Goal: Task Accomplishment & Management: Use online tool/utility

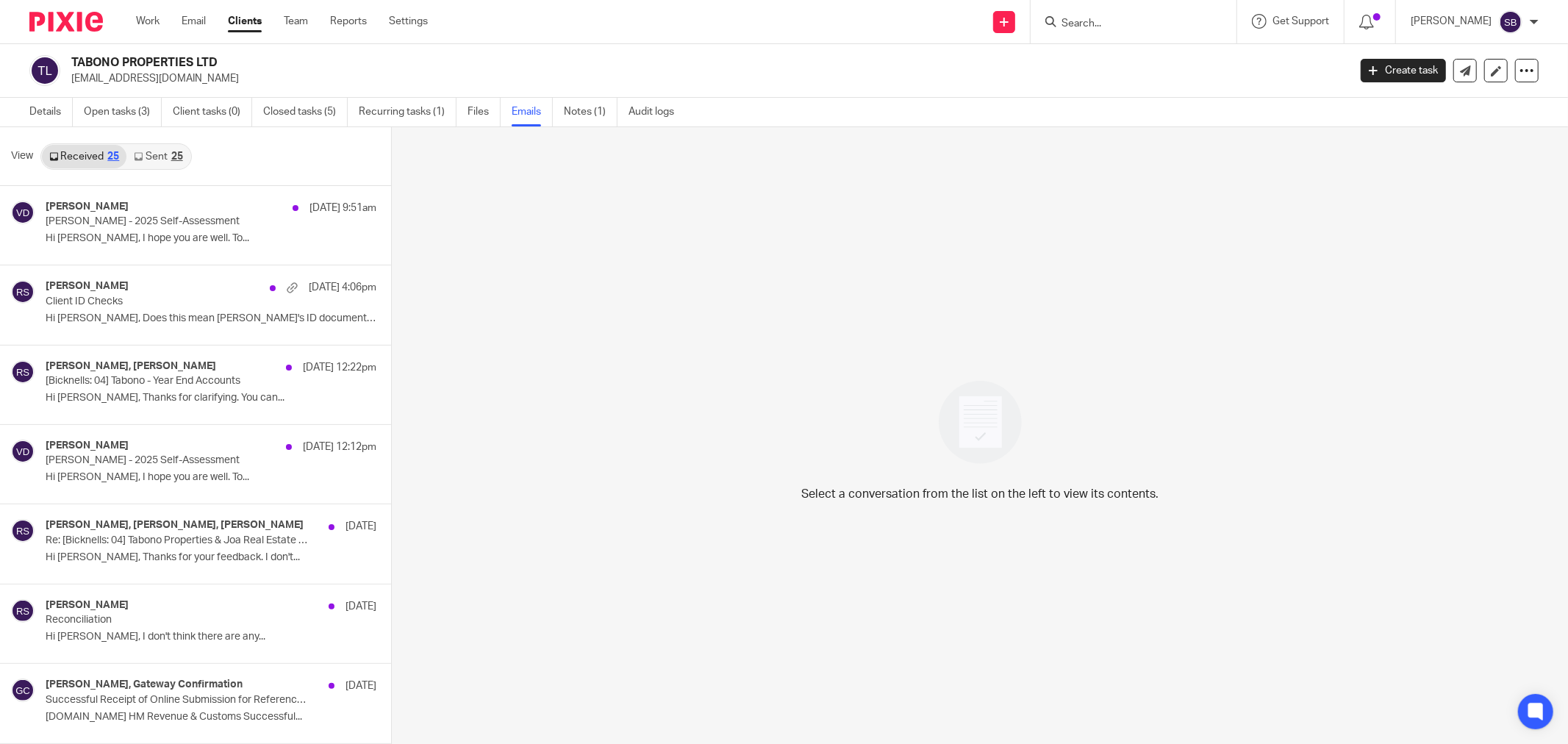
click at [1108, 22] on input "Search" at bounding box center [1126, 24] width 133 height 13
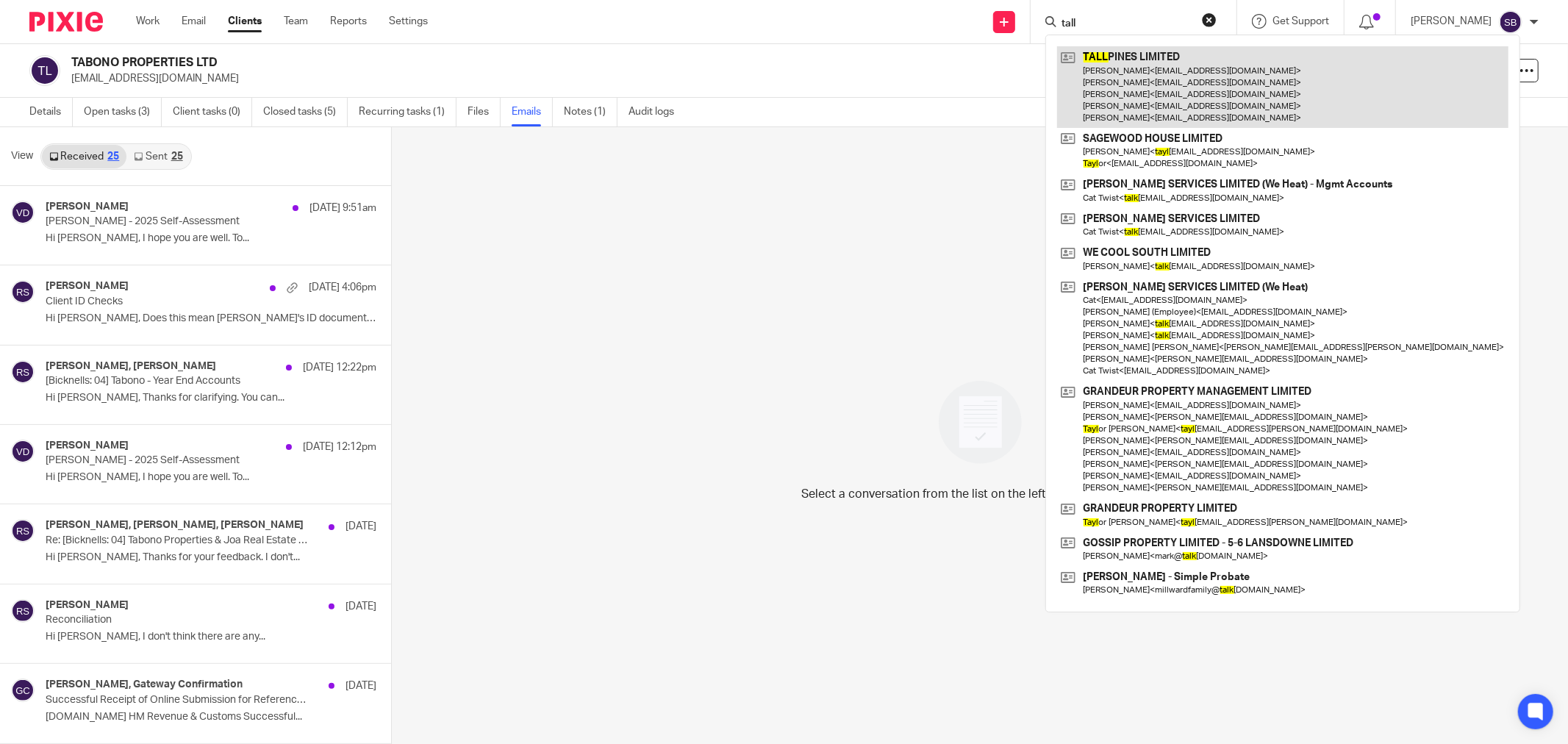
type input "tall"
click at [1130, 74] on link at bounding box center [1283, 87] width 451 height 81
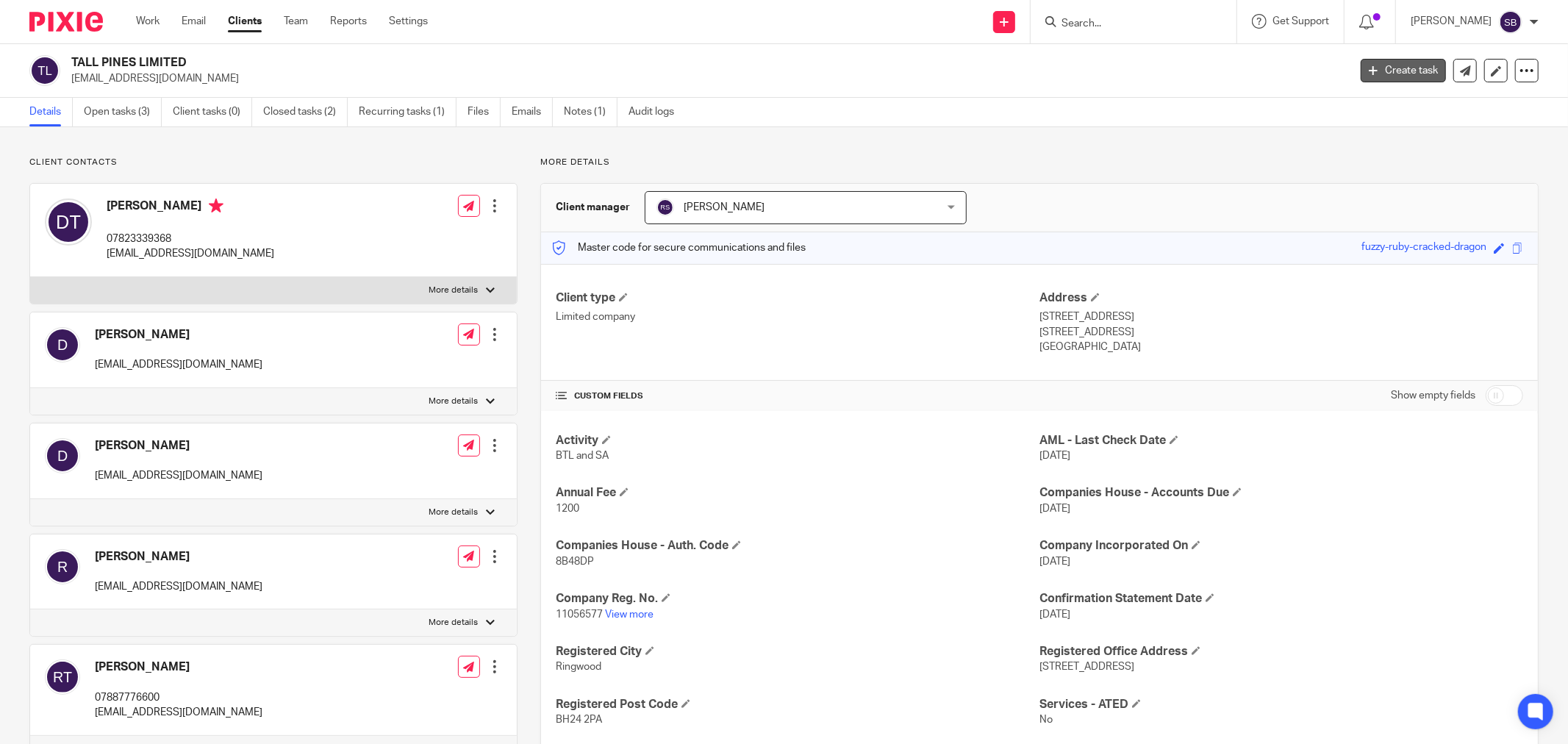
click at [1400, 67] on link "Create task" at bounding box center [1404, 71] width 85 height 23
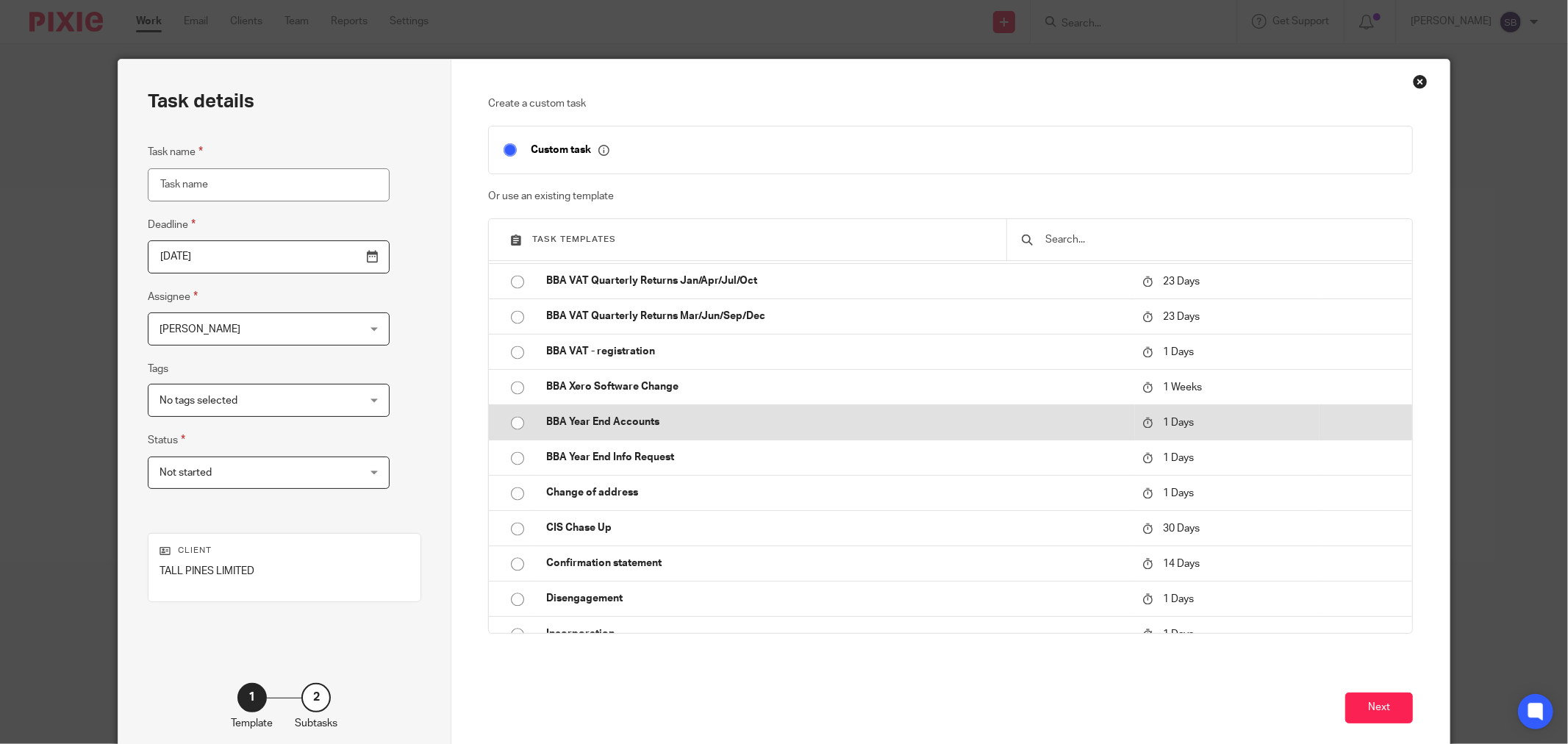
scroll to position [2613, 0]
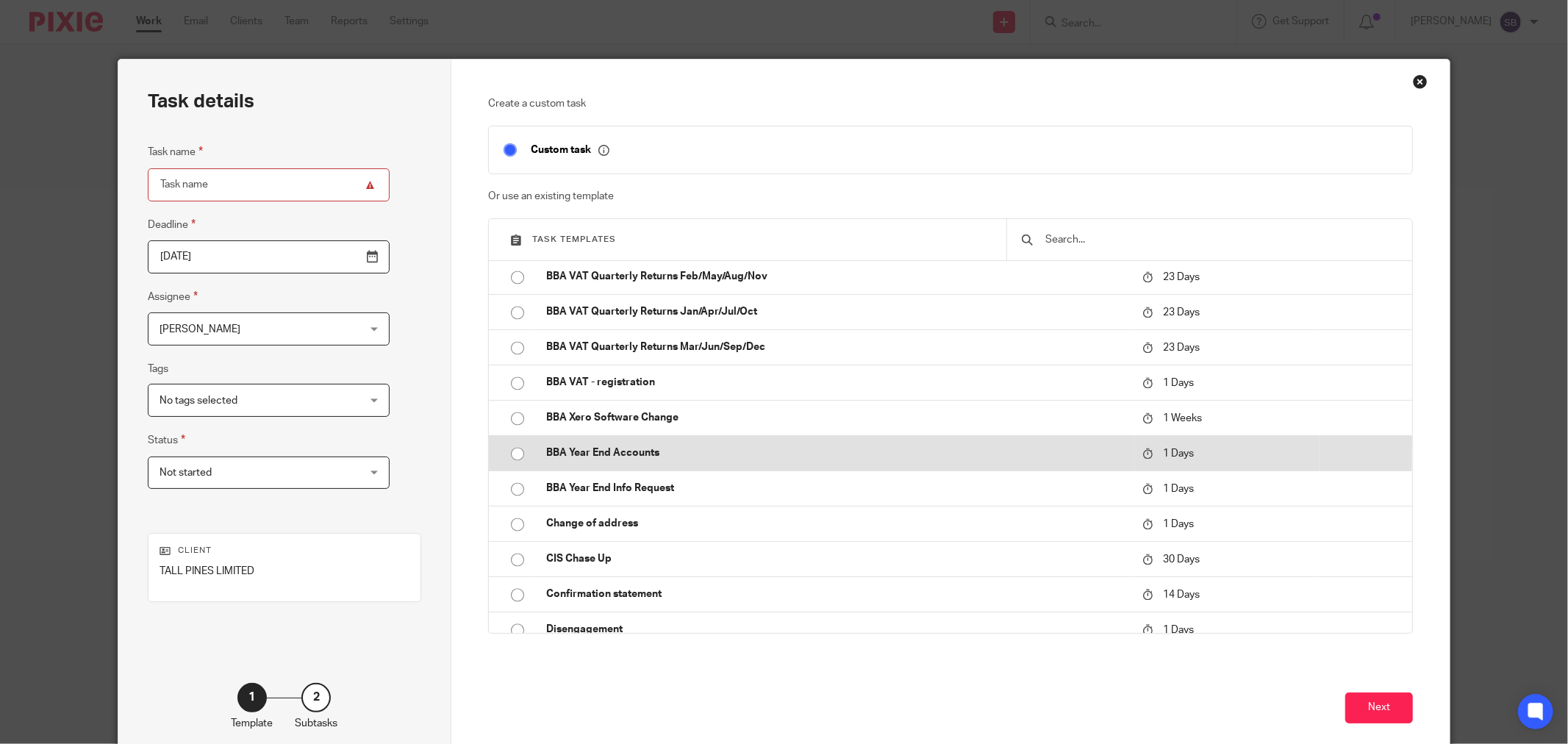
click at [654, 446] on p "BBA Year End Accounts" at bounding box center [837, 453] width 581 height 15
type input "2025-08-24"
type input "BBA Year End Accounts"
checkbox input "false"
radio input "true"
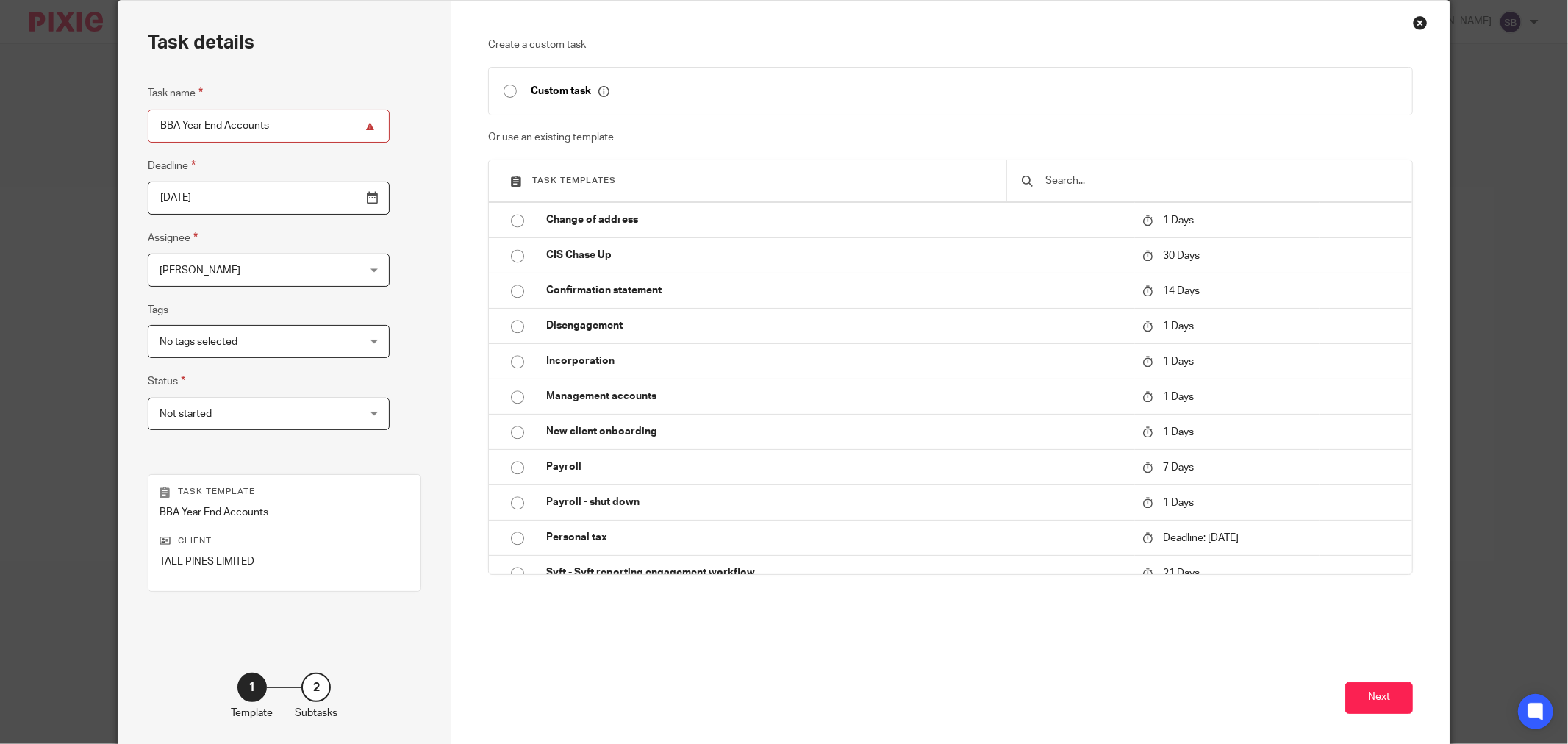
scroll to position [125, 0]
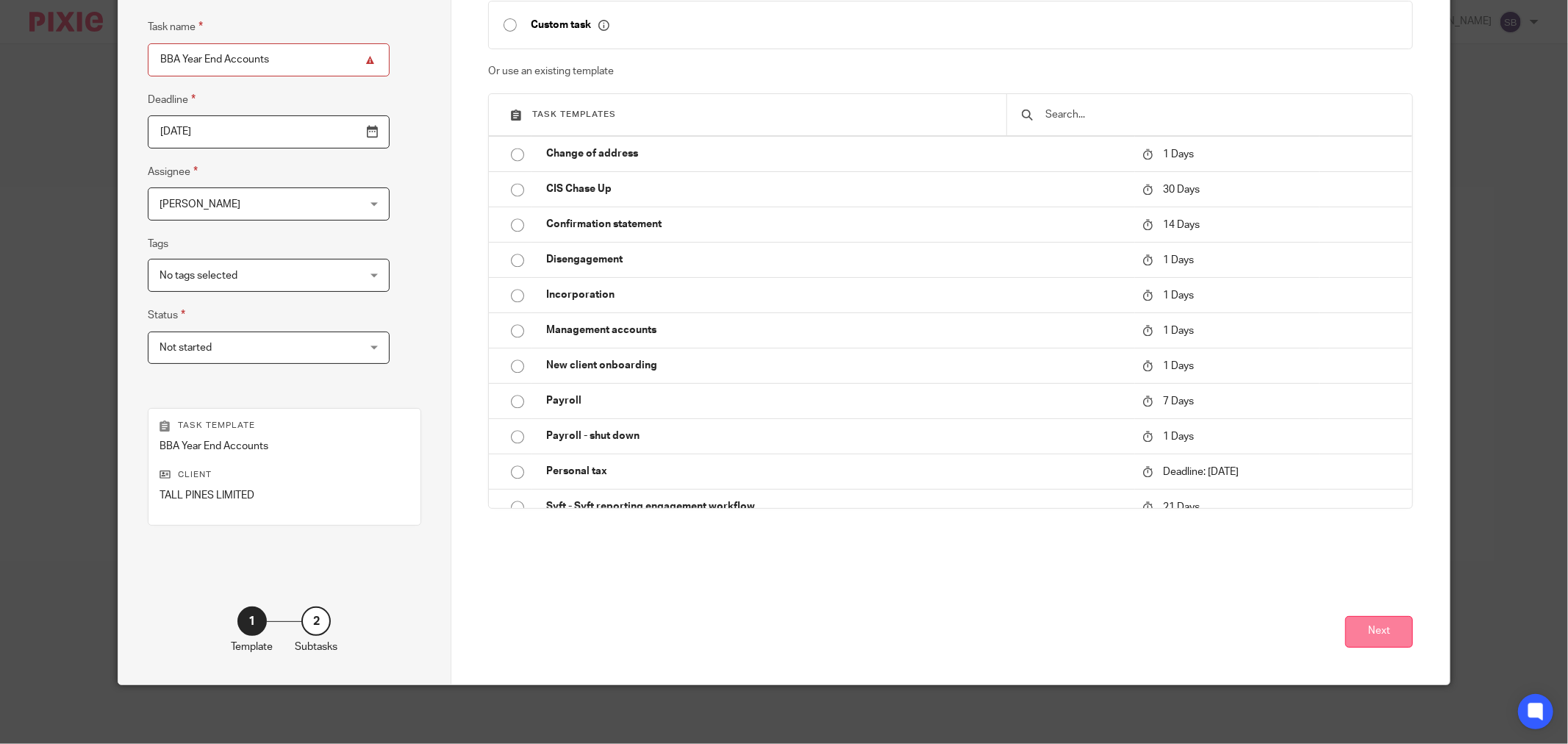
click at [1357, 634] on button "Next" at bounding box center [1379, 632] width 67 height 32
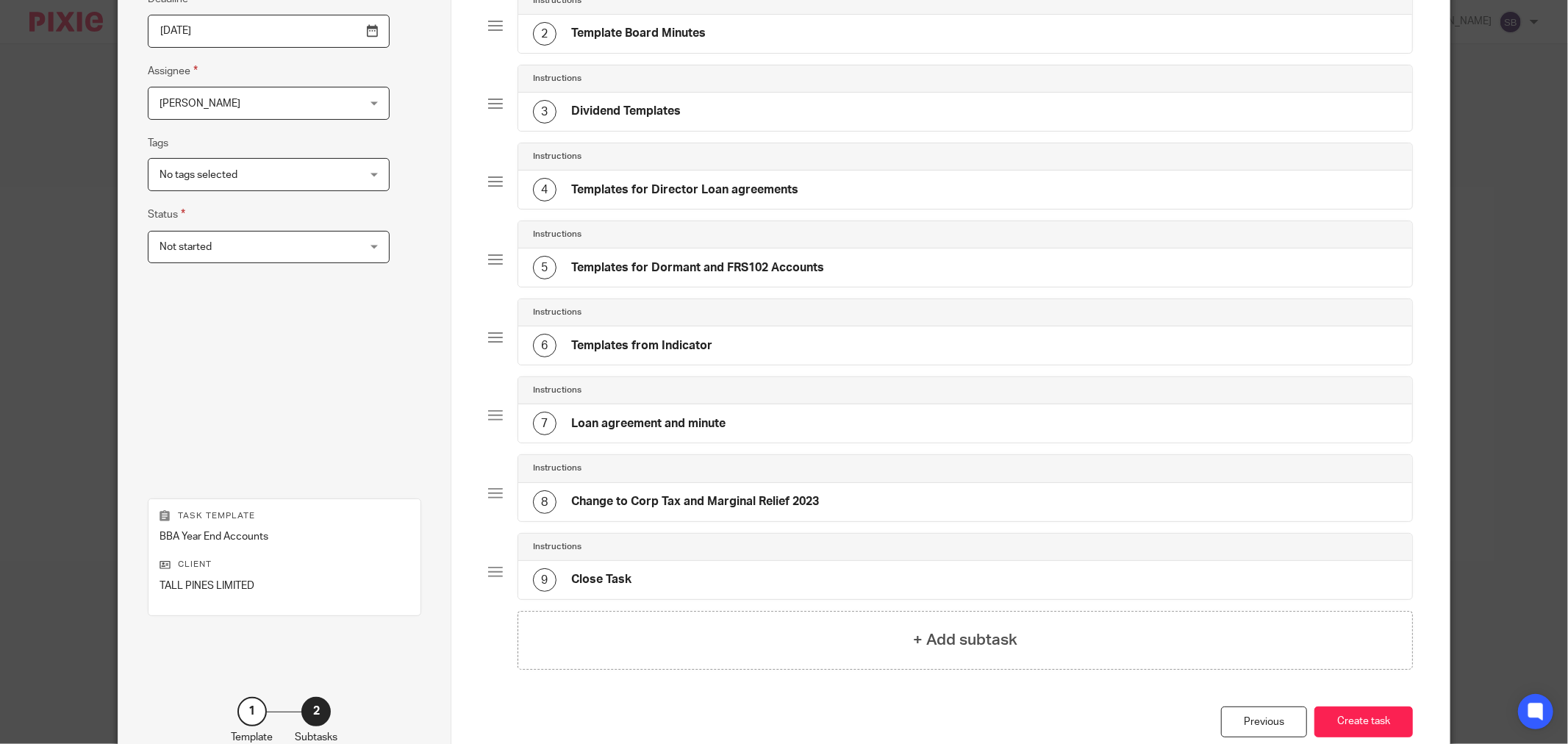
scroll to position [318, 0]
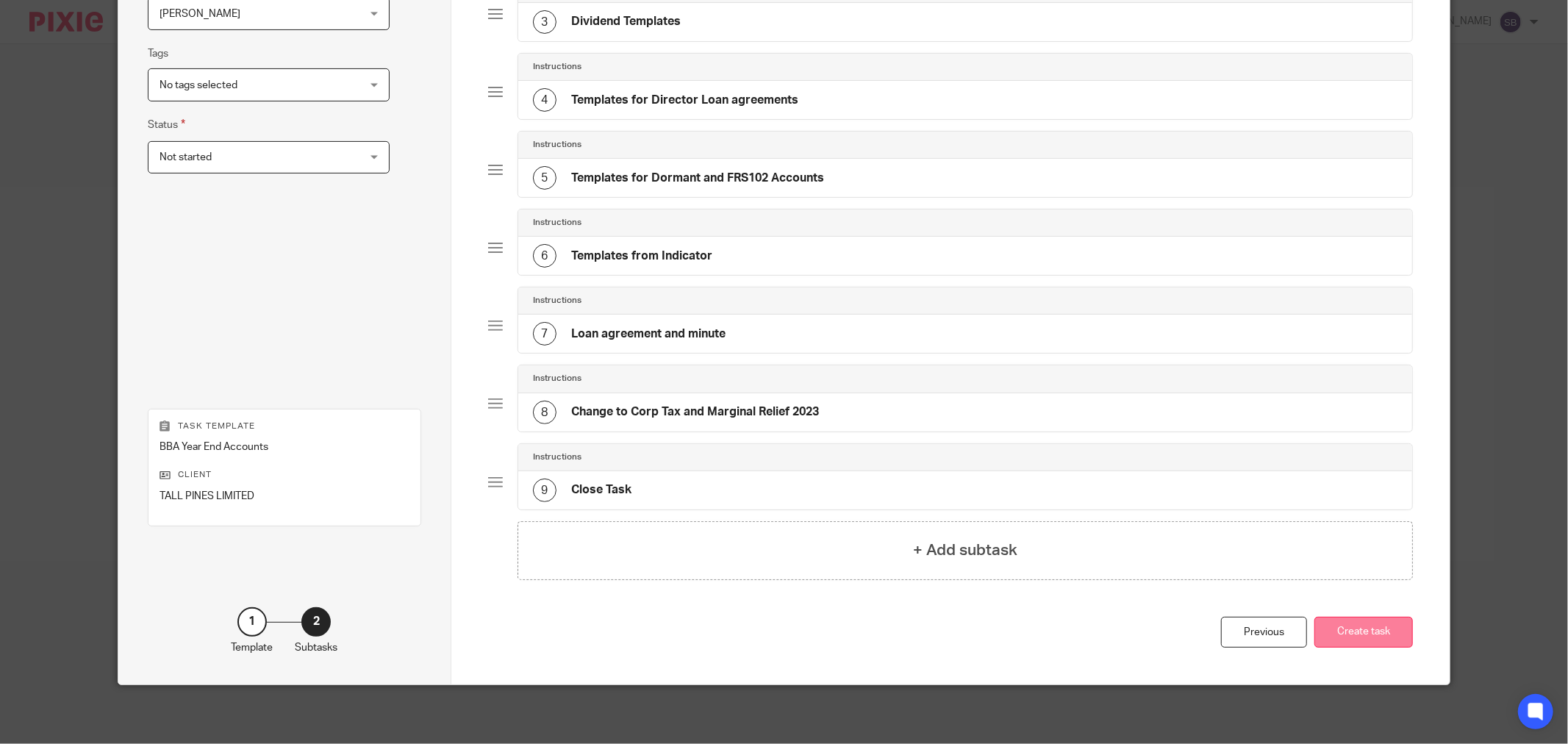
click at [1328, 635] on button "Create task" at bounding box center [1363, 632] width 98 height 32
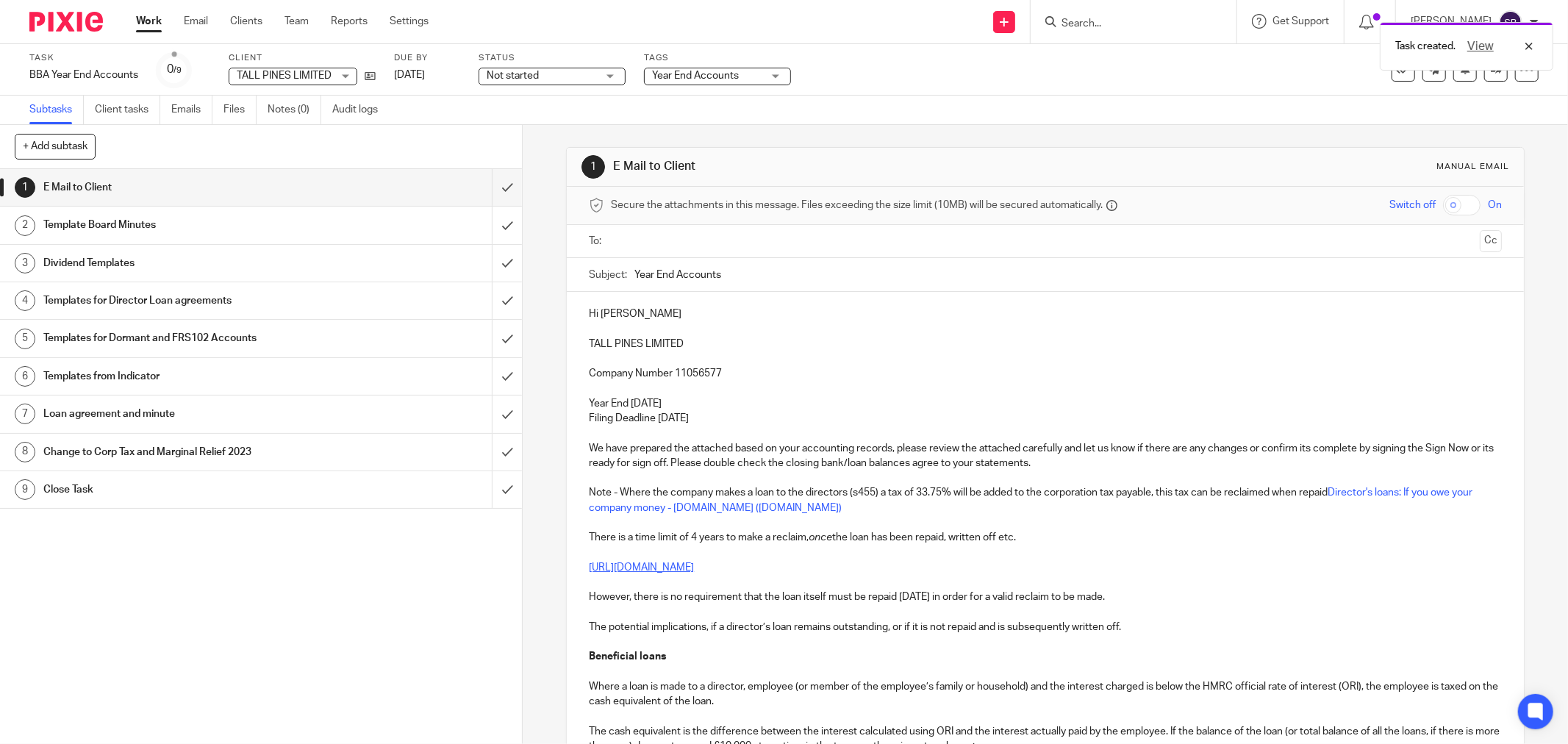
click at [669, 244] on input "text" at bounding box center [1045, 242] width 857 height 17
click at [798, 248] on input "text" at bounding box center [1114, 243] width 720 height 29
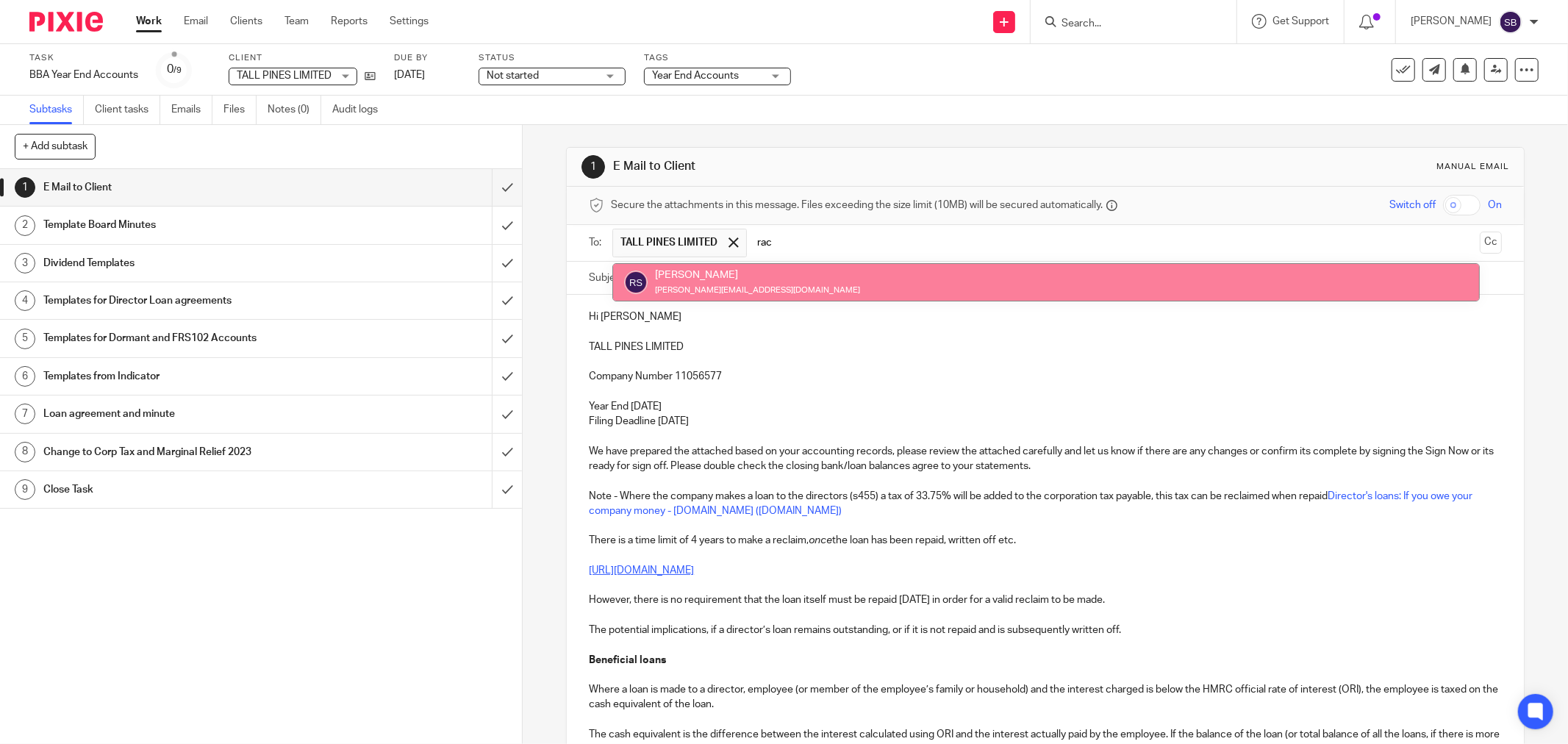
type input "rac"
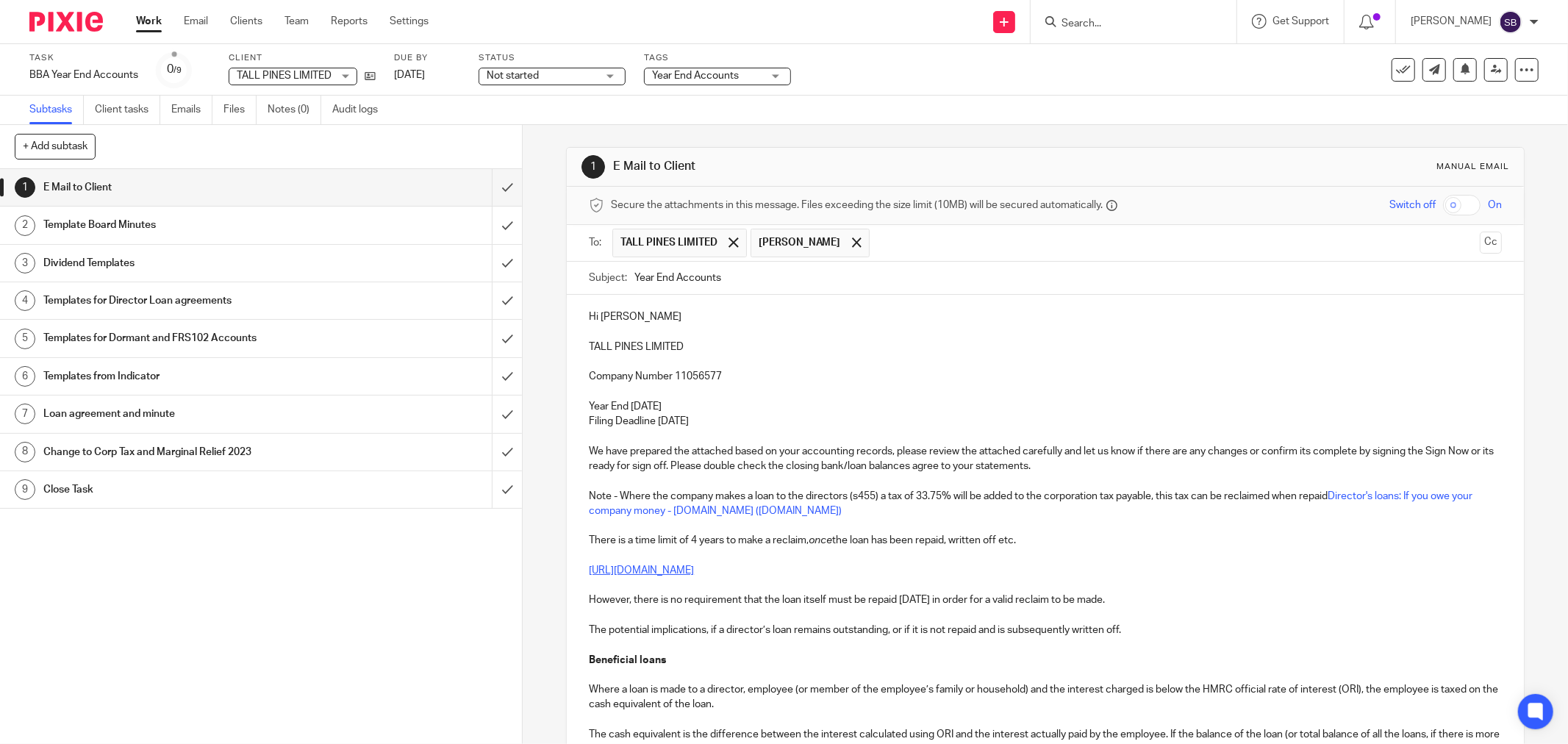
click at [781, 281] on input "Year End Accounts" at bounding box center [1068, 278] width 867 height 33
drag, startPoint x: 584, startPoint y: 342, endPoint x: 733, endPoint y: 348, distance: 149.1
click at [733, 348] on p "TALL PINES LIMITED" at bounding box center [1046, 346] width 913 height 15
copy p "TALL PINES LIMITED"
paste input "TALL PINES LIMITED"
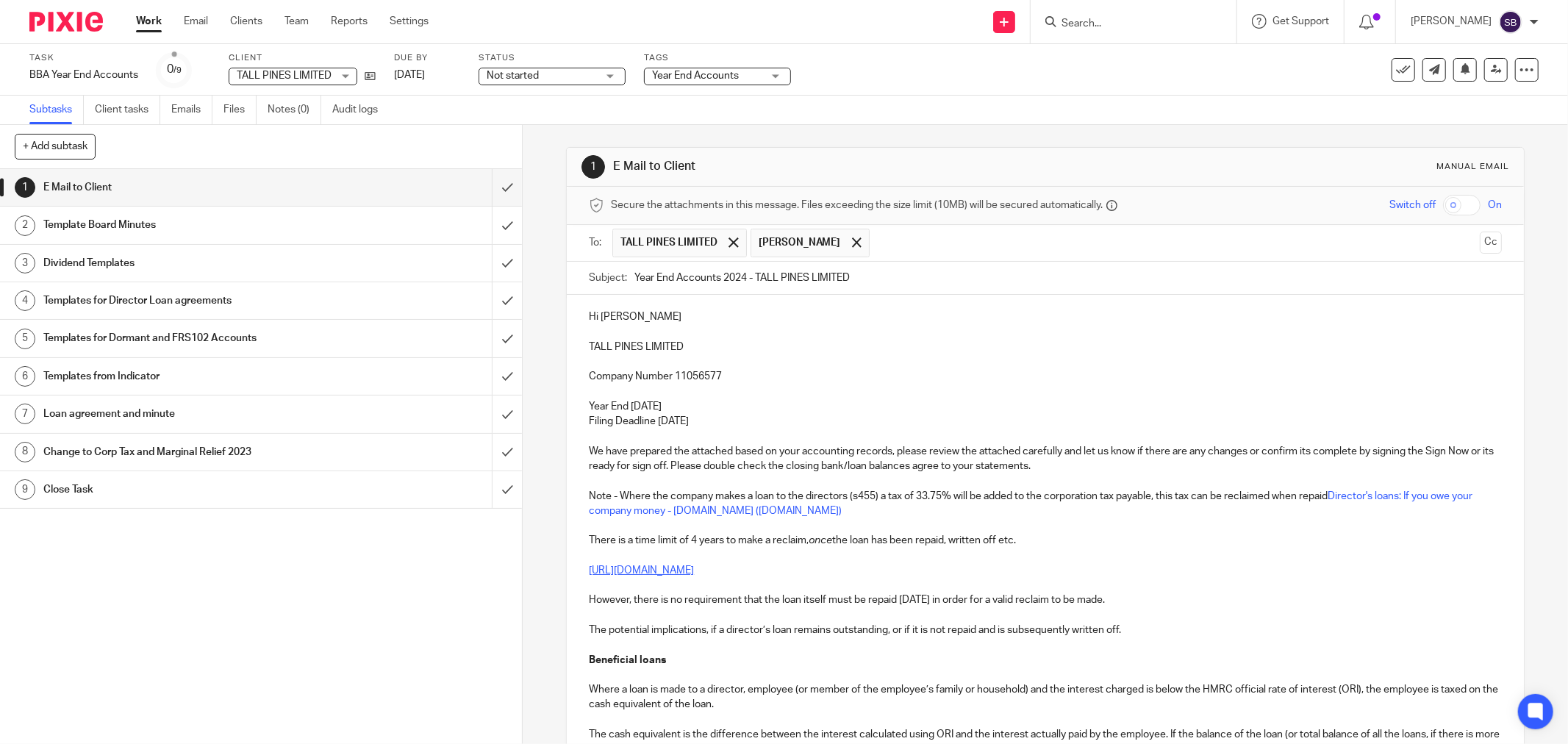
type input "Year End Accounts 2024 - TALL PINES LIMITED"
drag, startPoint x: 584, startPoint y: 468, endPoint x: 692, endPoint y: 463, distance: 108.1
click at [692, 463] on p "We have prepared the attached based on your accounting records, please review t…" at bounding box center [1046, 459] width 913 height 30
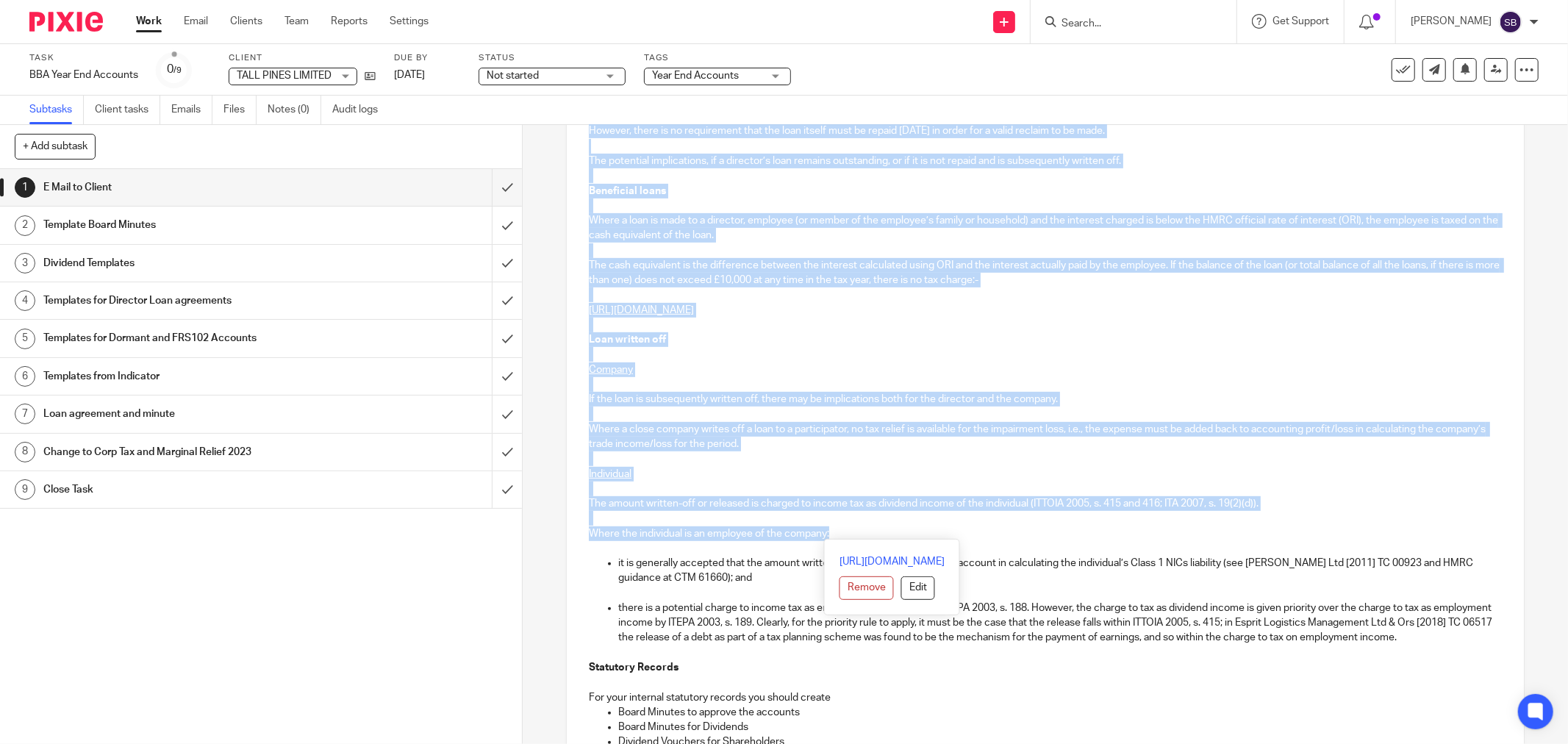
scroll to position [490, 0]
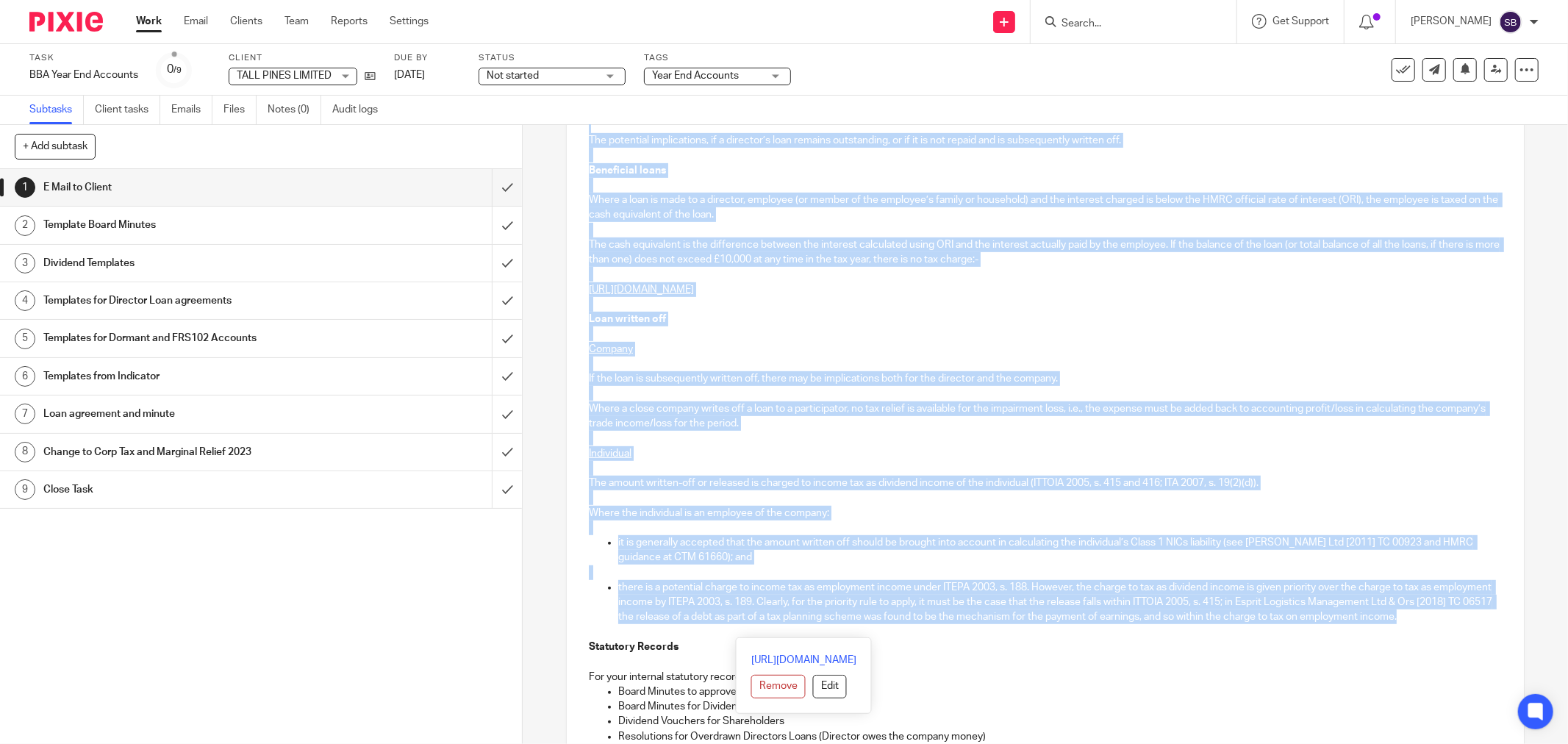
drag, startPoint x: 971, startPoint y: 466, endPoint x: 963, endPoint y: 625, distance: 159.2
click at [963, 625] on div "Hi Dagne TALL PINES LIMITED Company Number 11056577 Year End 30 Nov 2024 Filing…" at bounding box center [1045, 585] width 957 height 1560
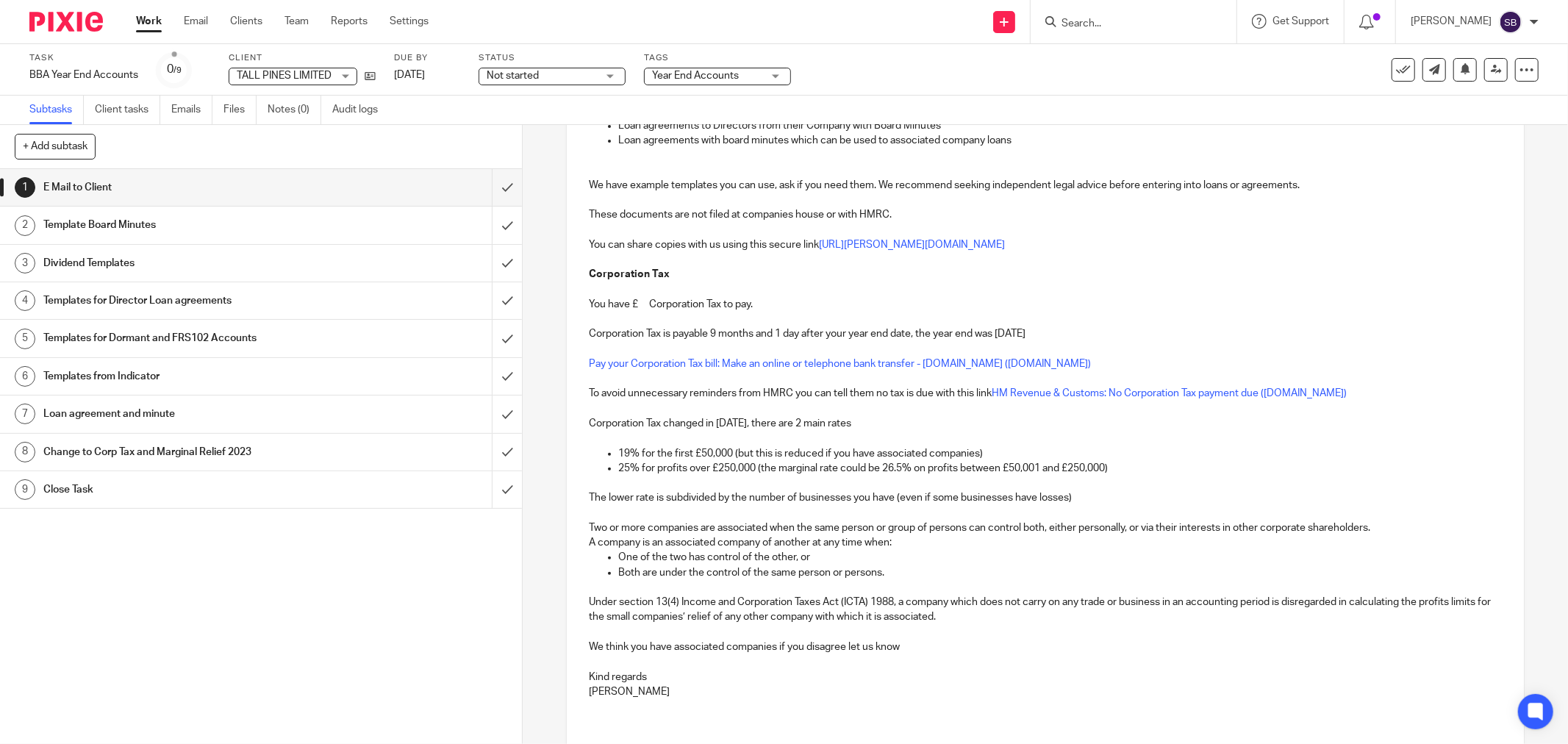
scroll to position [0, 0]
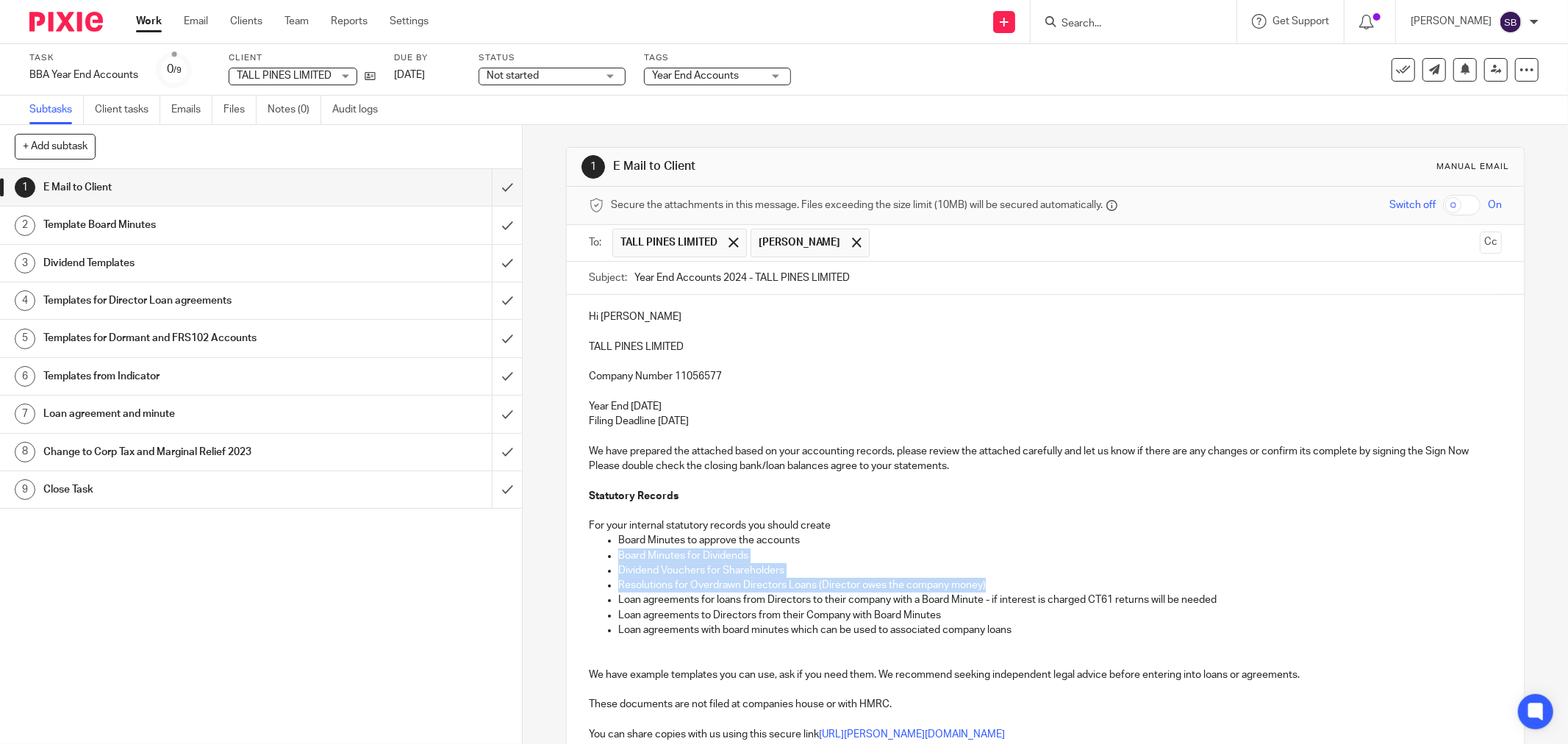
drag, startPoint x: 615, startPoint y: 556, endPoint x: 996, endPoint y: 579, distance: 381.7
click at [996, 579] on ul "Board Minutes to approve the accounts Board Minutes for Dividends Dividend Vouc…" at bounding box center [1046, 585] width 913 height 105
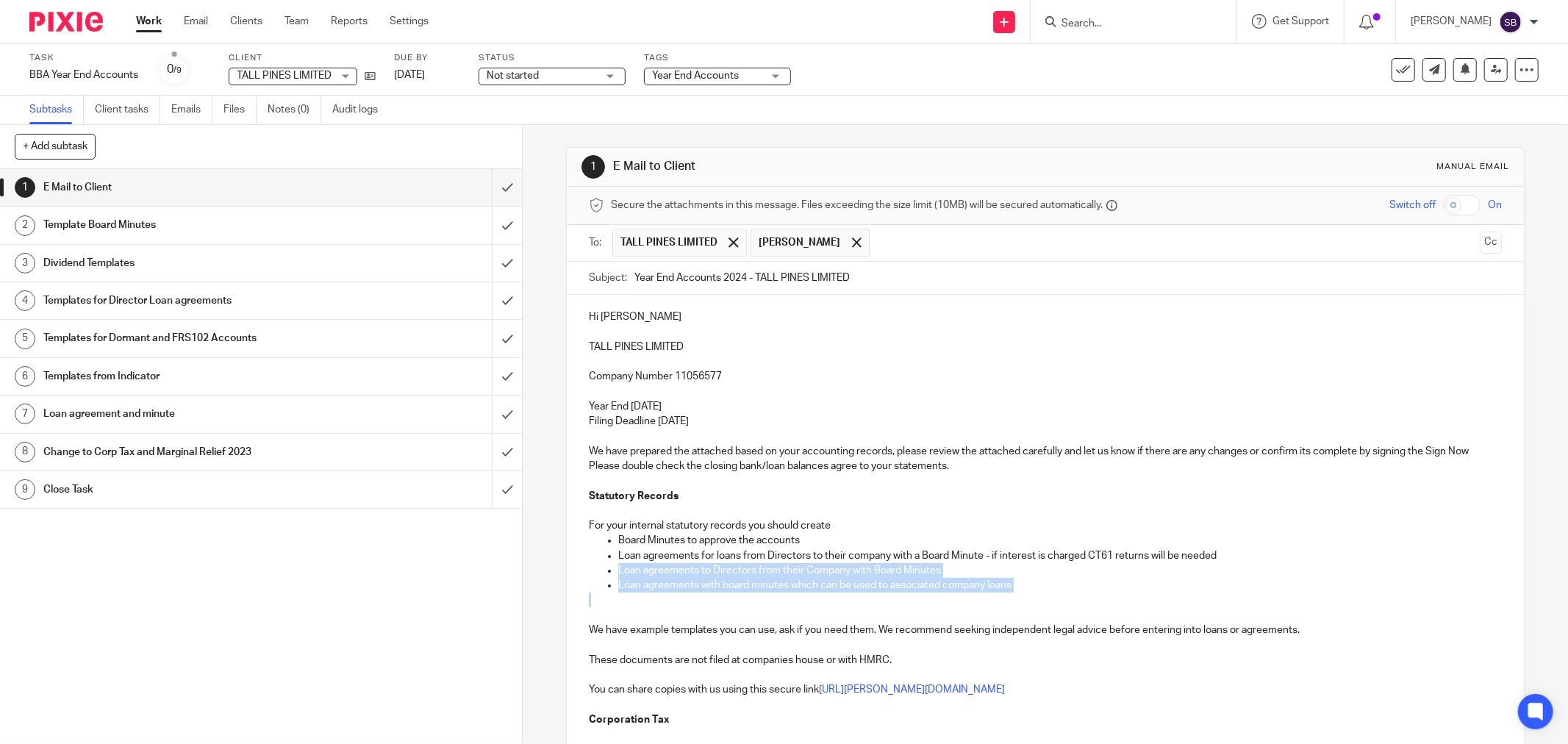
drag, startPoint x: 612, startPoint y: 568, endPoint x: 1060, endPoint y: 599, distance: 449.1
click at [1060, 599] on div "Hi Dagne TALL PINES LIMITED Company Number 11056577 Year End 30 Nov 2024 Filing…" at bounding box center [1045, 732] width 957 height 875
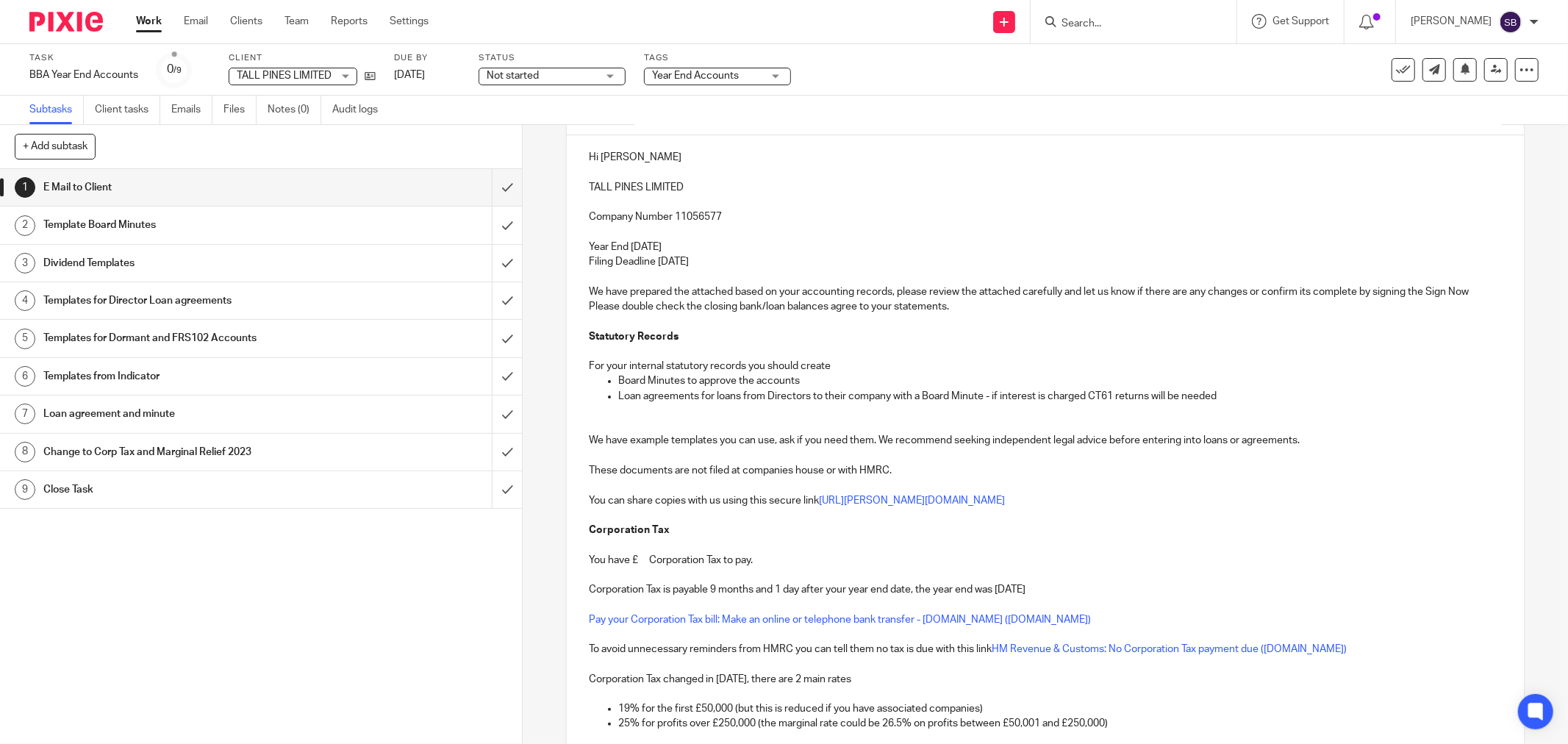
scroll to position [164, 0]
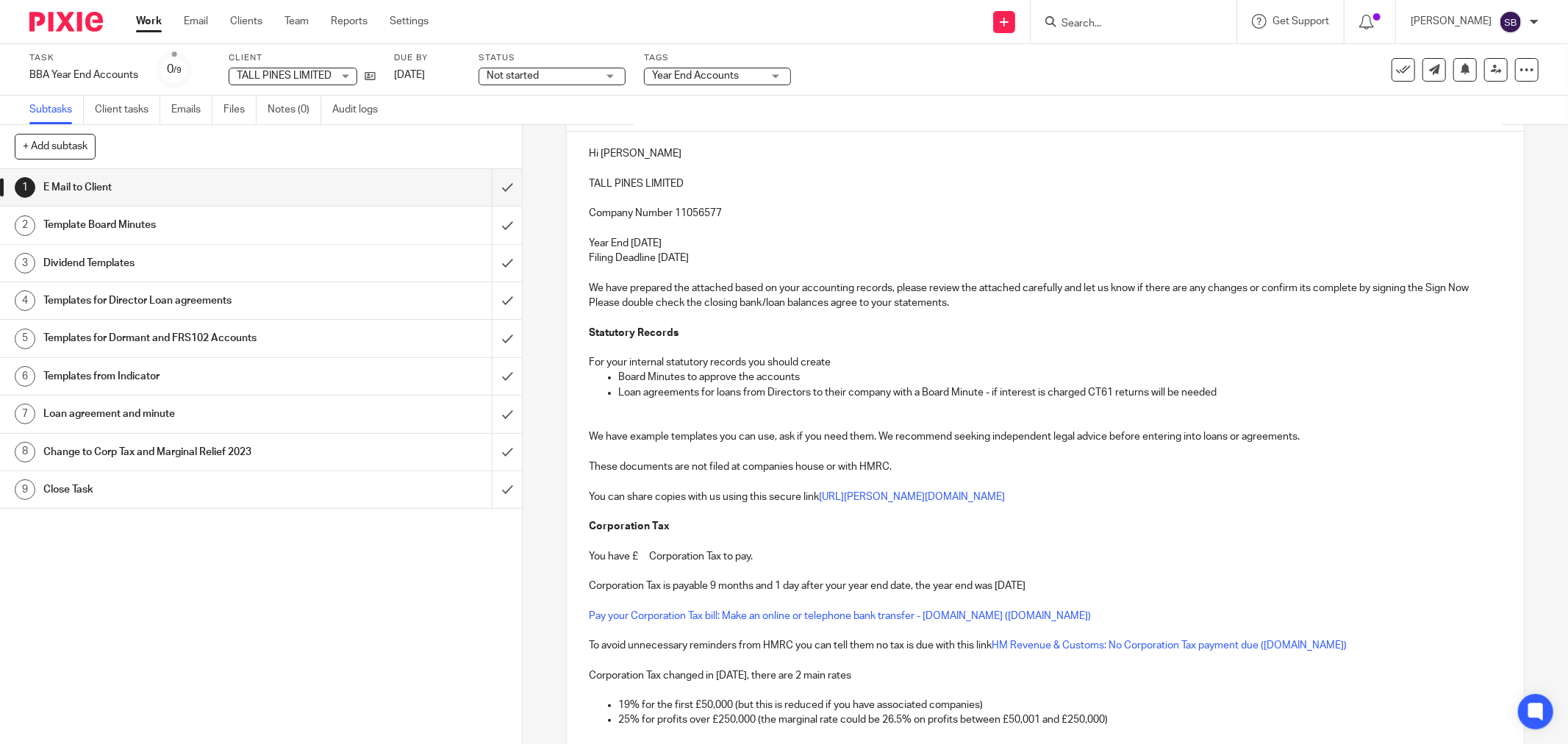
click at [640, 562] on p "You have £ Corporation Tax to pay." at bounding box center [1046, 556] width 913 height 15
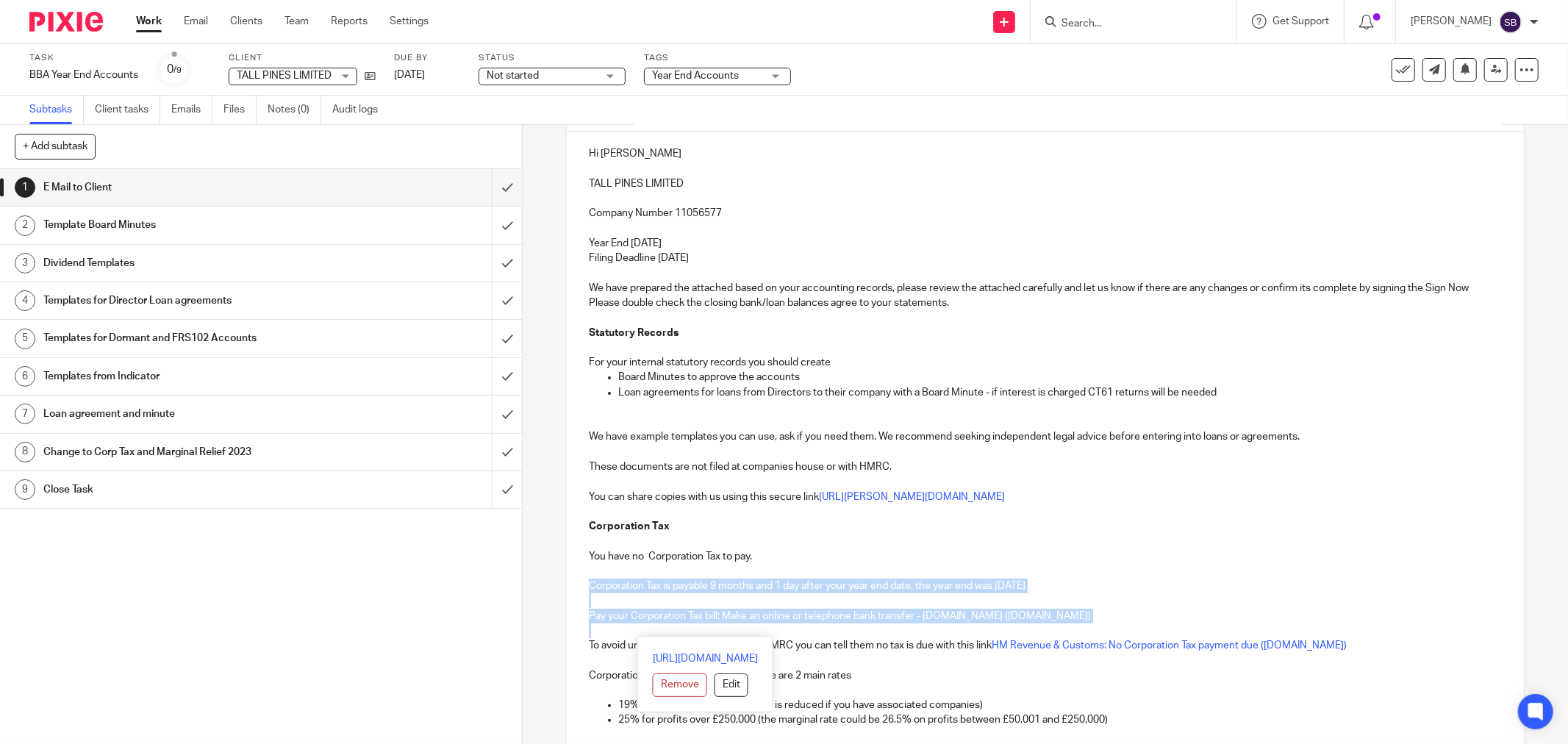
drag, startPoint x: 584, startPoint y: 584, endPoint x: 1134, endPoint y: 627, distance: 551.7
click at [1134, 627] on div "Hi Dagne TALL PINES LIMITED Company Number 11056577 Year End 30 Nov 2024 Filing…" at bounding box center [1045, 554] width 957 height 846
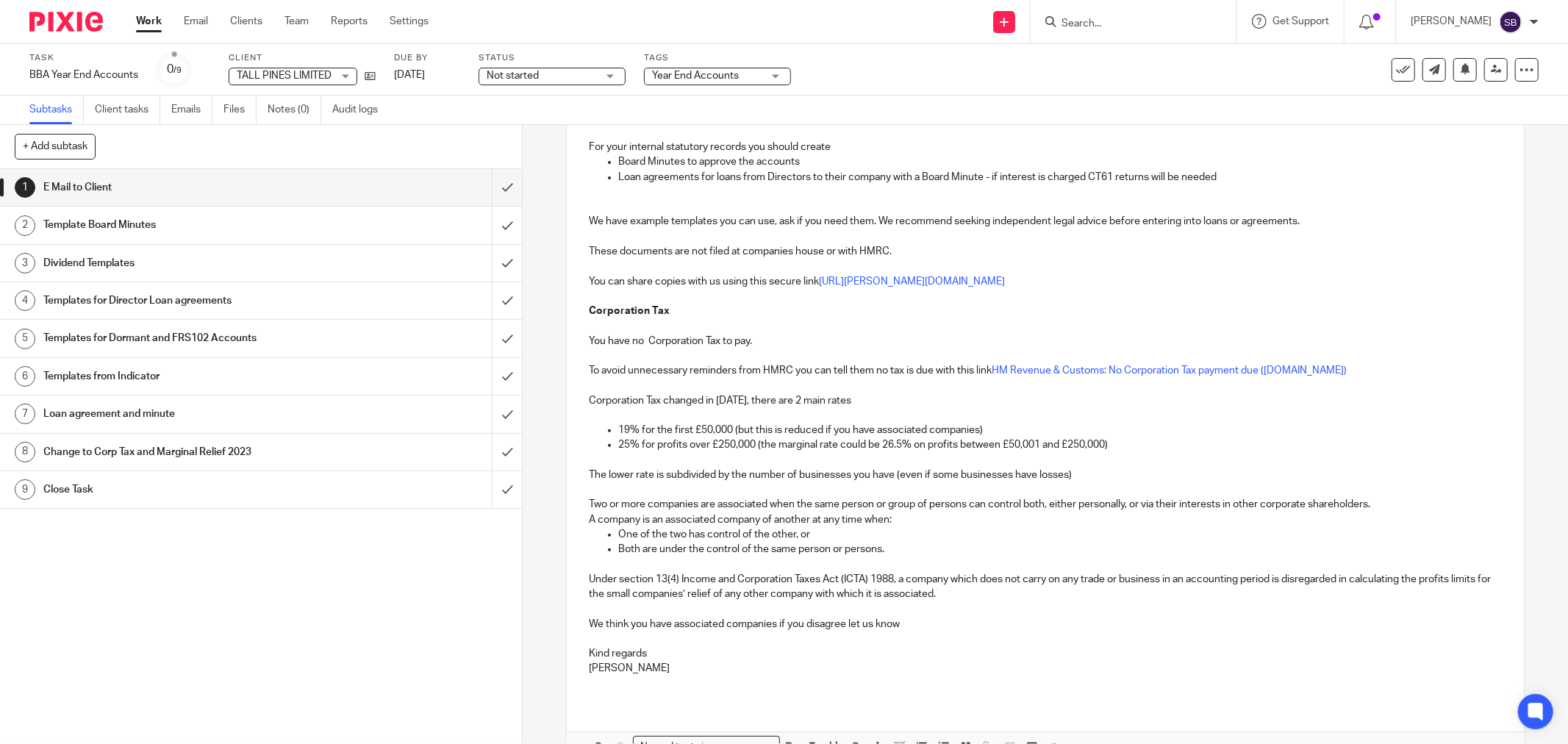
scroll to position [469, 0]
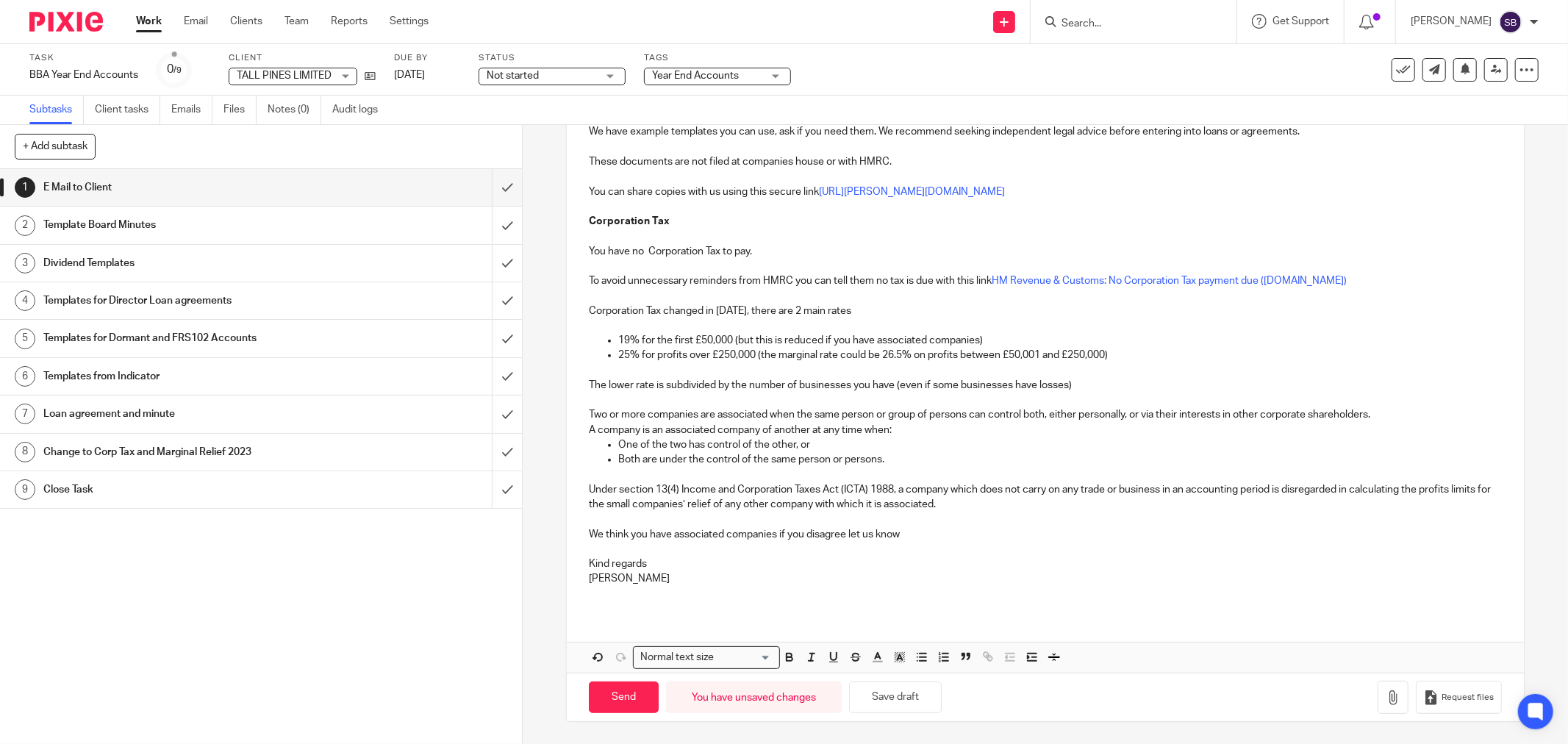
click at [671, 535] on p "We think you have associated companies if you disagree let us know" at bounding box center [1046, 534] width 913 height 15
click at [1386, 702] on icon "button" at bounding box center [1393, 698] width 15 height 15
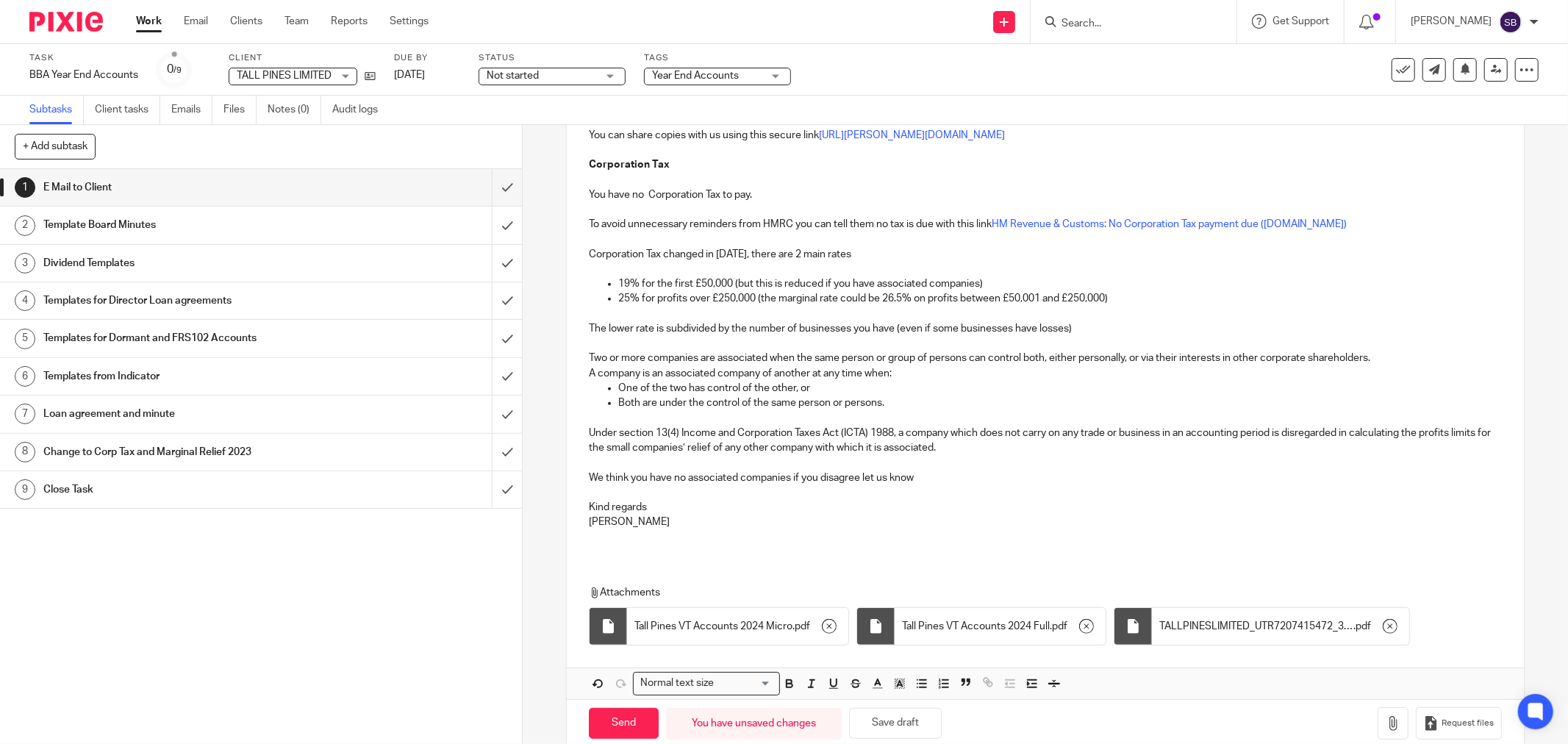
scroll to position [553, 0]
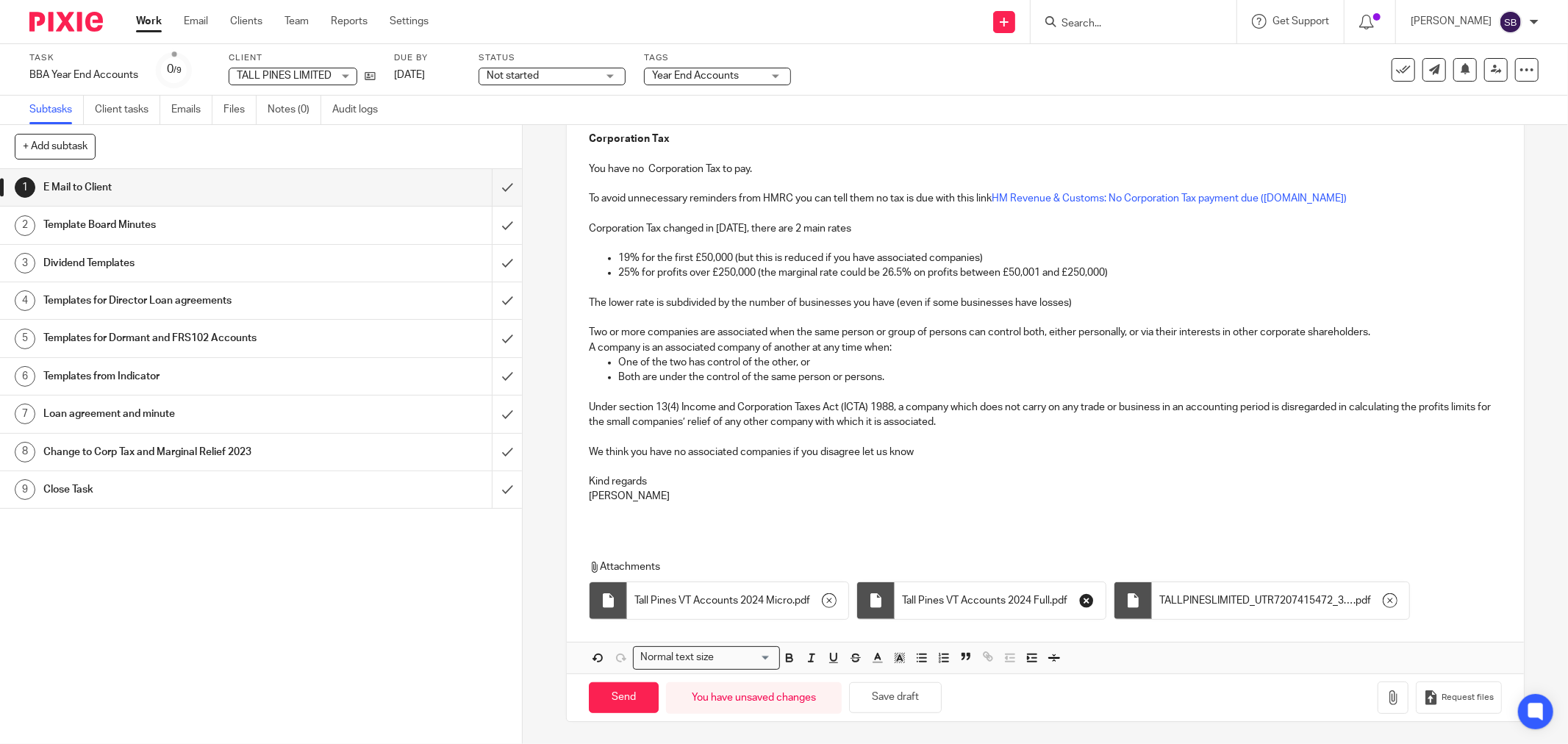
click at [1090, 601] on icon "button" at bounding box center [1086, 600] width 15 height 15
click at [829, 594] on icon "button" at bounding box center [829, 600] width 15 height 15
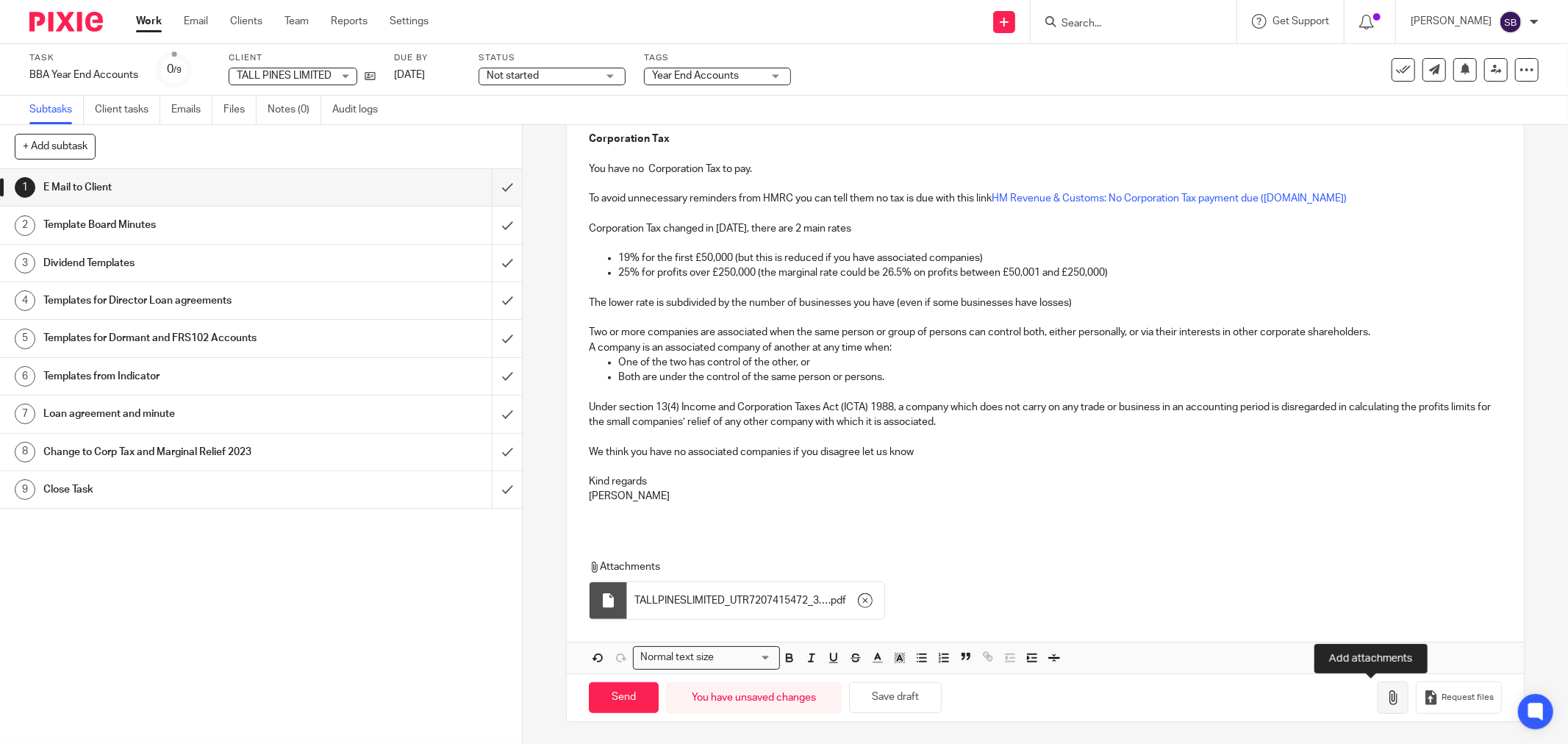
click at [1386, 691] on icon "button" at bounding box center [1393, 698] width 15 height 15
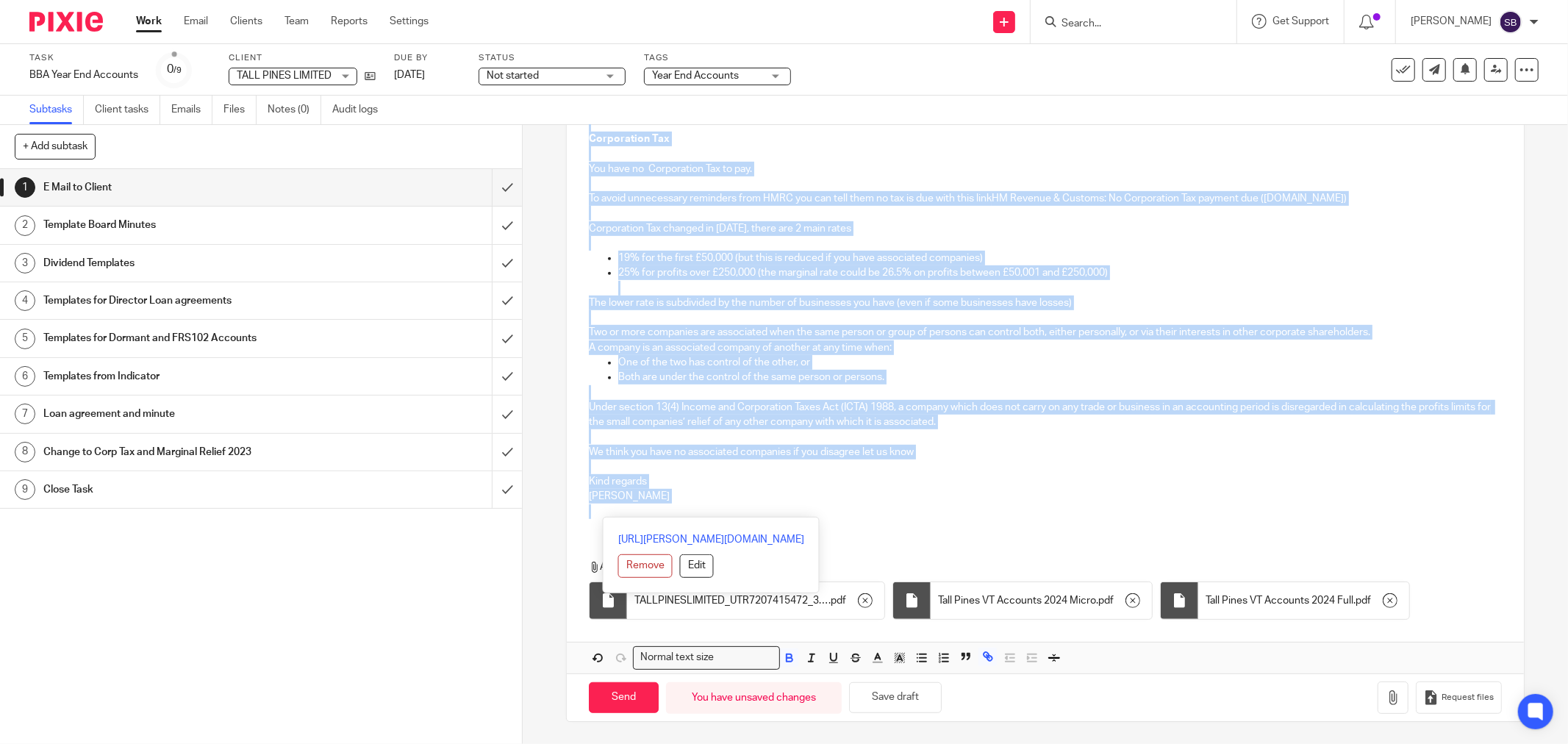
drag, startPoint x: 584, startPoint y: 251, endPoint x: 734, endPoint y: 574, distance: 356.1
click at [734, 574] on div "Hi Dagne TALL PINES LIMITED Company Number 11056577 Year End 30 Nov 2024 Filing…" at bounding box center [1045, 208] width 957 height 928
copy div "Hi Dagne TALL PINES LIMITED Company Number 11056577 Year End 30 Nov 2024 Filing…"
click at [625, 703] on input "Send" at bounding box center [624, 698] width 70 height 32
type input "Sent"
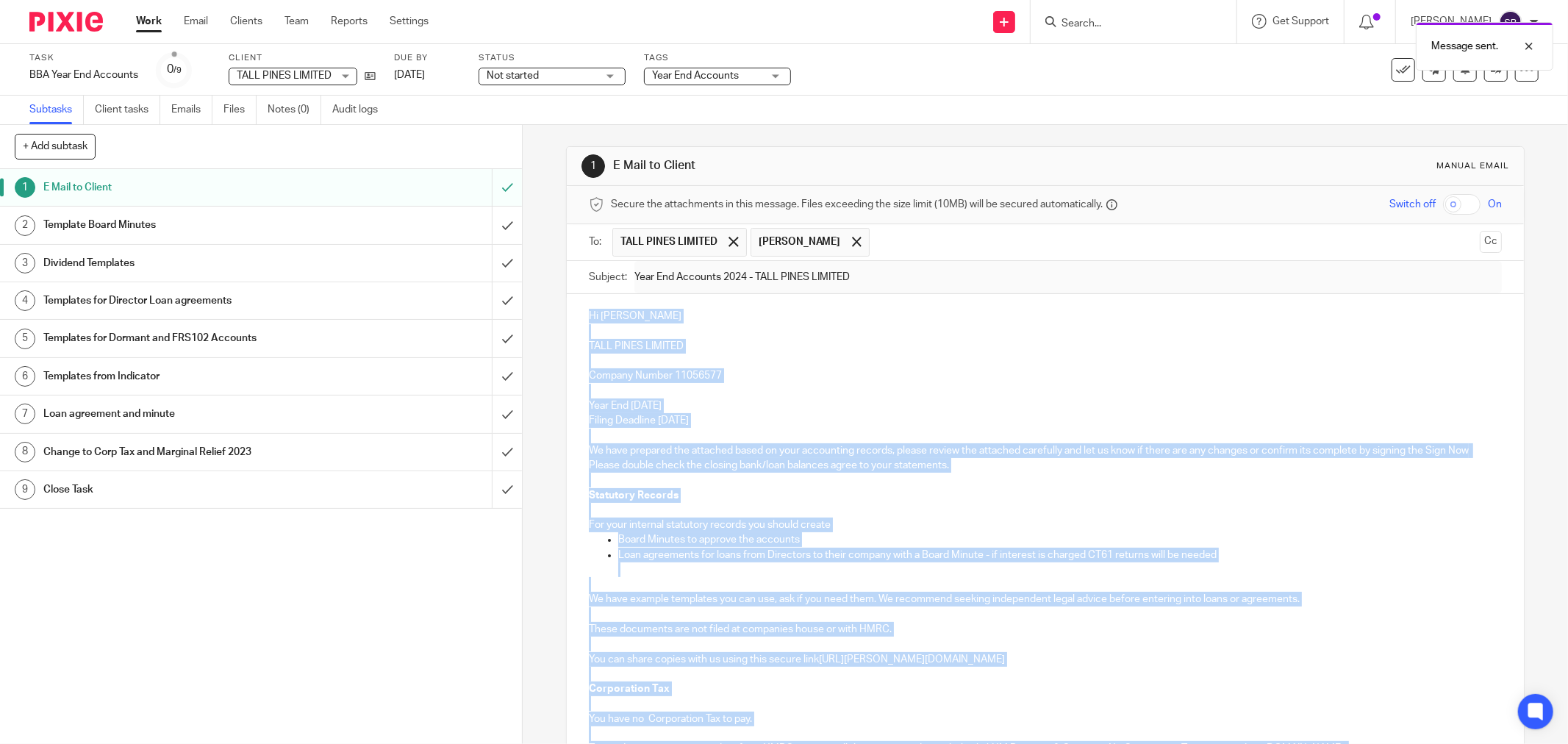
scroll to position [0, 0]
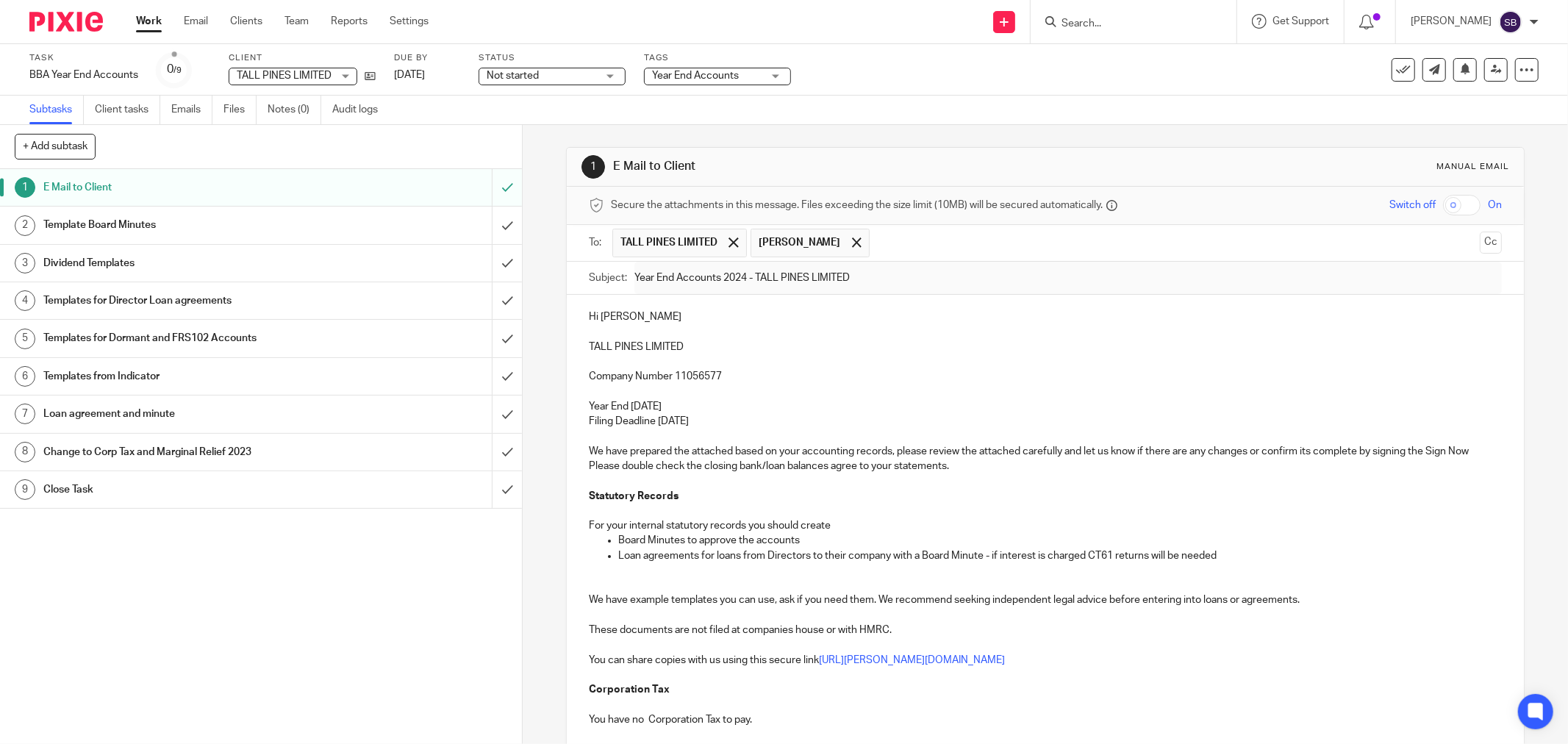
click at [1098, 20] on input "Search" at bounding box center [1126, 24] width 133 height 13
type input "oas"
click at [982, 81] on div "Task BBA Year End Accounts Save BBA Year End Accounts 0 /9 Client TALL PINES LI…" at bounding box center [658, 70] width 1258 height 36
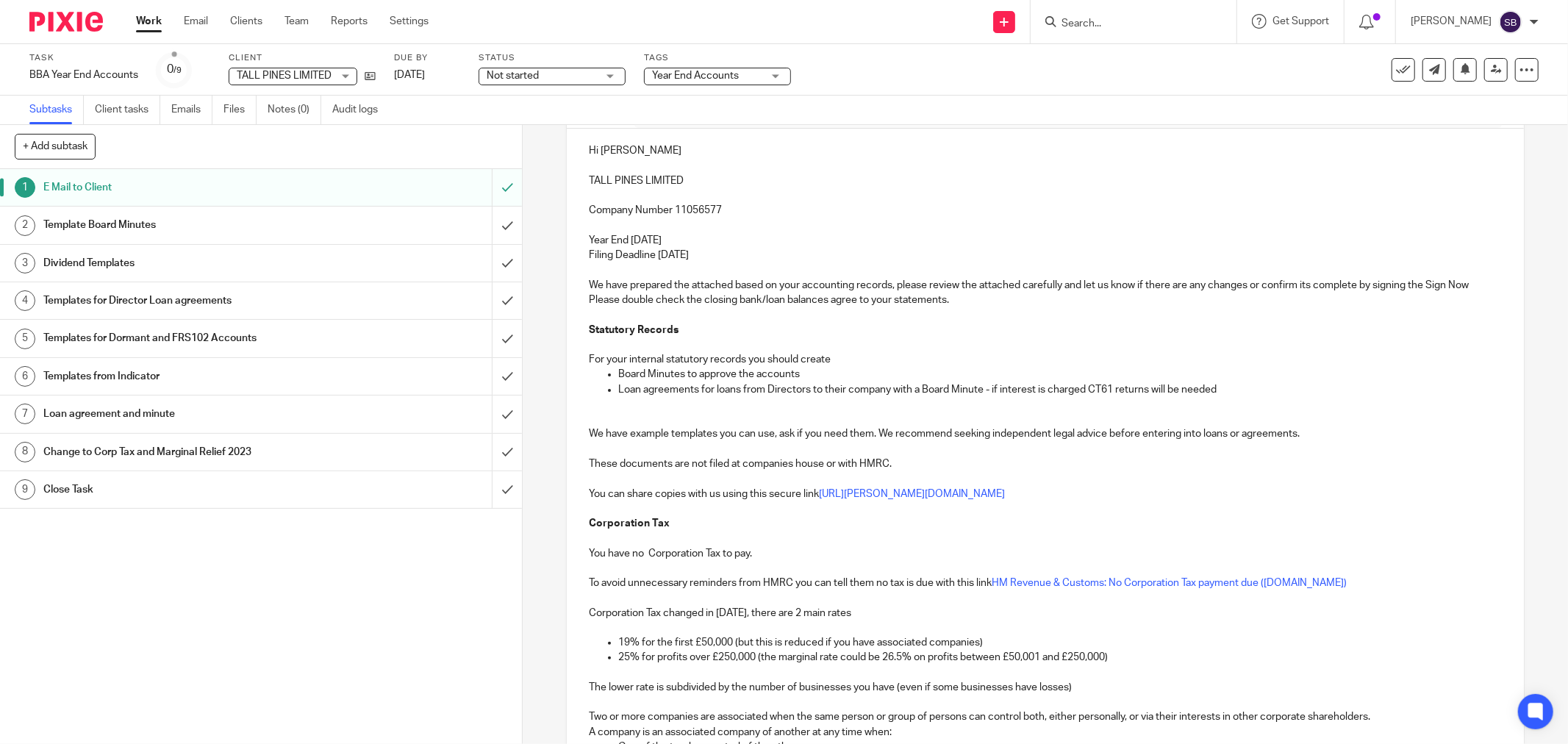
scroll to position [144, 0]
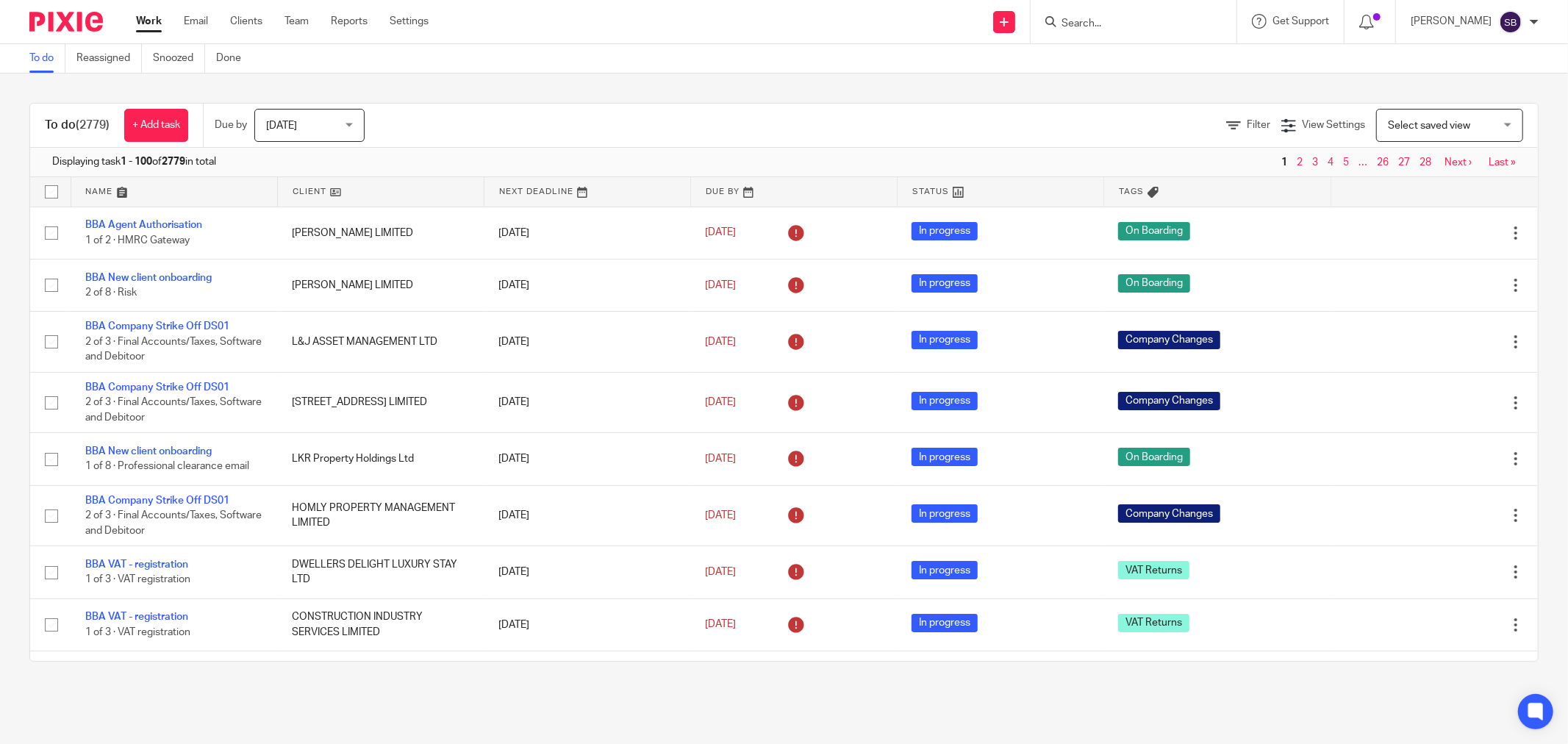
click at [1133, 19] on input "Search" at bounding box center [1126, 24] width 133 height 13
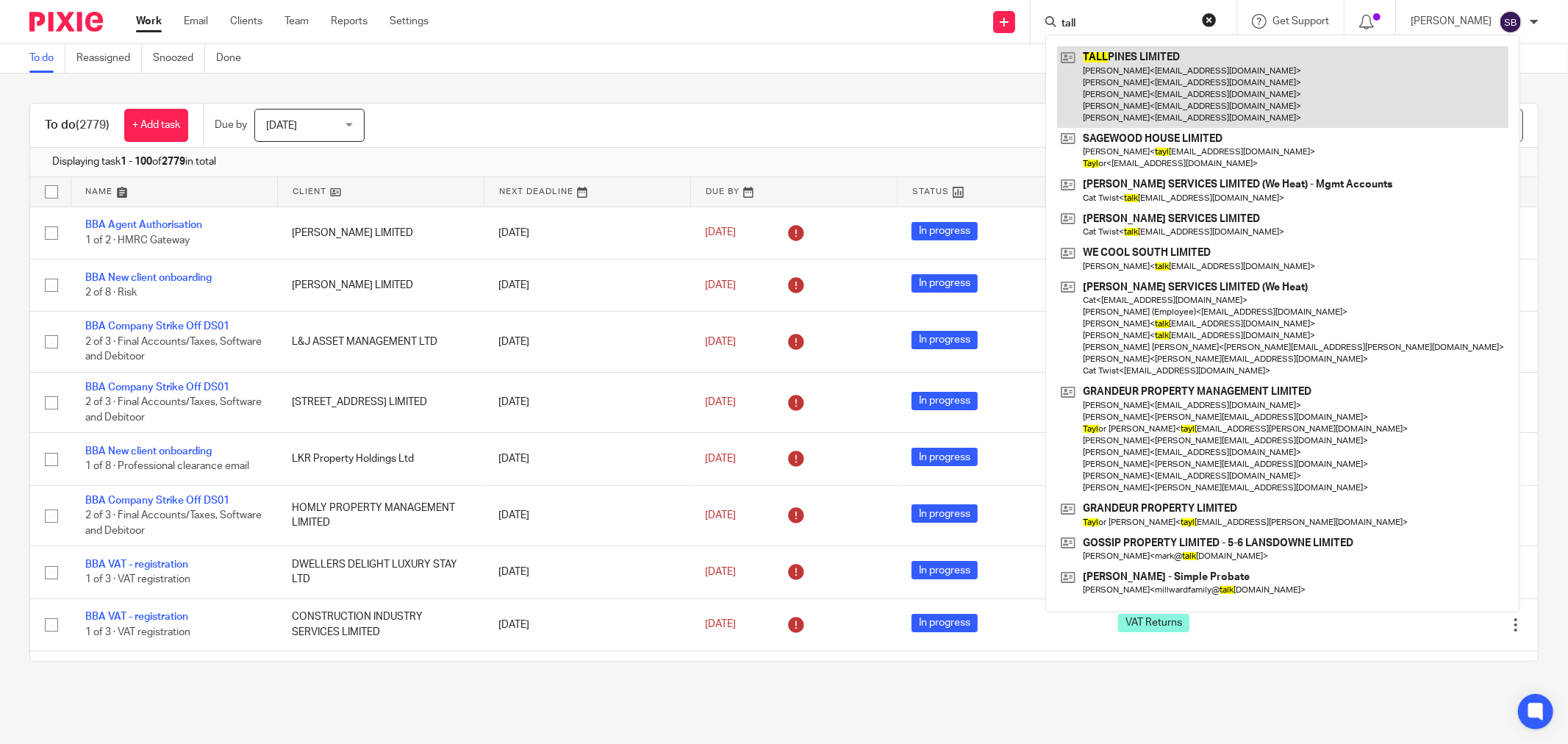
type input "tall"
click at [1181, 68] on link at bounding box center [1283, 87] width 451 height 81
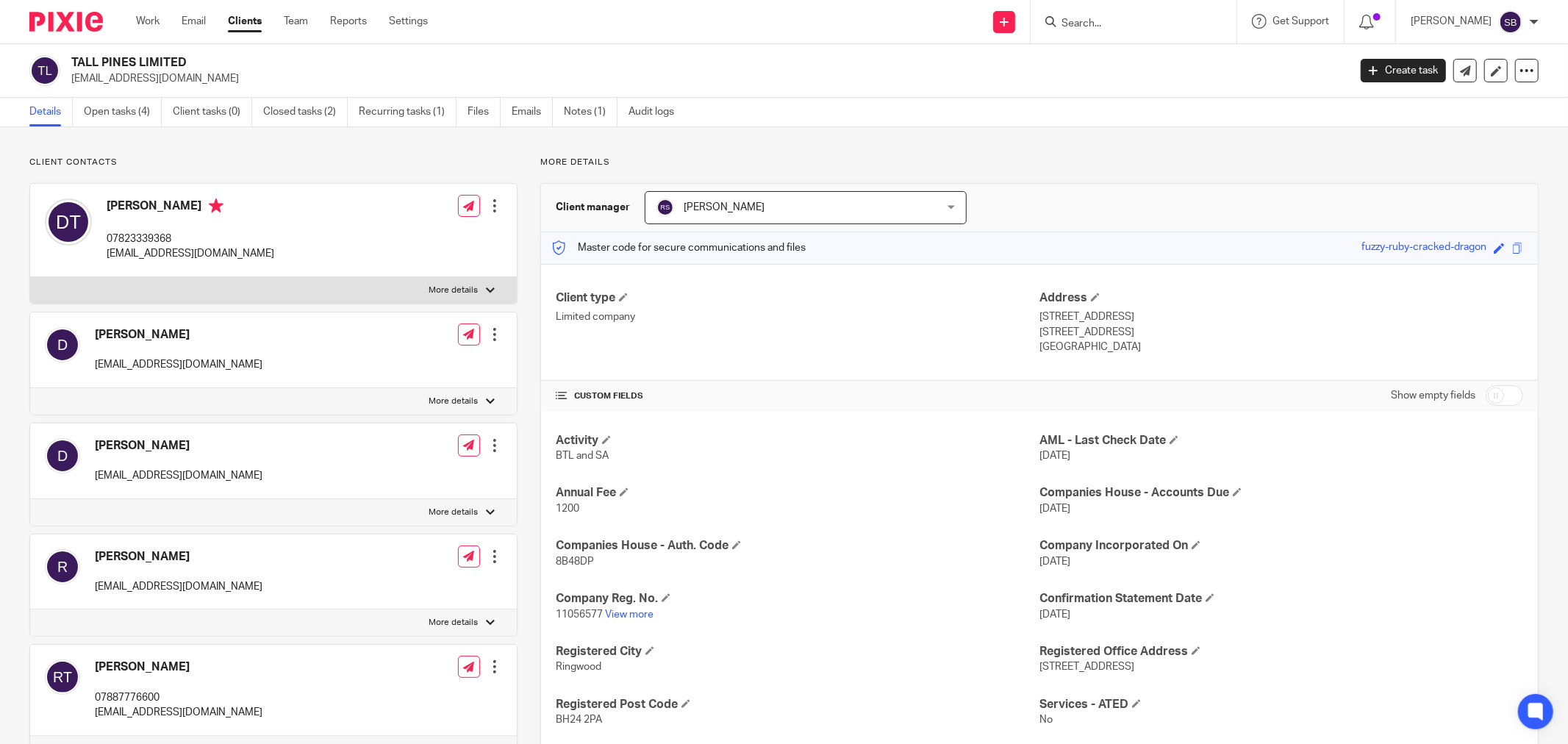
drag, startPoint x: 67, startPoint y: 78, endPoint x: 214, endPoint y: 78, distance: 147.0
click at [214, 78] on div "TALL PINES LIMITED [EMAIL_ADDRESS][DOMAIN_NAME]" at bounding box center [684, 71] width 1309 height 31
copy p "[EMAIL_ADDRESS][DOMAIN_NAME]"
click at [1172, 22] on input "Search" at bounding box center [1126, 24] width 133 height 13
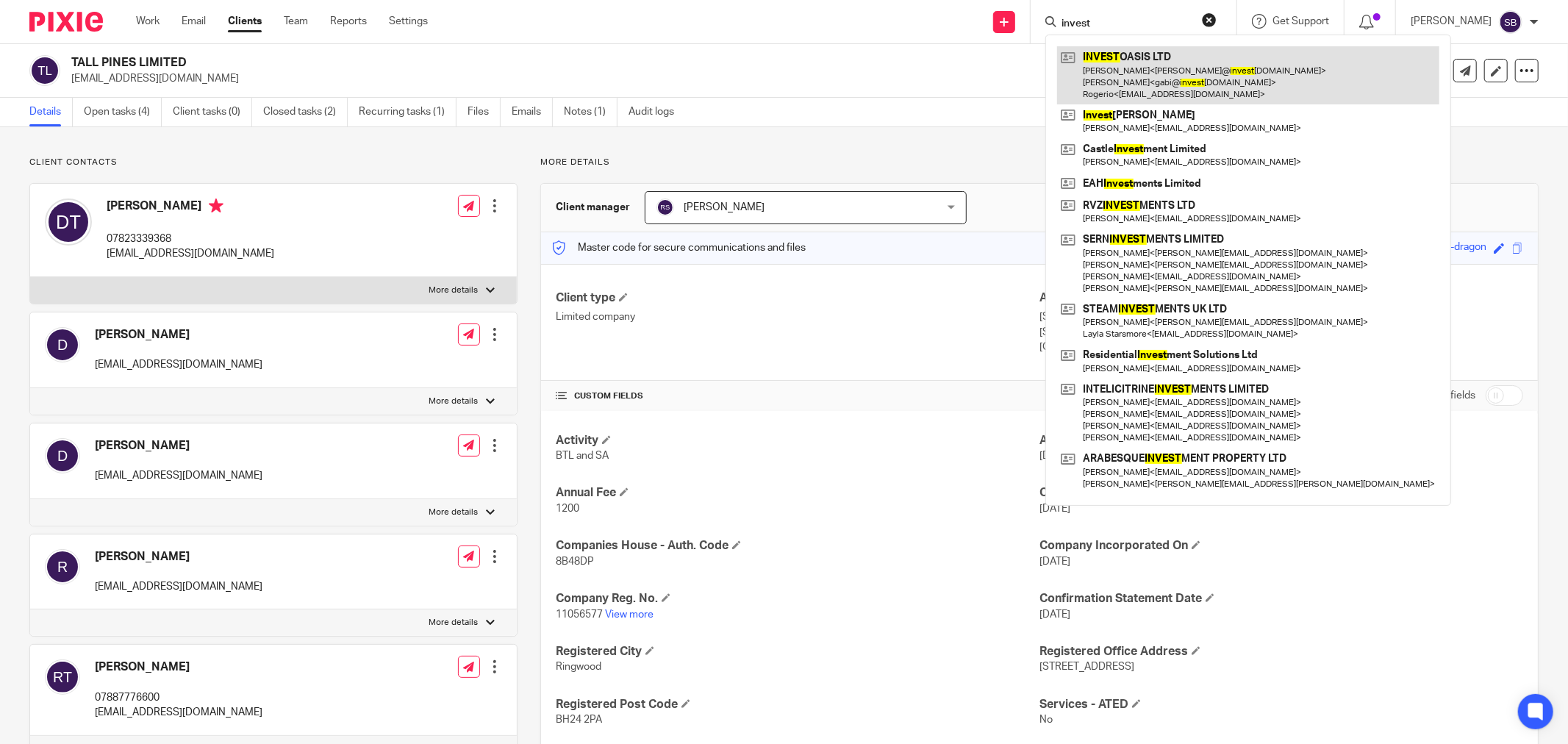
type input "invest"
click at [1165, 78] on link at bounding box center [1248, 75] width 382 height 58
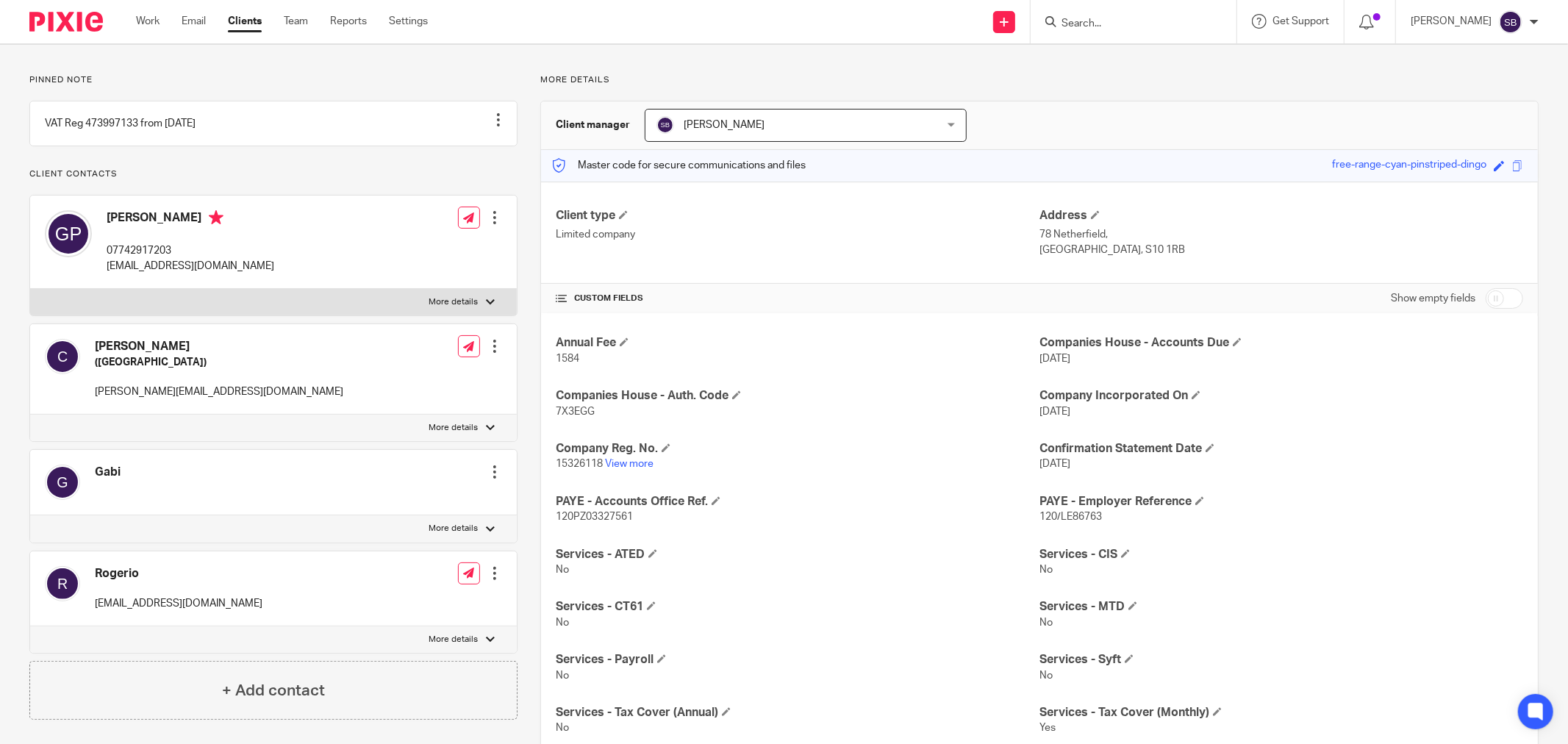
scroll to position [164, 0]
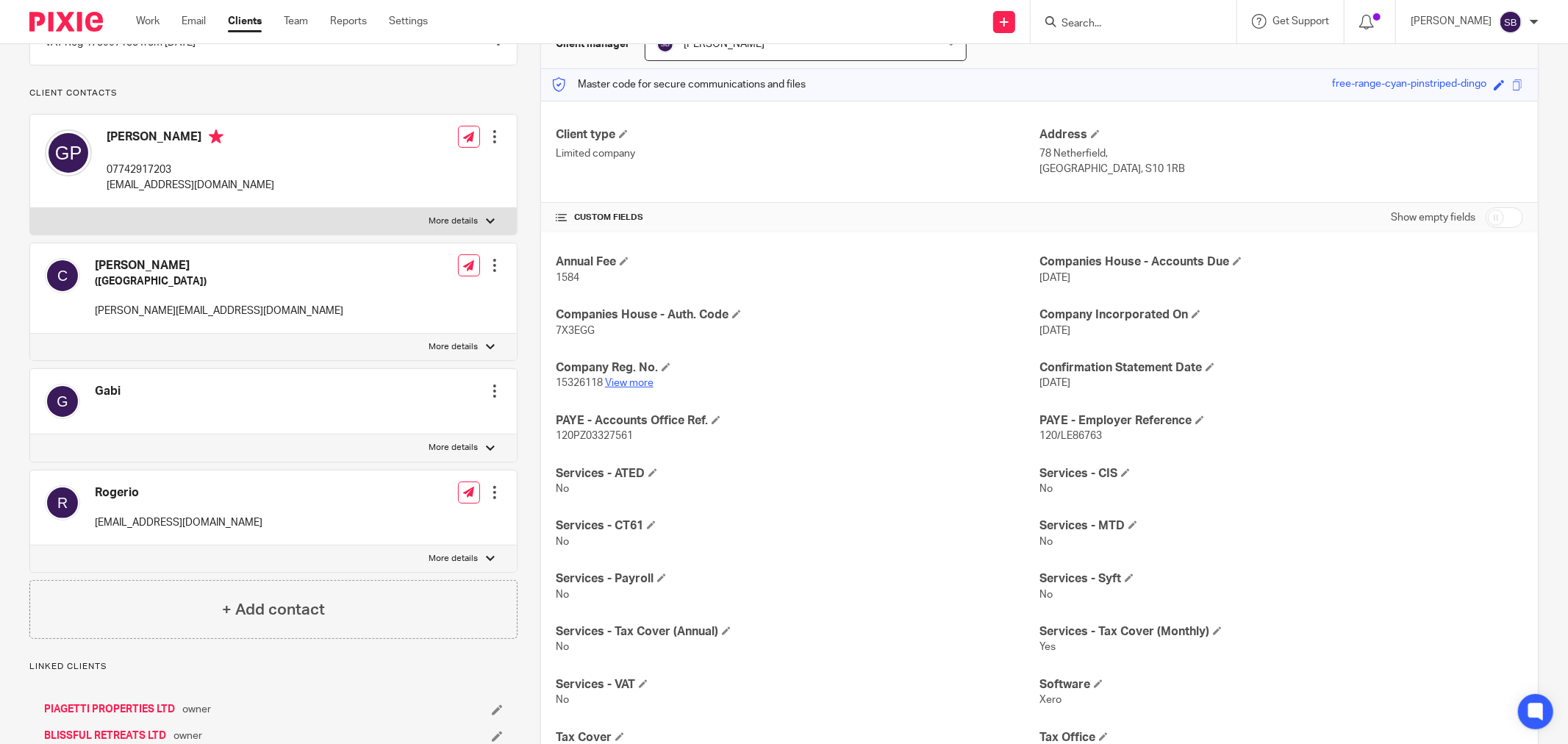
click at [632, 379] on link "View more" at bounding box center [629, 383] width 49 height 10
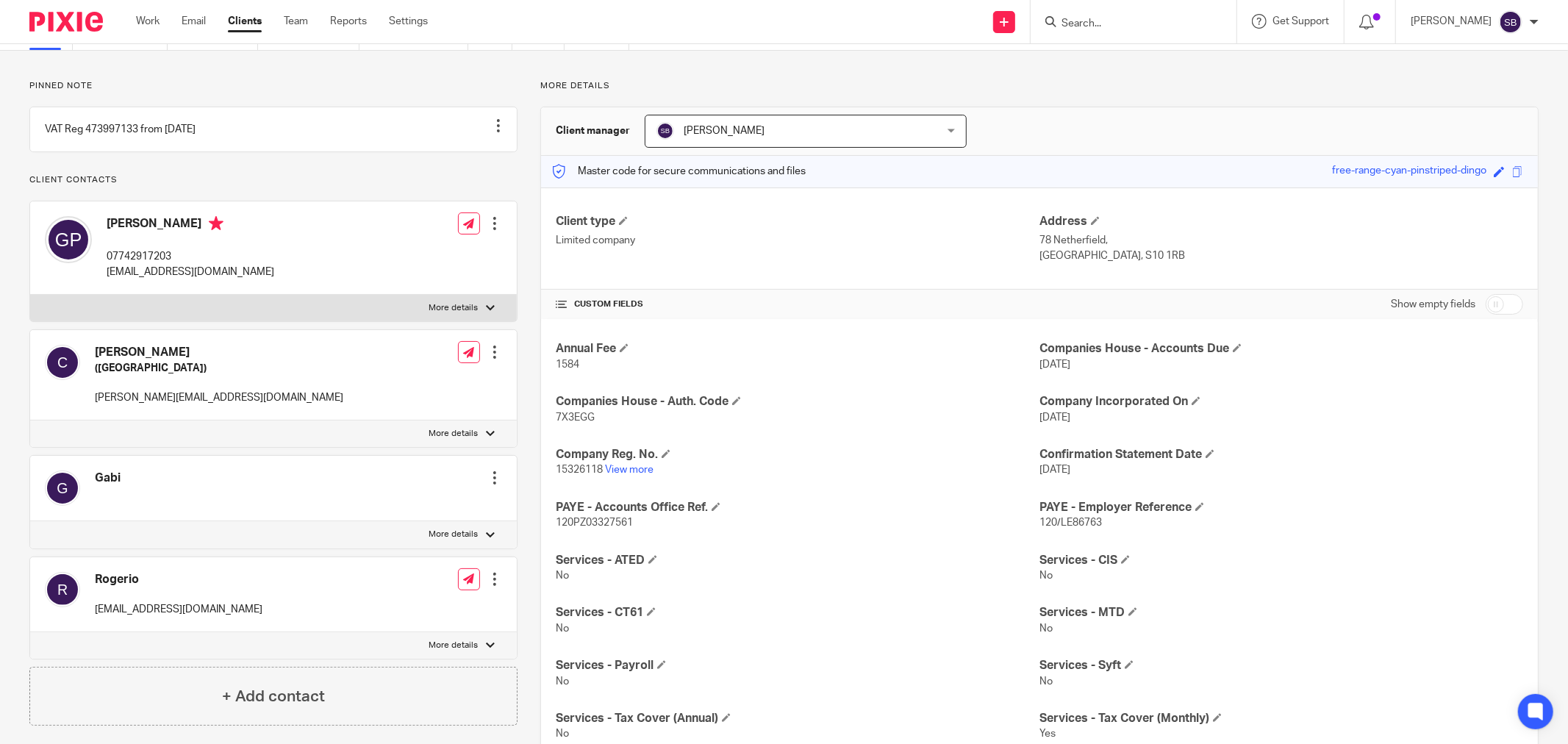
scroll to position [0, 0]
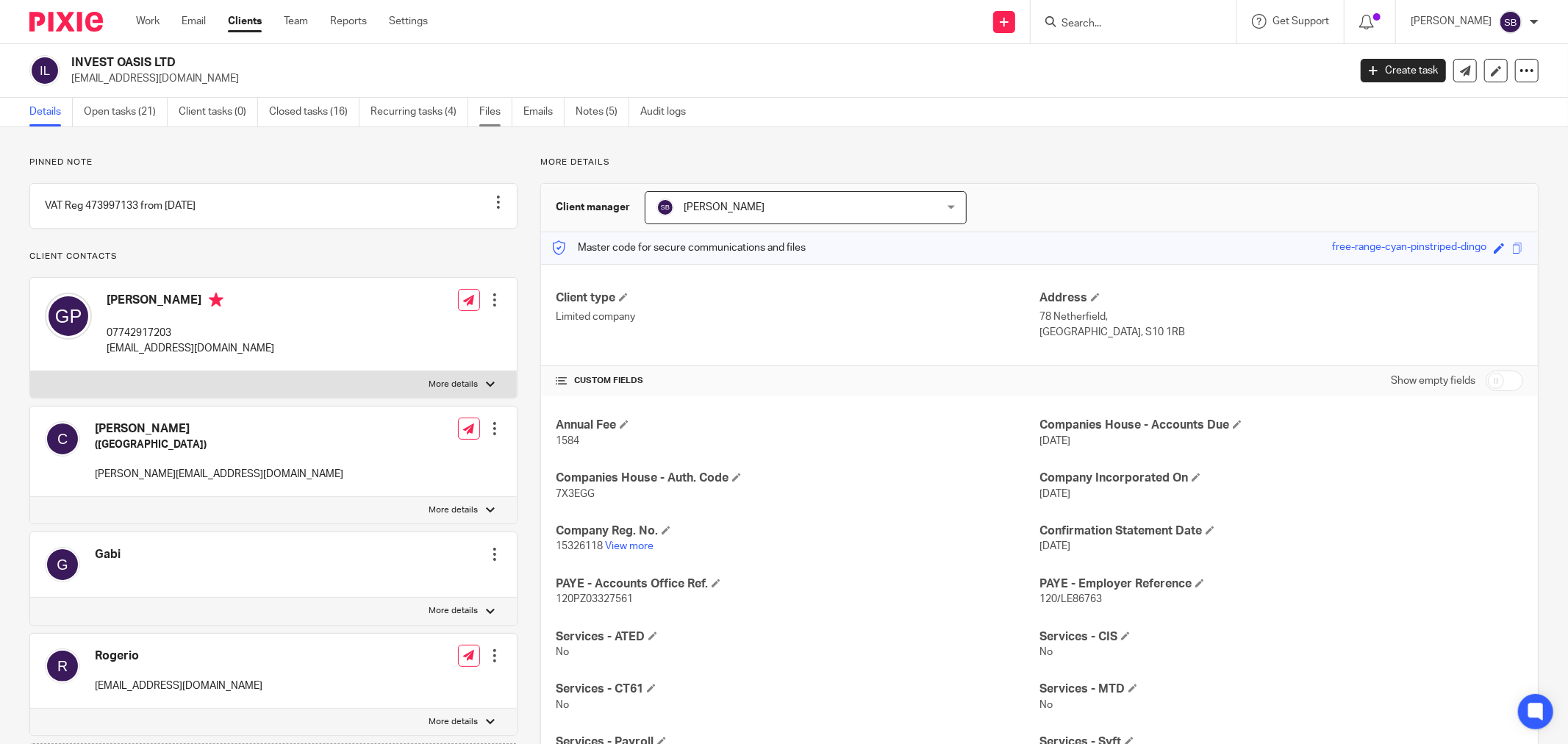
click at [501, 115] on link "Files" at bounding box center [495, 112] width 33 height 29
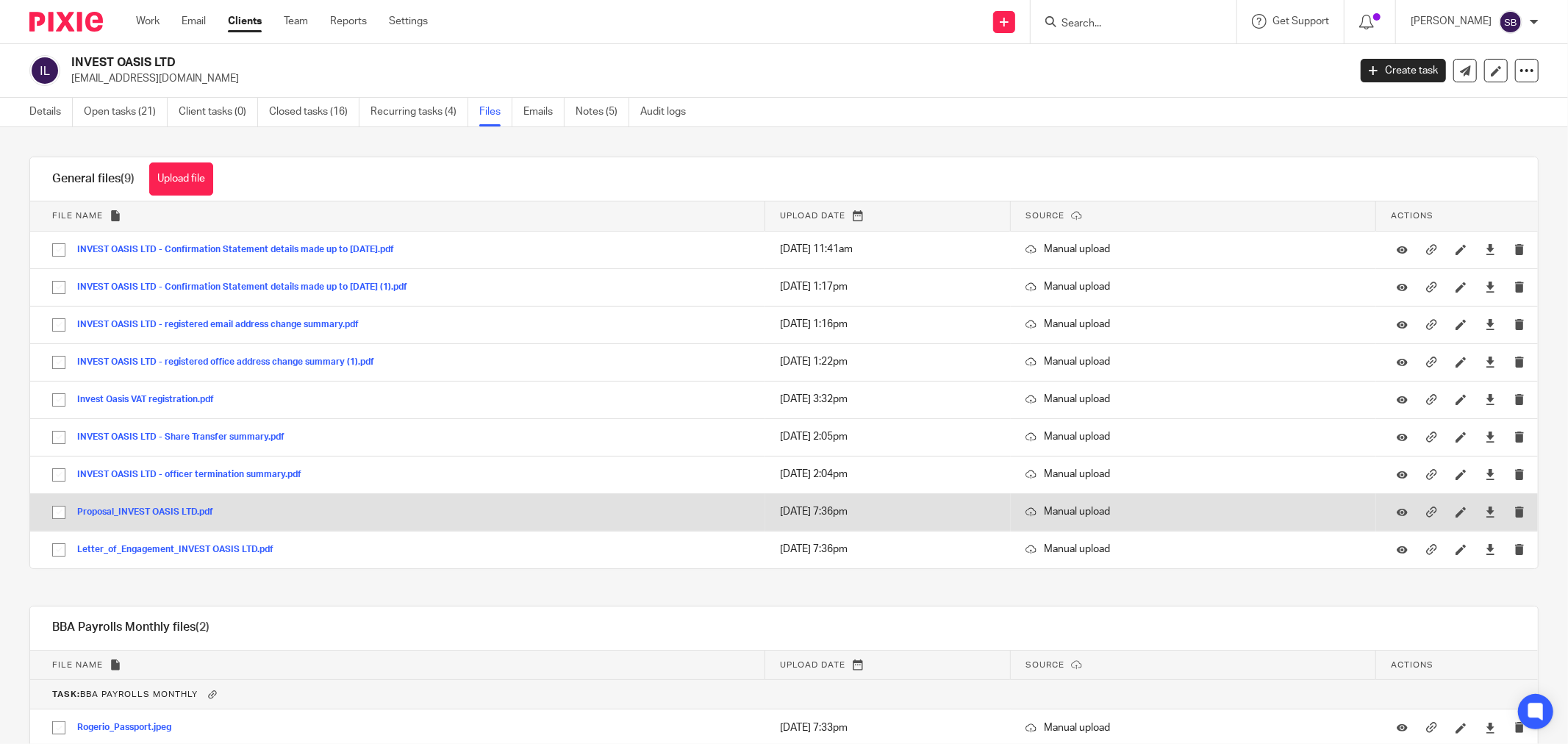
click at [164, 512] on button "Proposal_INVEST OASIS LTD.pdf" at bounding box center [151, 512] width 147 height 10
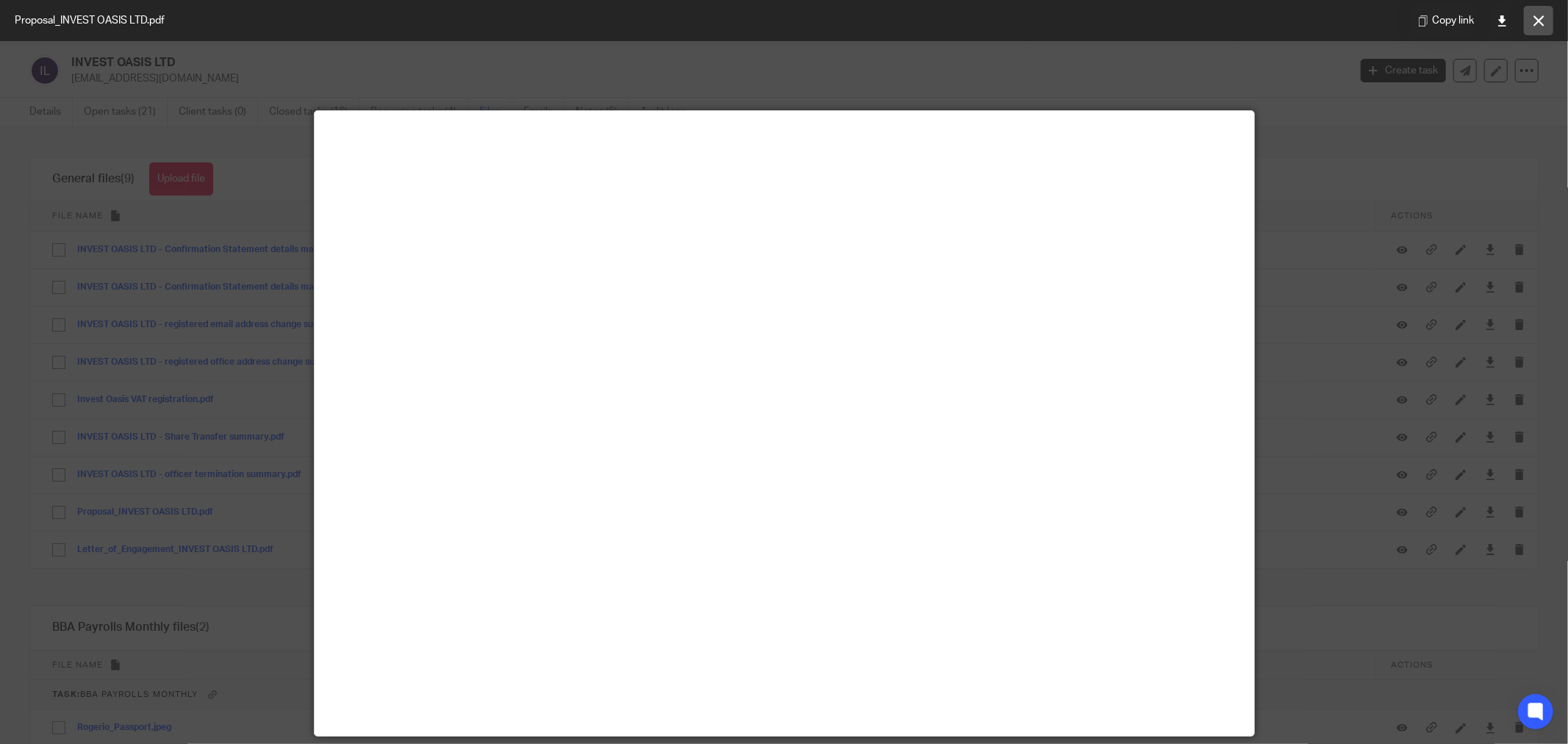
click at [1544, 22] on icon at bounding box center [1539, 21] width 11 height 11
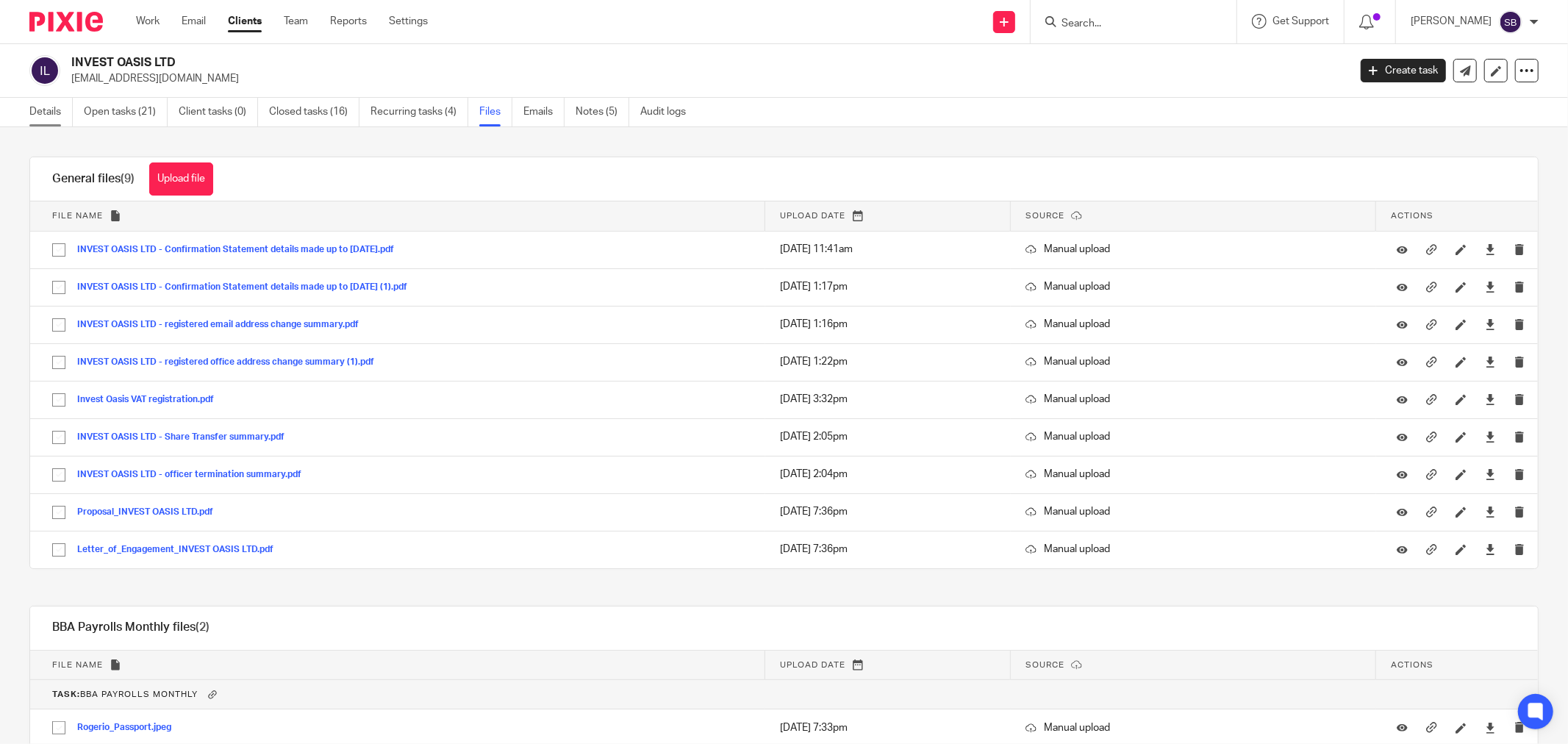
click at [30, 112] on link "Details" at bounding box center [51, 112] width 43 height 29
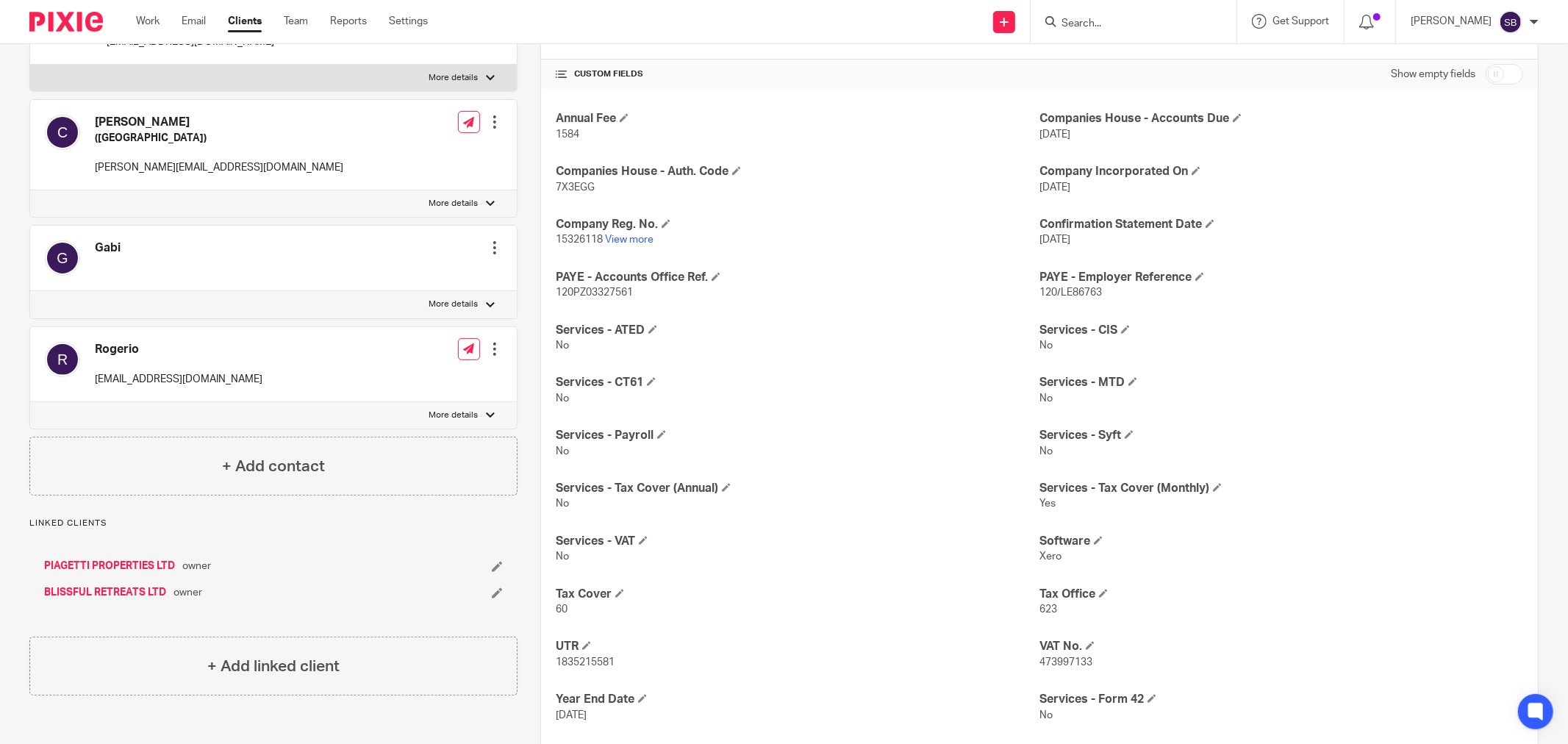
scroll to position [326, 0]
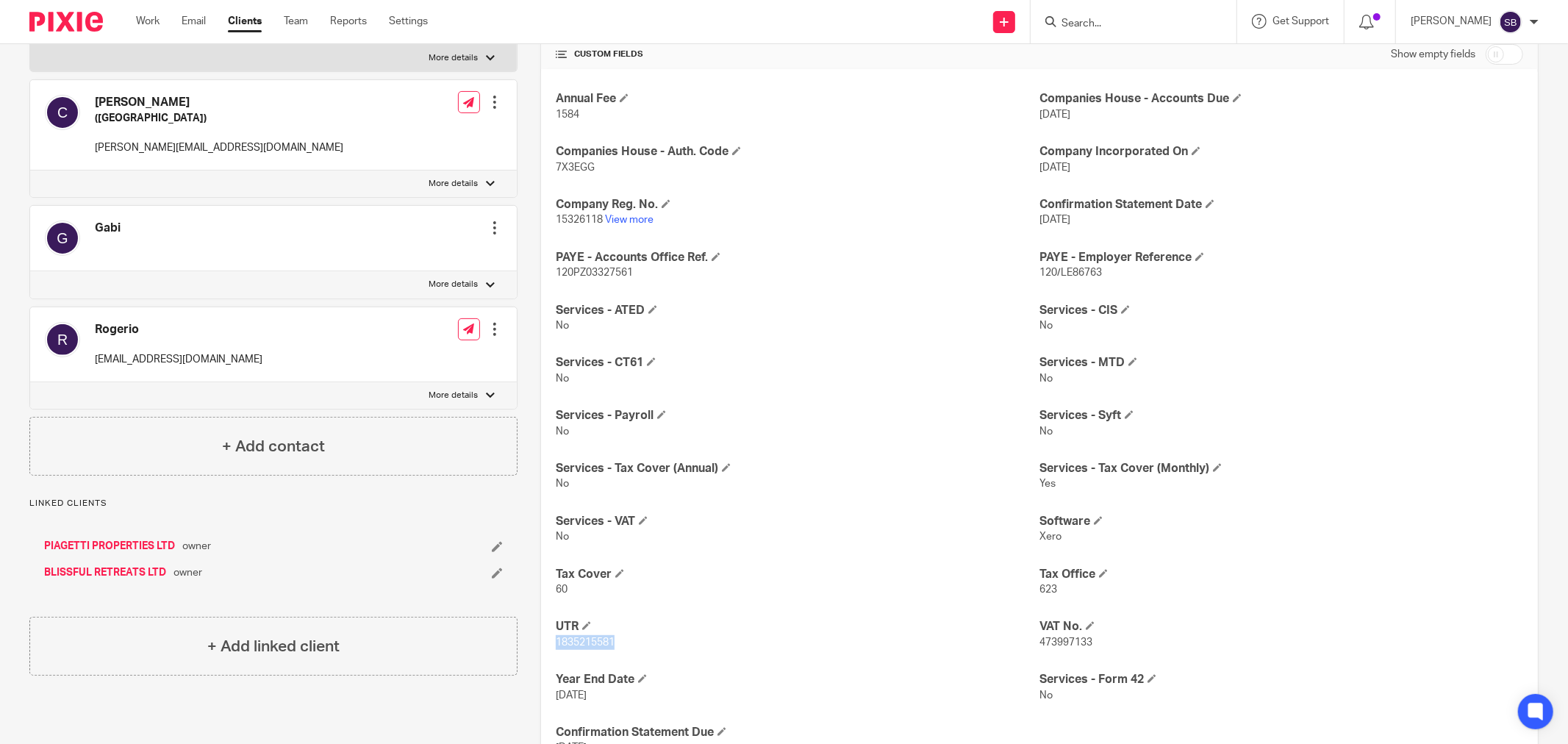
drag, startPoint x: 551, startPoint y: 644, endPoint x: 650, endPoint y: 647, distance: 99.0
click at [650, 647] on p "1835215581" at bounding box center [798, 642] width 484 height 15
copy span "1835215581"
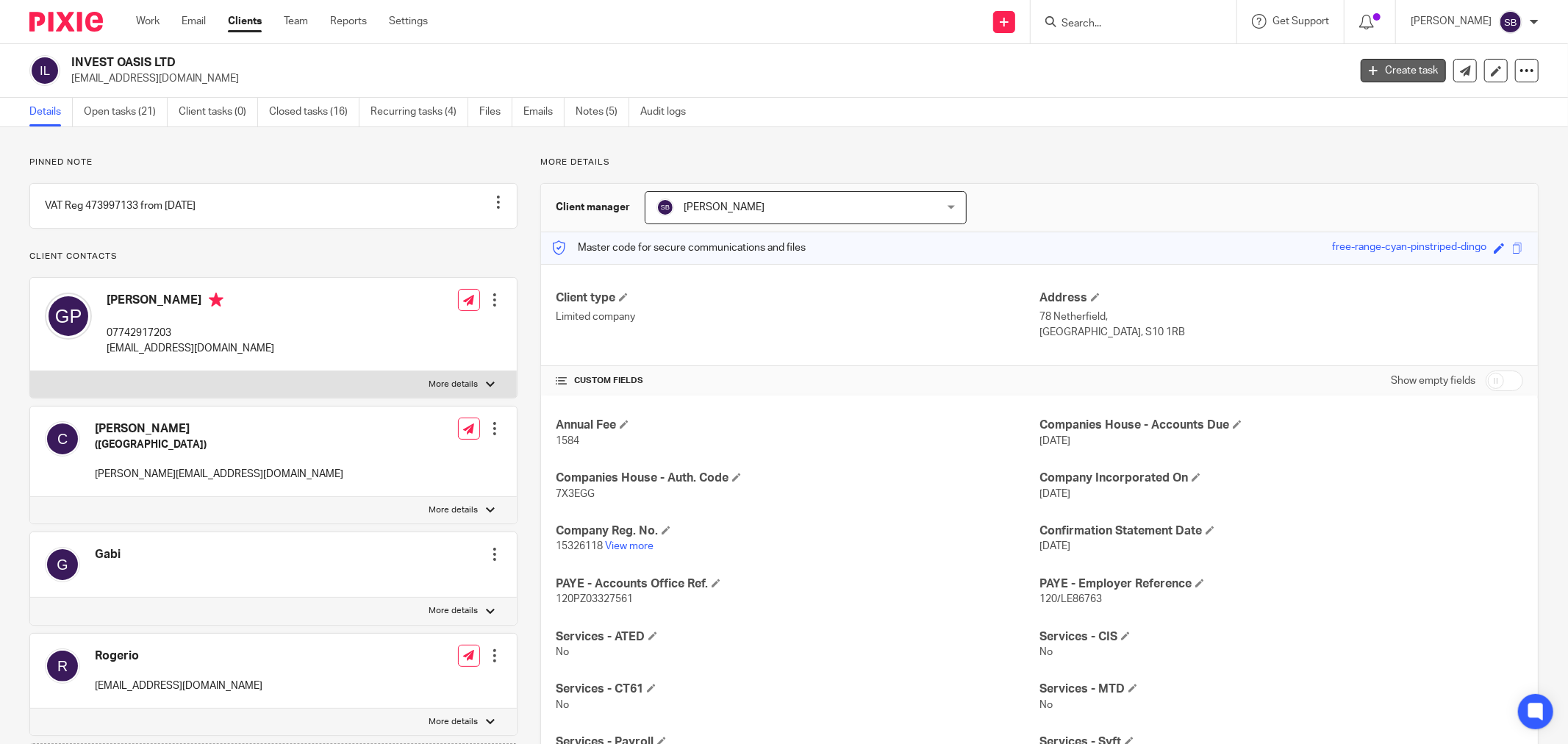
click at [1384, 66] on link "Create task" at bounding box center [1404, 71] width 85 height 23
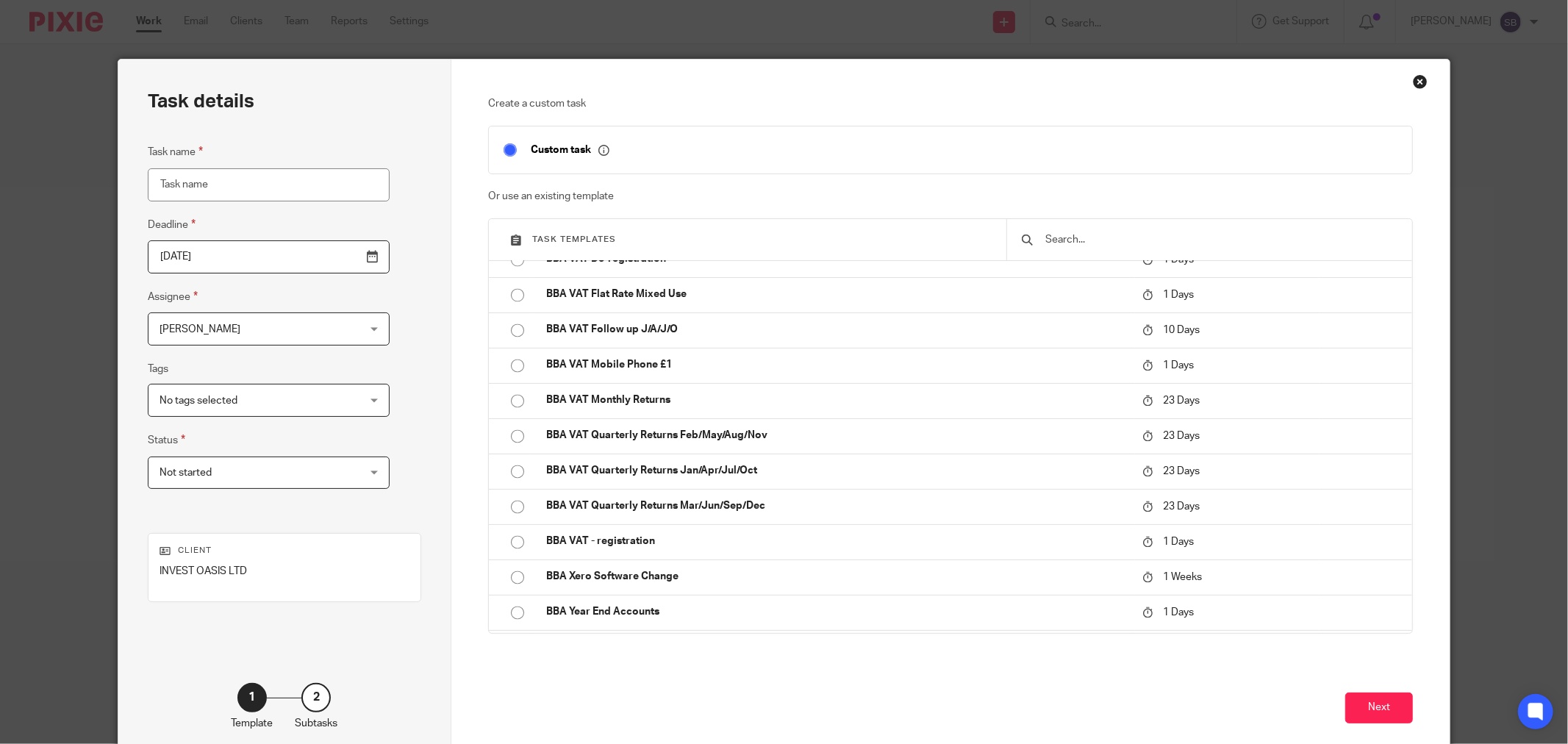
scroll to position [2613, 0]
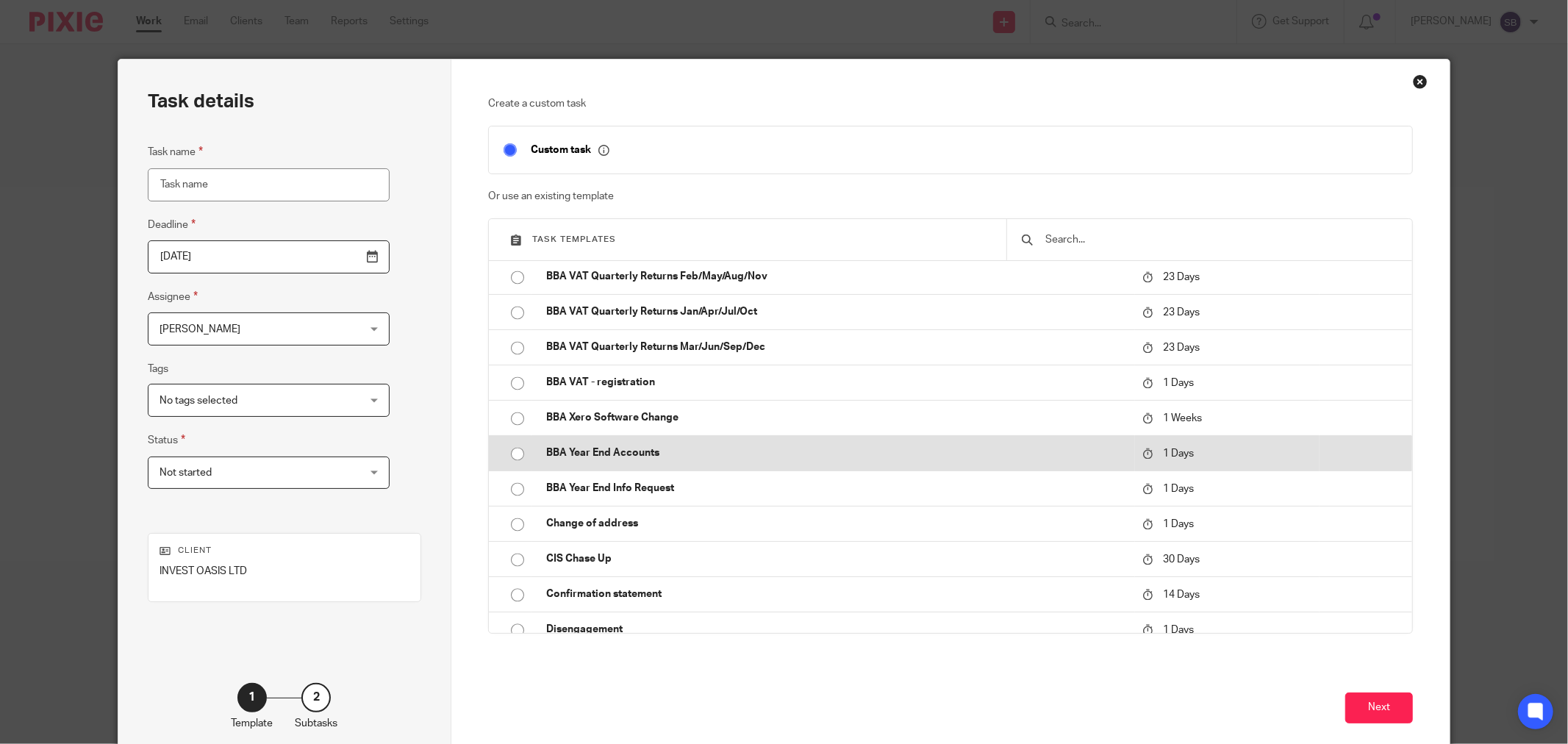
click at [581, 460] on td "BBA Year End Accounts" at bounding box center [833, 453] width 604 height 36
type input "[DATE]"
type input "BBA Year End Accounts"
checkbox input "false"
radio input "true"
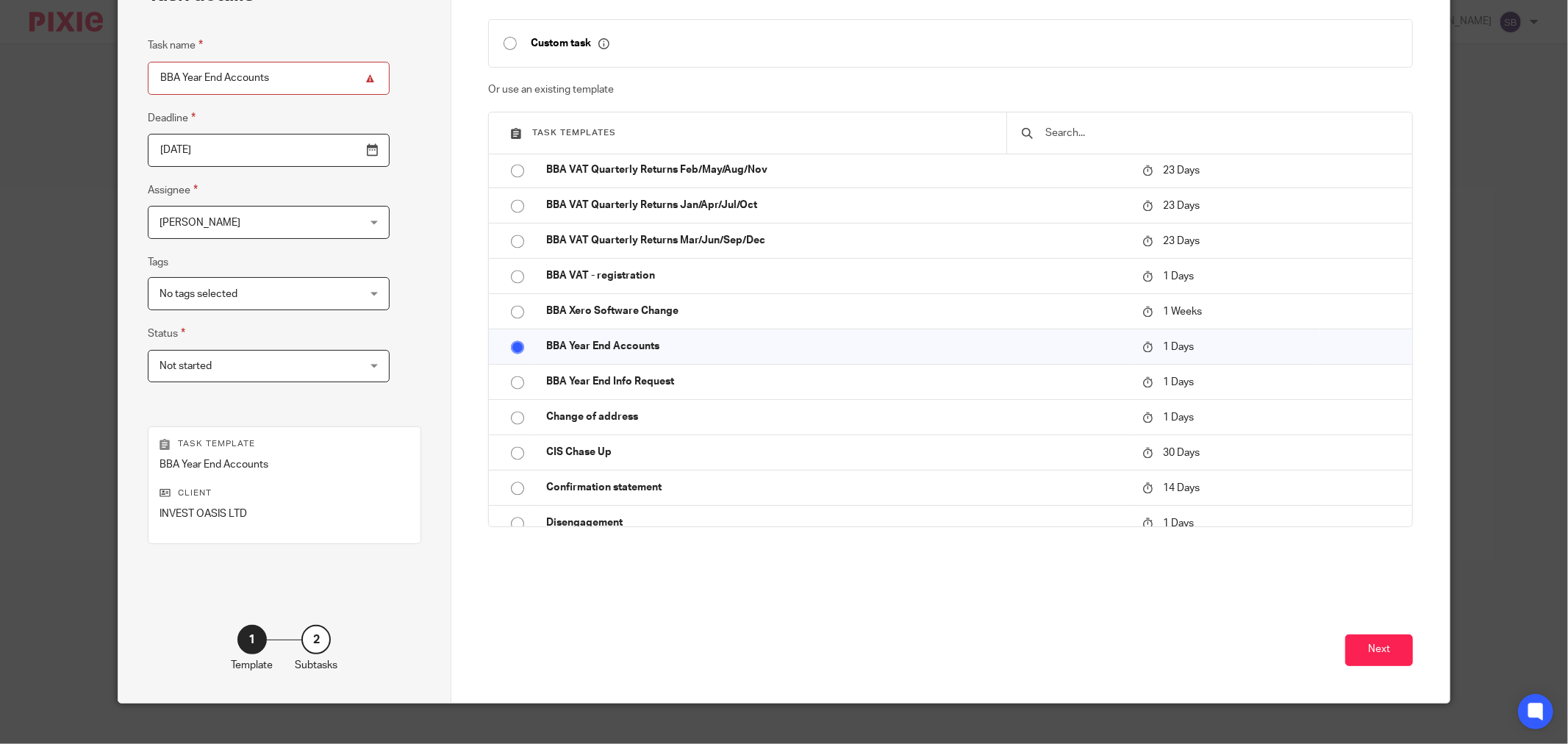
scroll to position [125, 0]
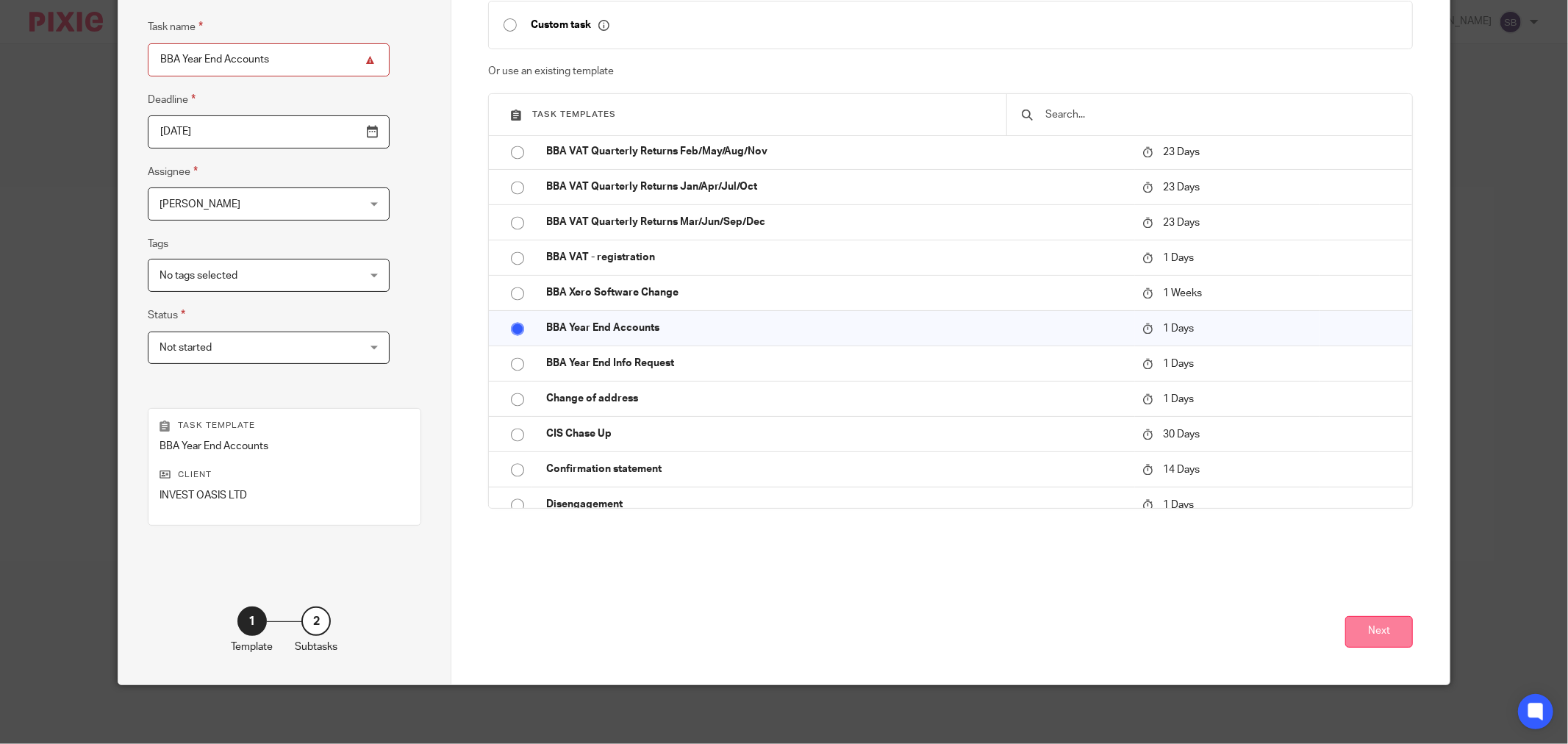
click at [1360, 636] on button "Next" at bounding box center [1379, 632] width 67 height 32
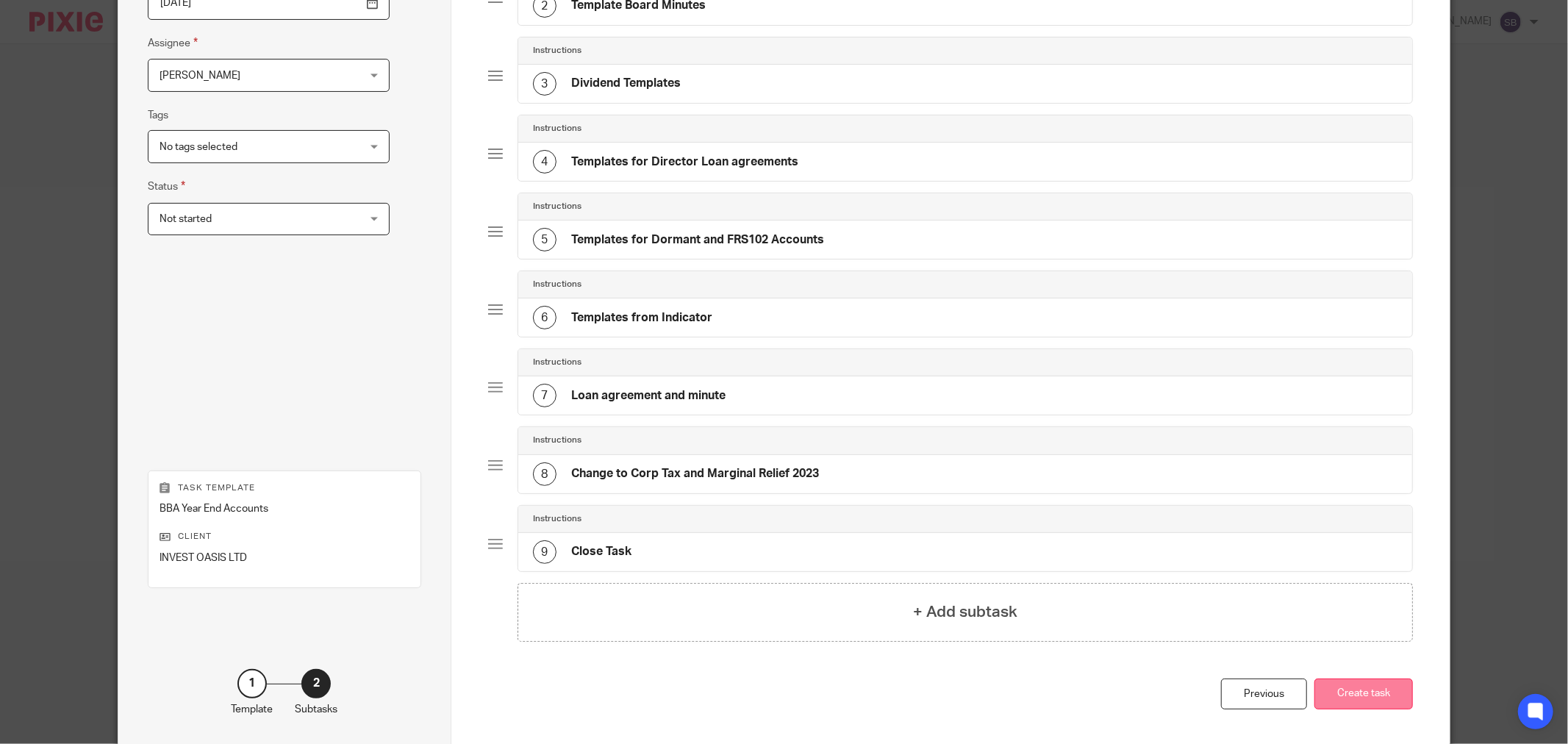
scroll to position [318, 0]
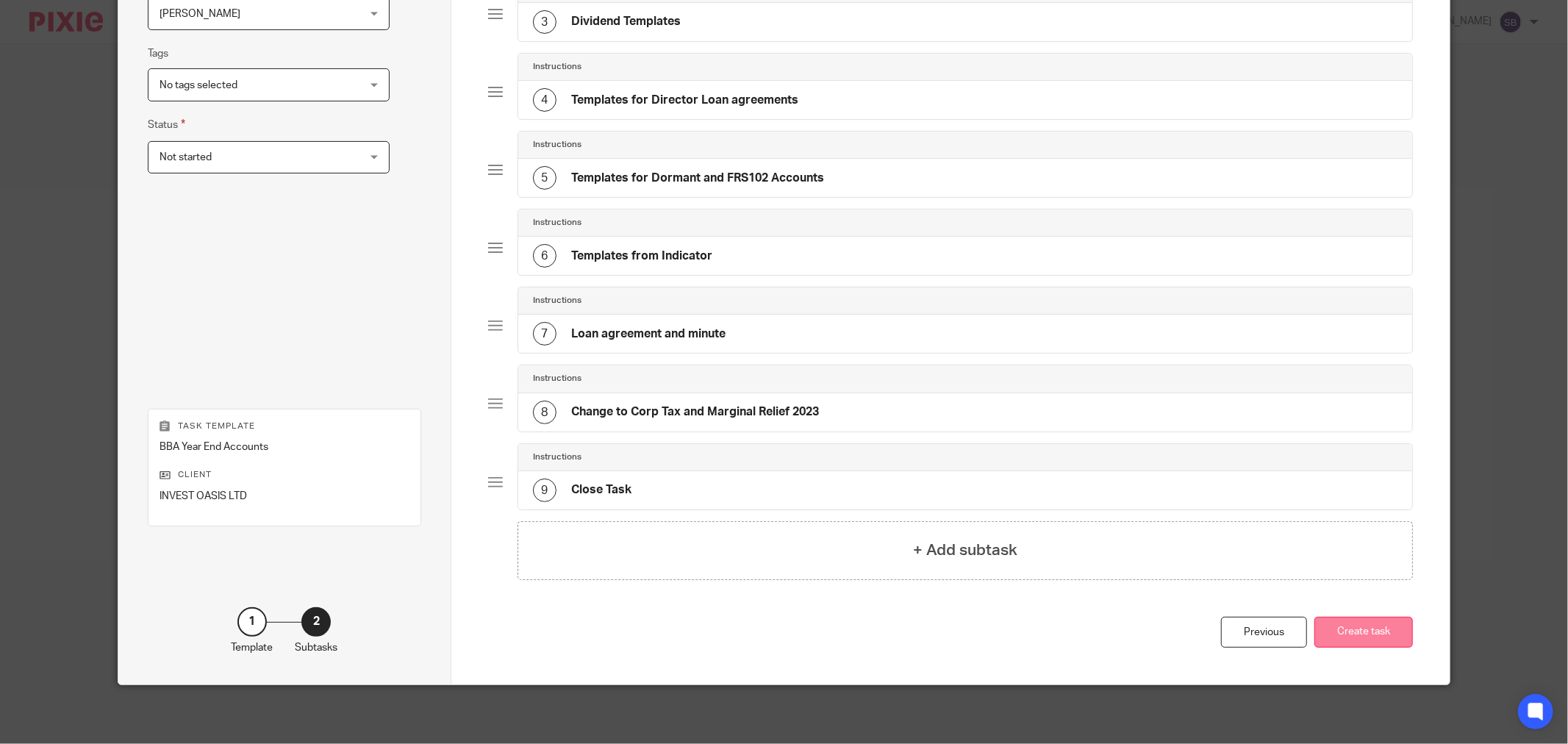
click at [1368, 635] on button "Create task" at bounding box center [1363, 632] width 98 height 32
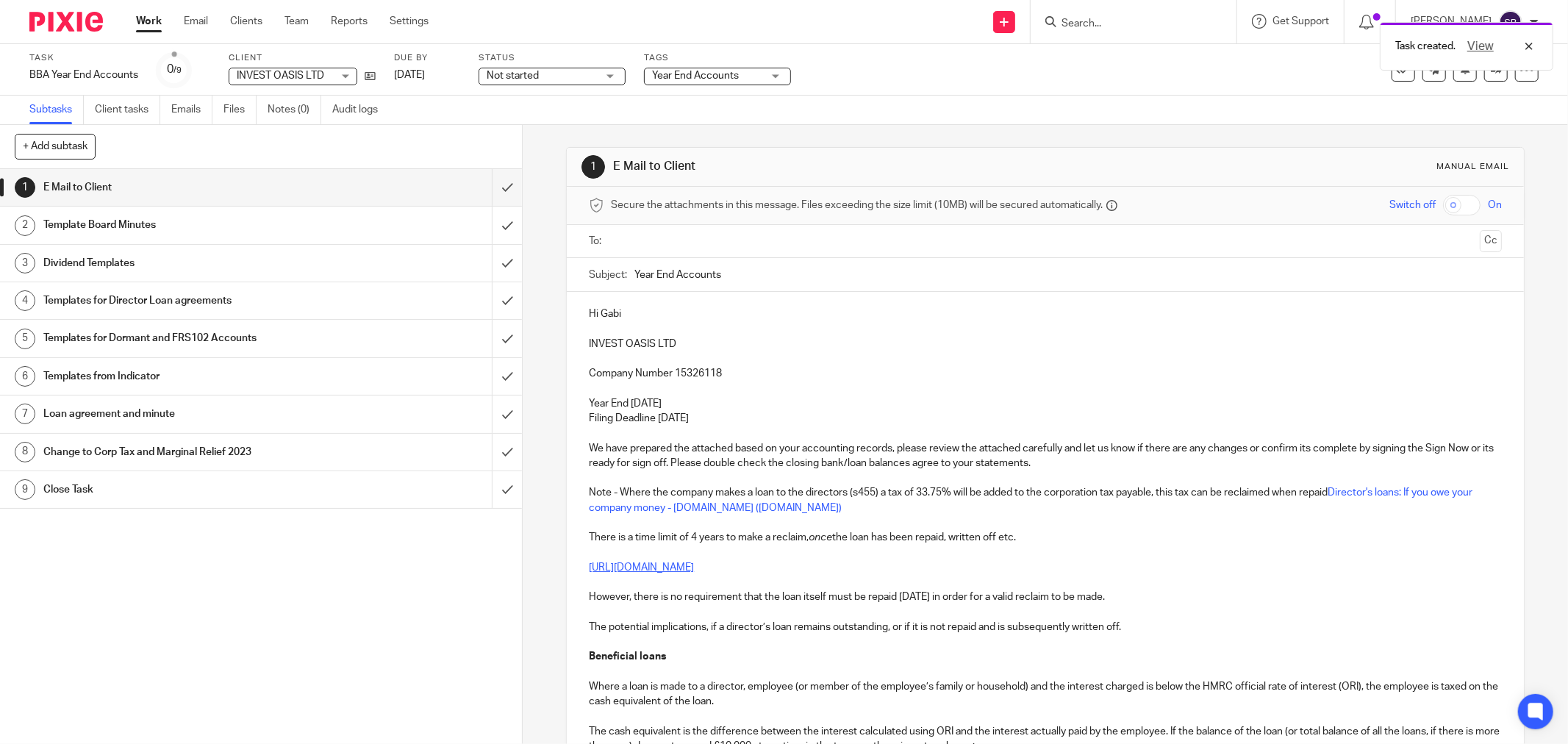
click at [681, 236] on input "text" at bounding box center [1045, 242] width 857 height 17
click at [798, 249] on input "text" at bounding box center [1109, 243] width 729 height 29
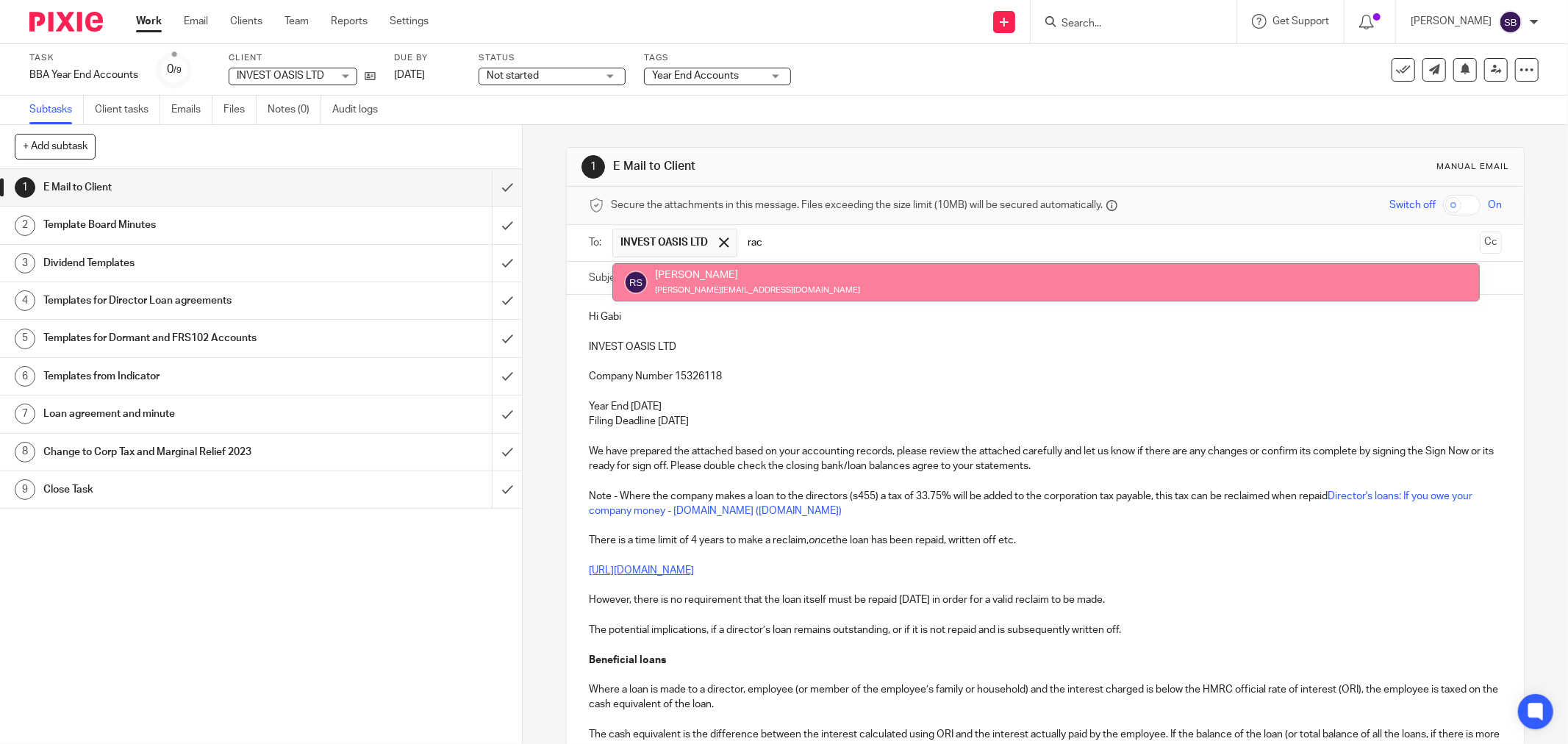
type input "rac"
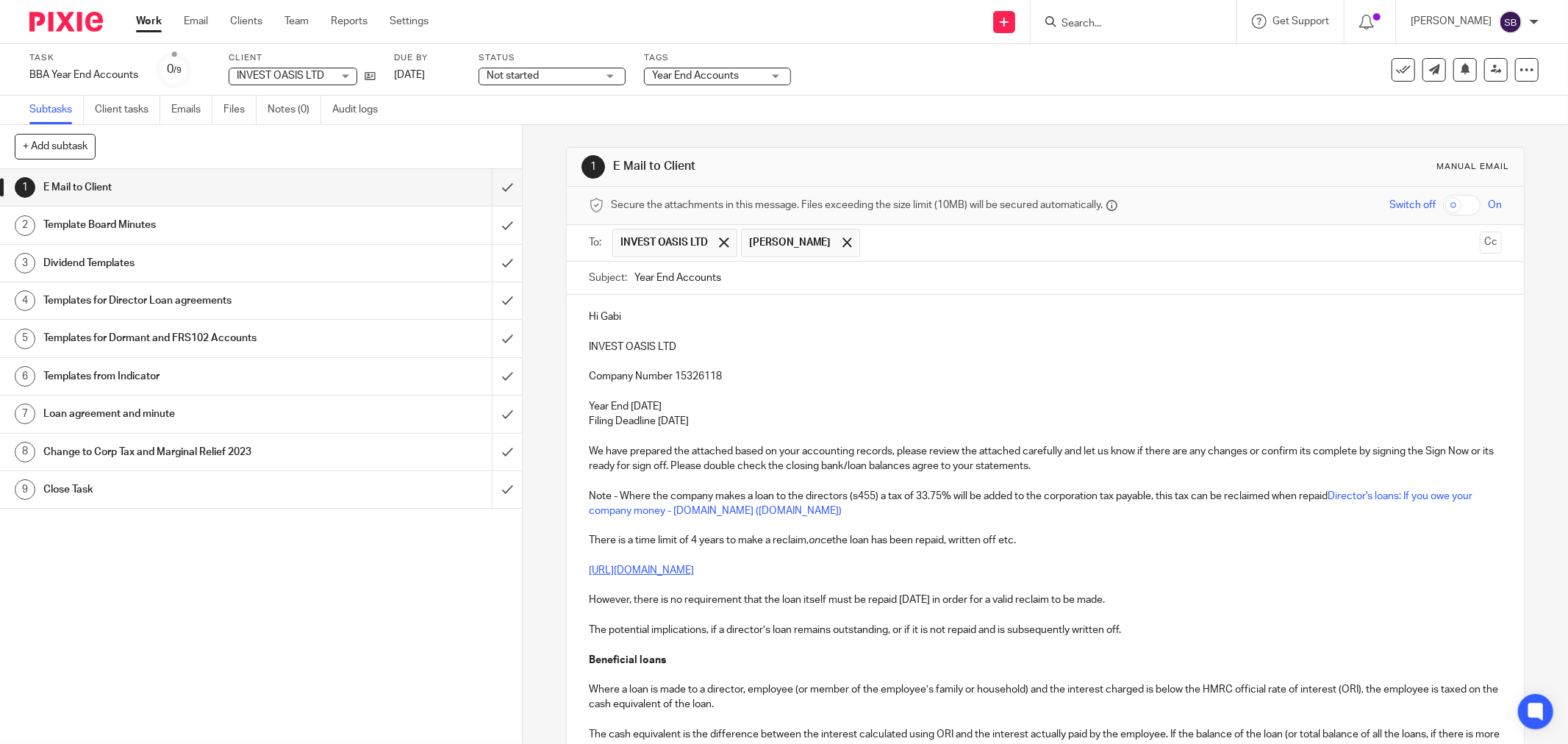
click at [812, 284] on input "Year End Accounts" at bounding box center [1068, 278] width 867 height 33
drag, startPoint x: 582, startPoint y: 343, endPoint x: 678, endPoint y: 343, distance: 96.0
copy p "INVEST OASIS LTD"
paste input "INVEST OASIS LTD"
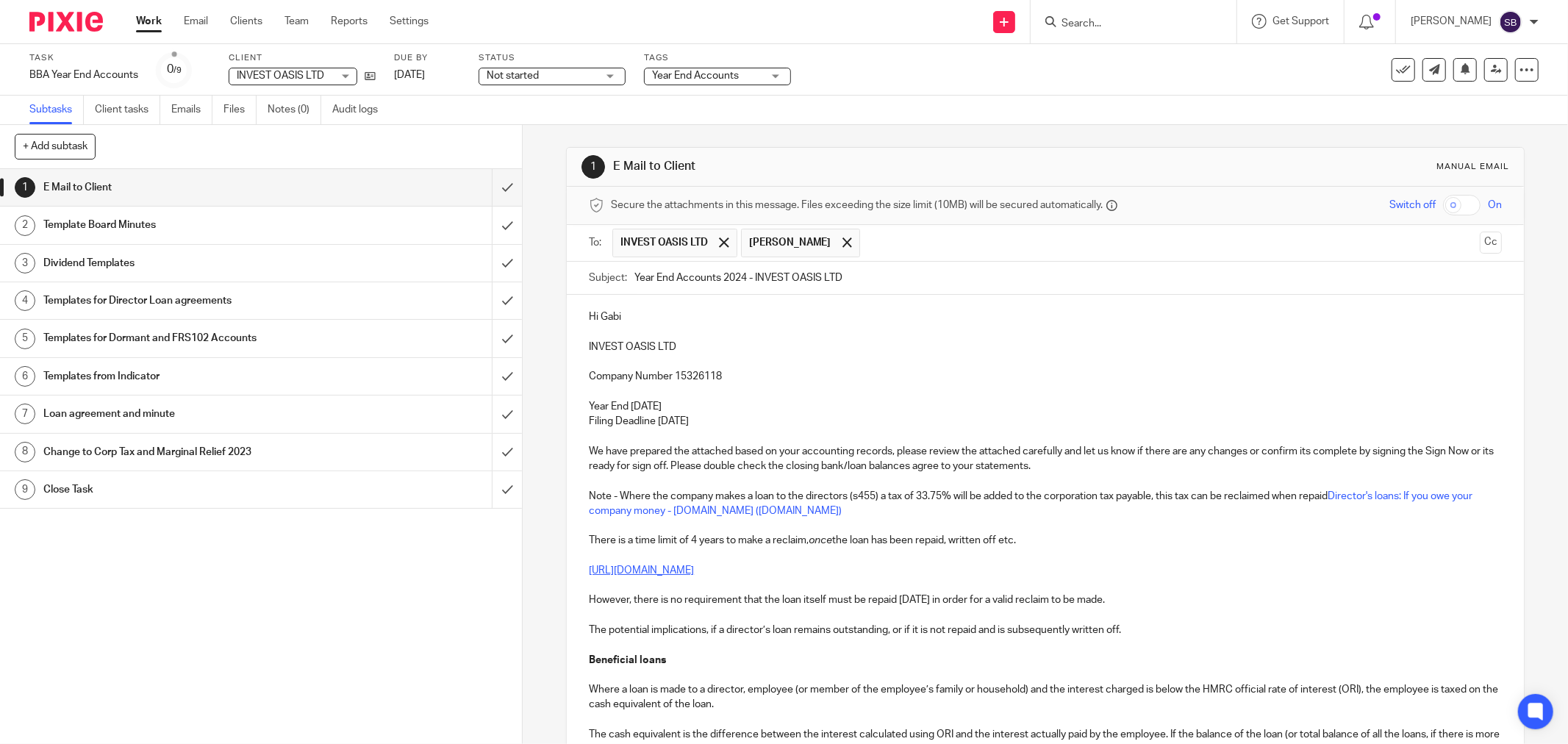
type input "Year End Accounts 2024 - INVEST OASIS LTD"
drag, startPoint x: 581, startPoint y: 465, endPoint x: 694, endPoint y: 467, distance: 113.0
click at [759, 467] on p "We have prepared the attached based on your accounting records, please review t…" at bounding box center [1046, 459] width 913 height 30
click at [799, 465] on p "We have prepared the attached based on your accounting records, please review t…" at bounding box center [1046, 459] width 913 height 30
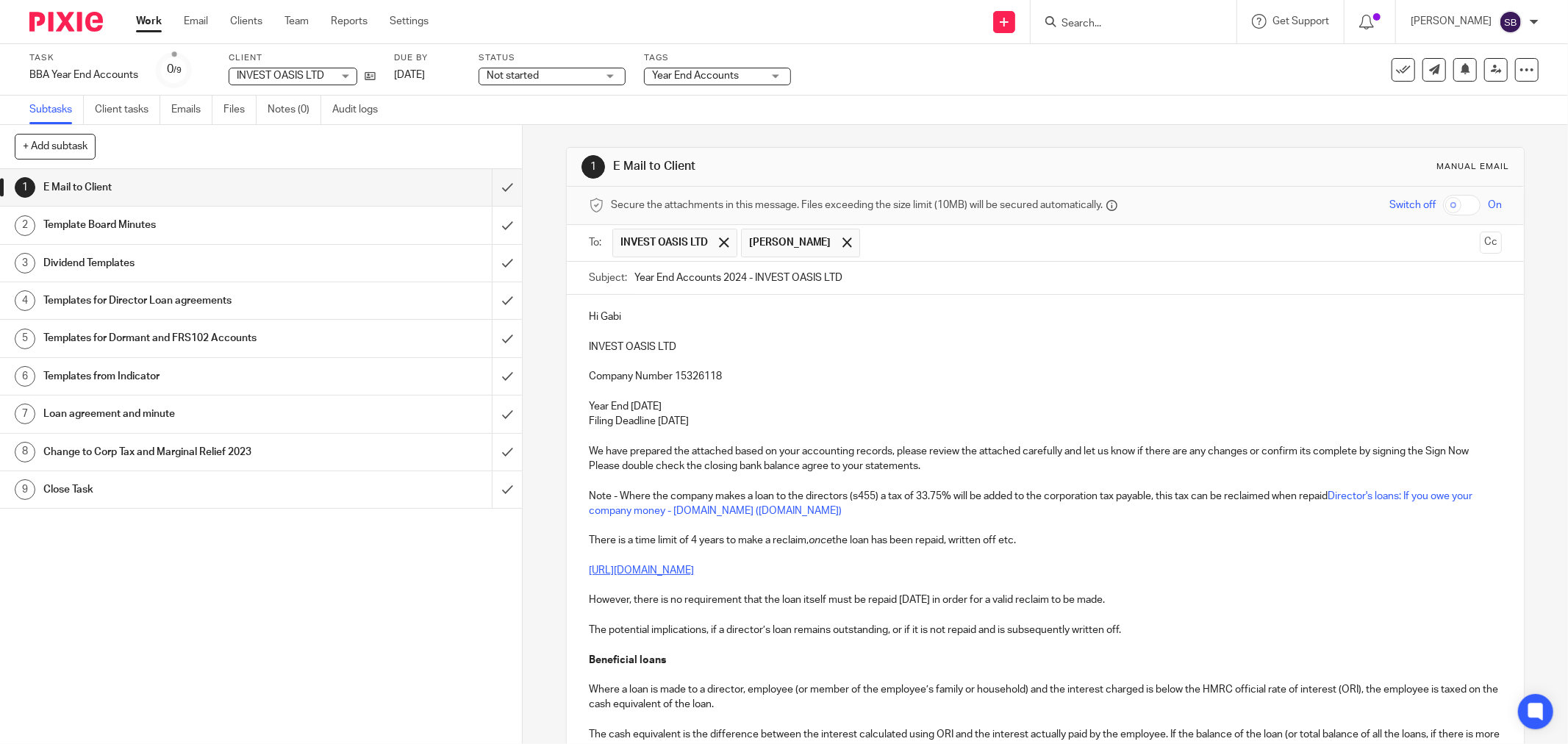
click at [826, 467] on p "We have prepared the attached based on your accounting records, please review t…" at bounding box center [1046, 459] width 913 height 30
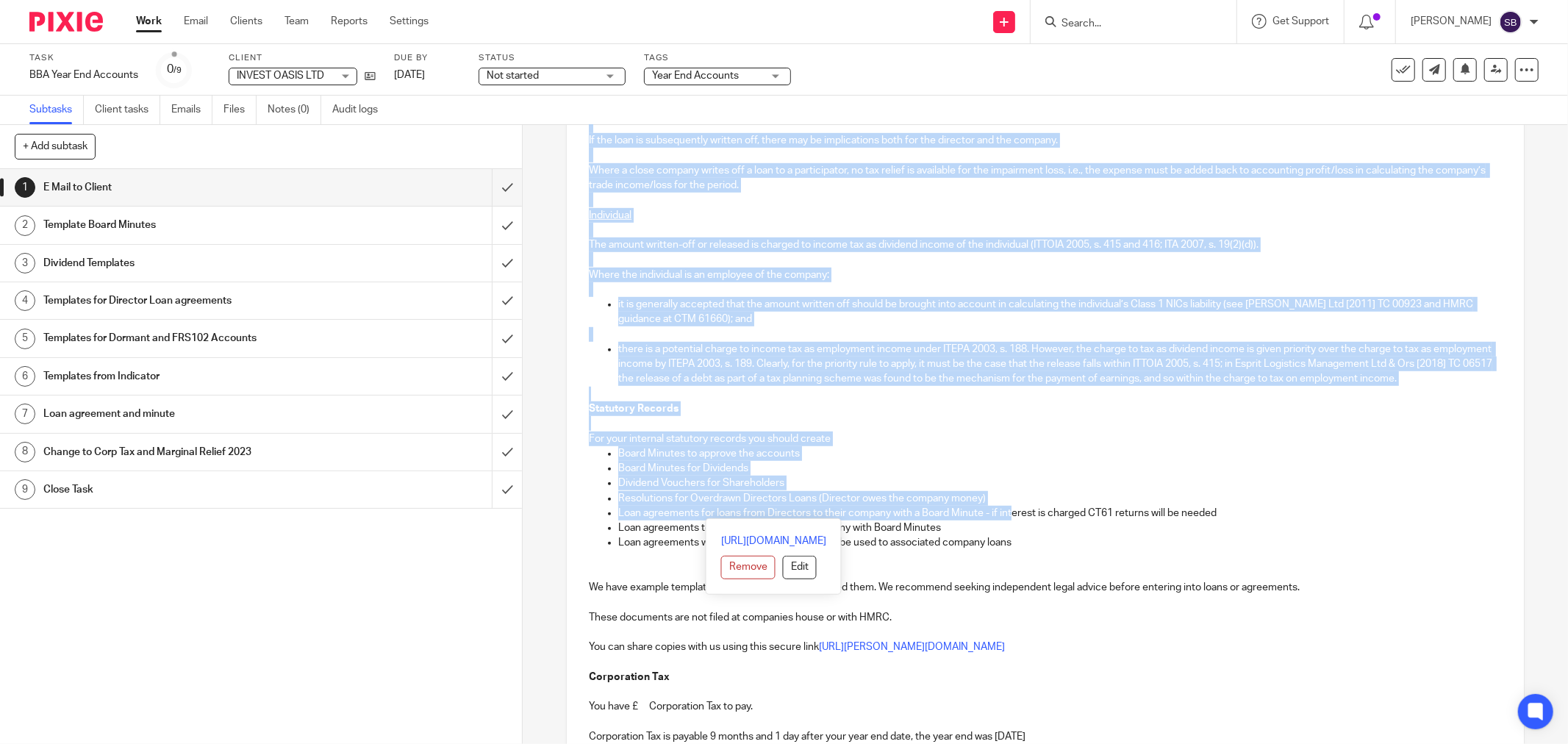
scroll to position [735, 0]
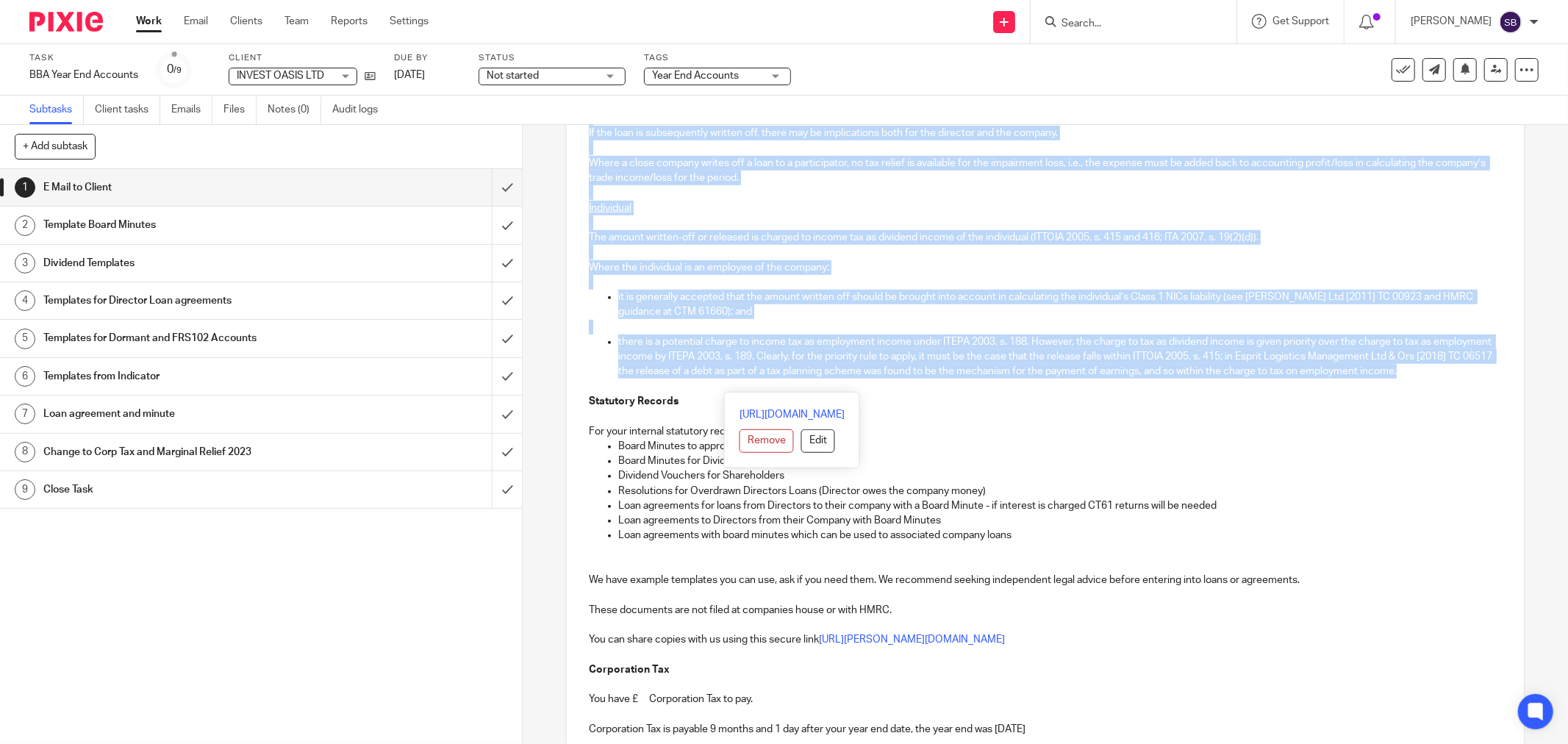
drag, startPoint x: 1010, startPoint y: 467, endPoint x: 1004, endPoint y: 386, distance: 81.2
click at [1004, 386] on div "Hi Gabi INVEST OASIS LTD Company Number 15326118 Year End [DATE] Filing Deadlin…" at bounding box center [1045, 339] width 957 height 1560
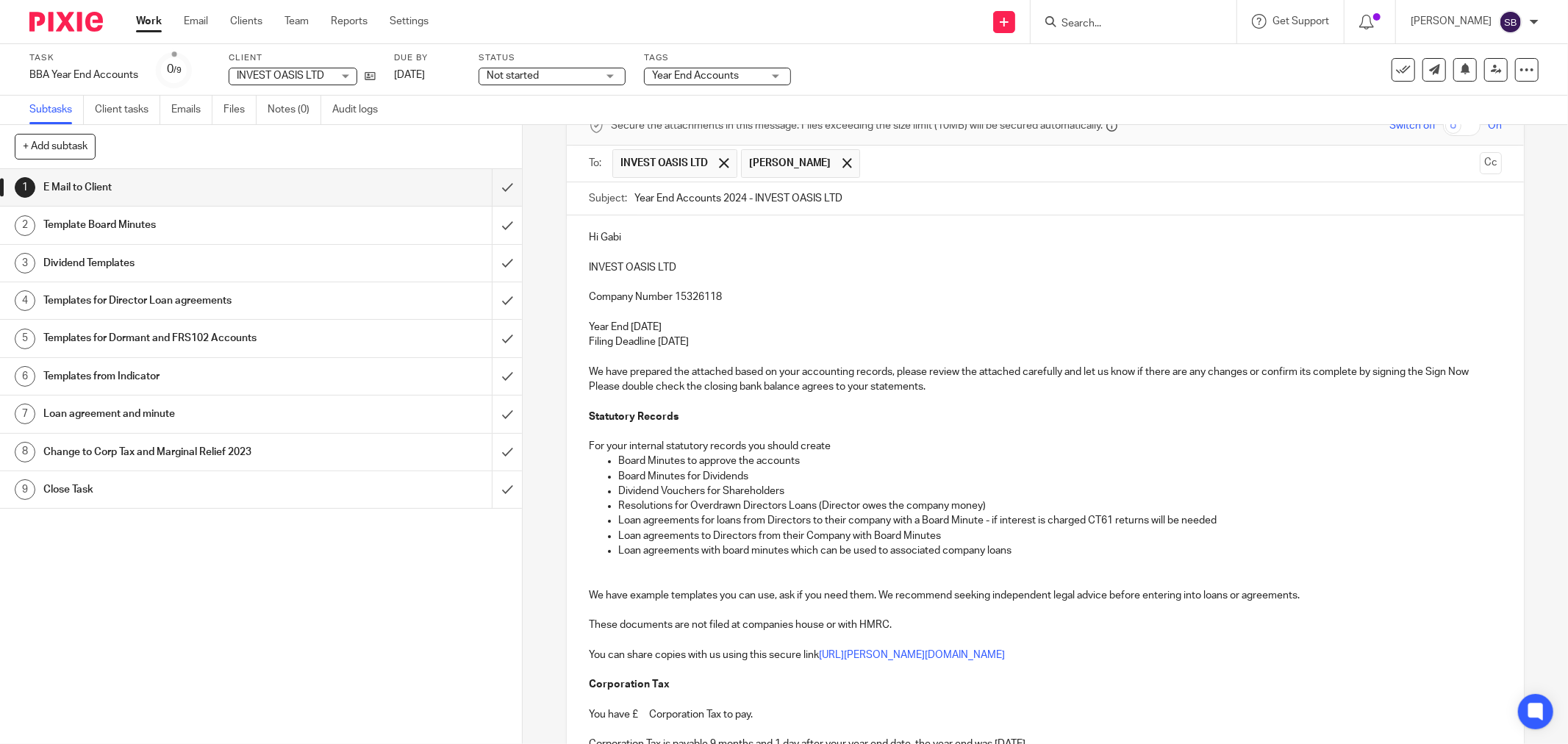
scroll to position [0, 0]
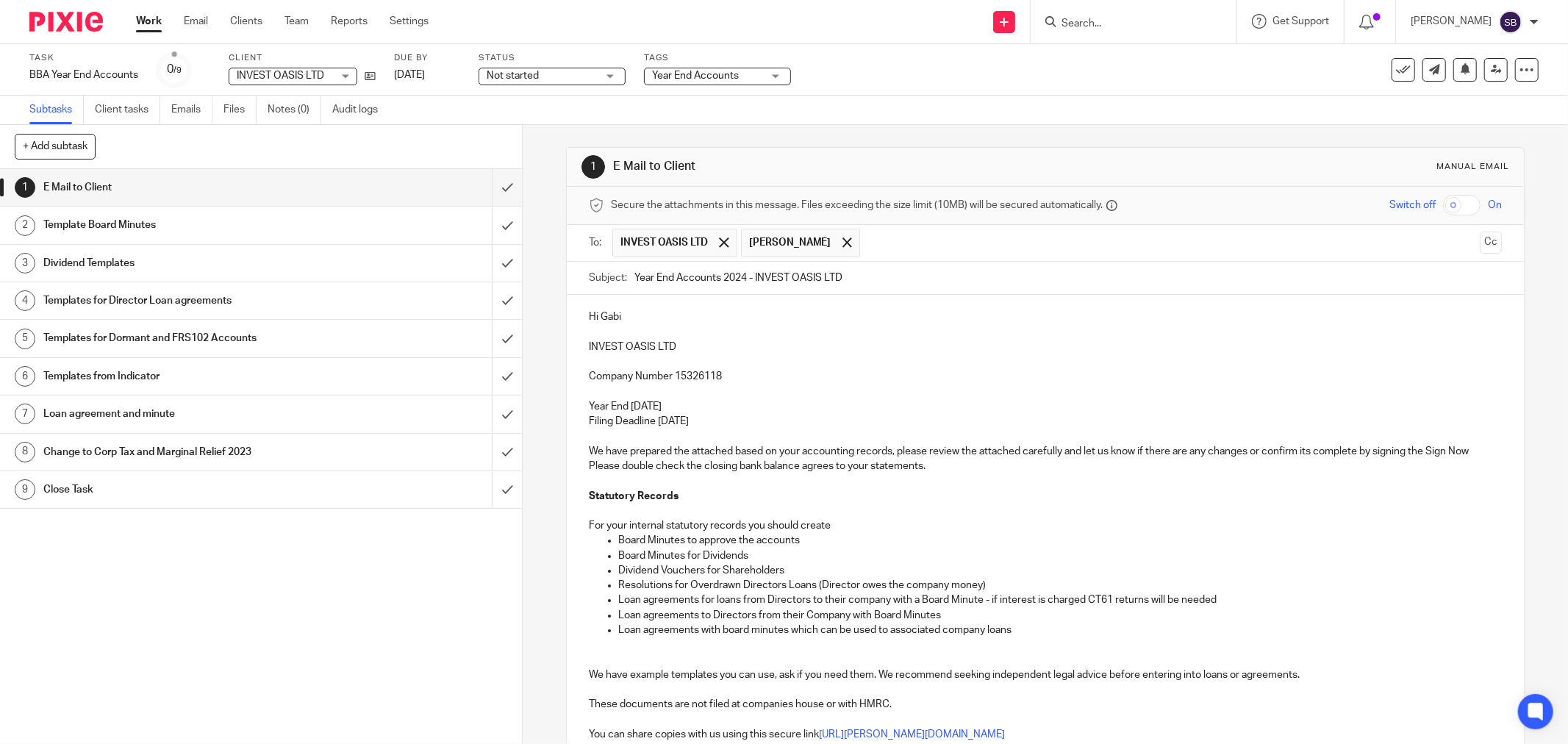
click at [960, 471] on p "We have prepared the attached based on your accounting records, please review t…" at bounding box center [1046, 459] width 913 height 30
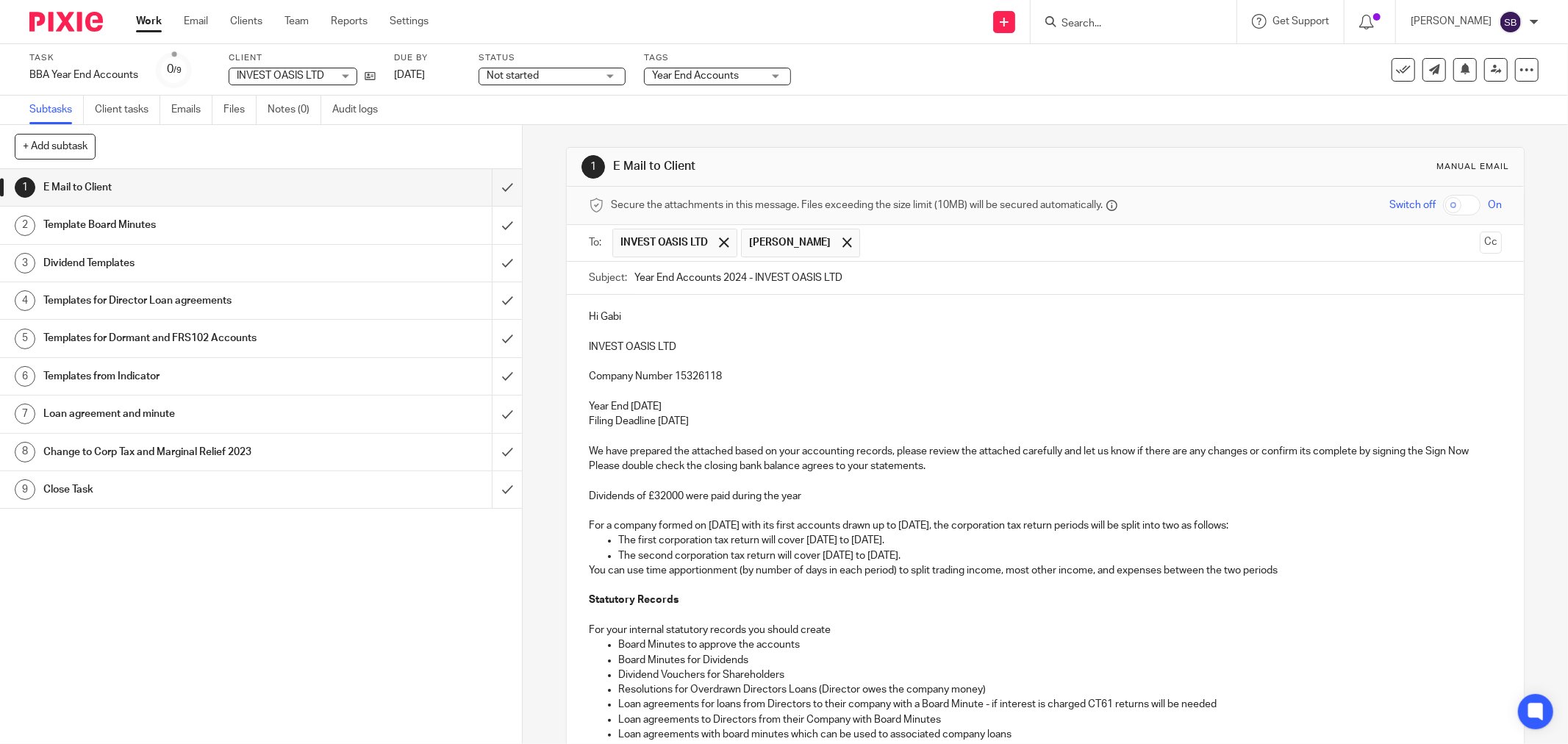
click at [599, 574] on p "You can use time apportionment (by number of days in each period) to split trad…" at bounding box center [1046, 570] width 913 height 15
click at [644, 574] on p "We have use time apportionment (by number of days in each period) to split trad…" at bounding box center [1046, 570] width 913 height 15
click at [589, 574] on p "We have used time apportionment (by number of days in each period) to split tra…" at bounding box center [1046, 570] width 913 height 15
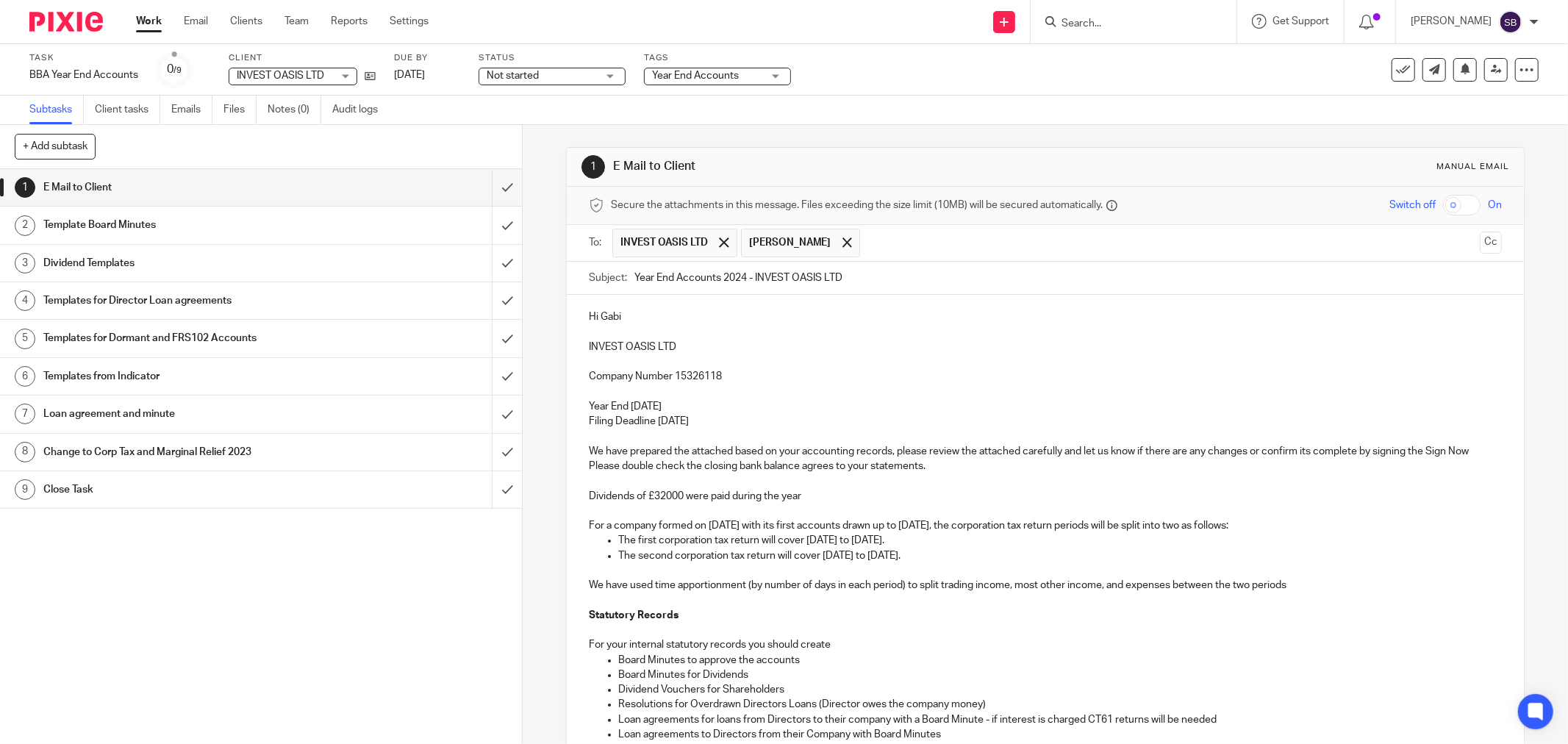
click at [652, 525] on p "For a company formed on [DATE] with its first accounts drawn up to [DATE], the …" at bounding box center [1046, 525] width 913 height 15
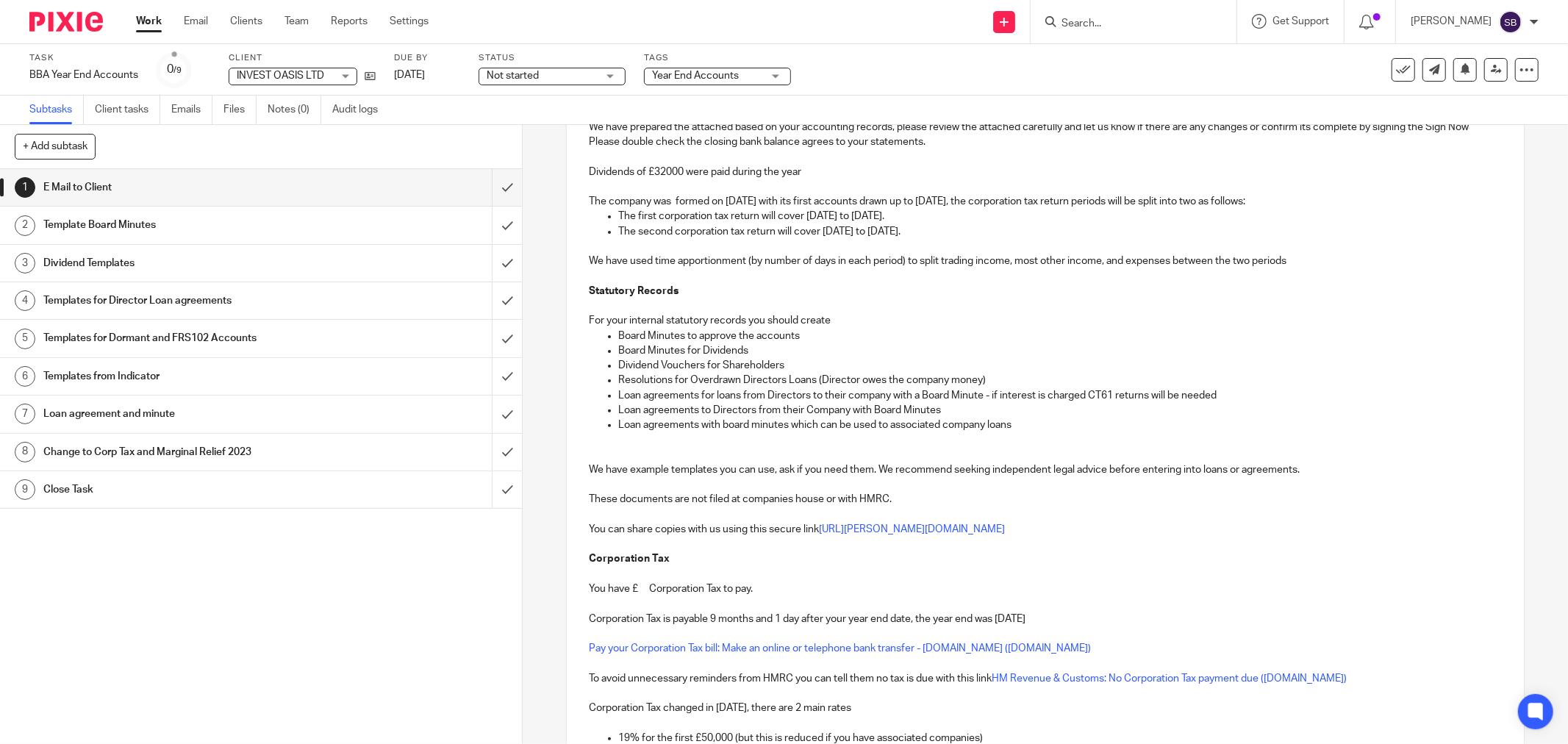
scroll to position [326, 0]
click at [619, 379] on p "Resolutions for Overdrawn Directors Loans (Director owes the company money)" at bounding box center [1060, 377] width 884 height 15
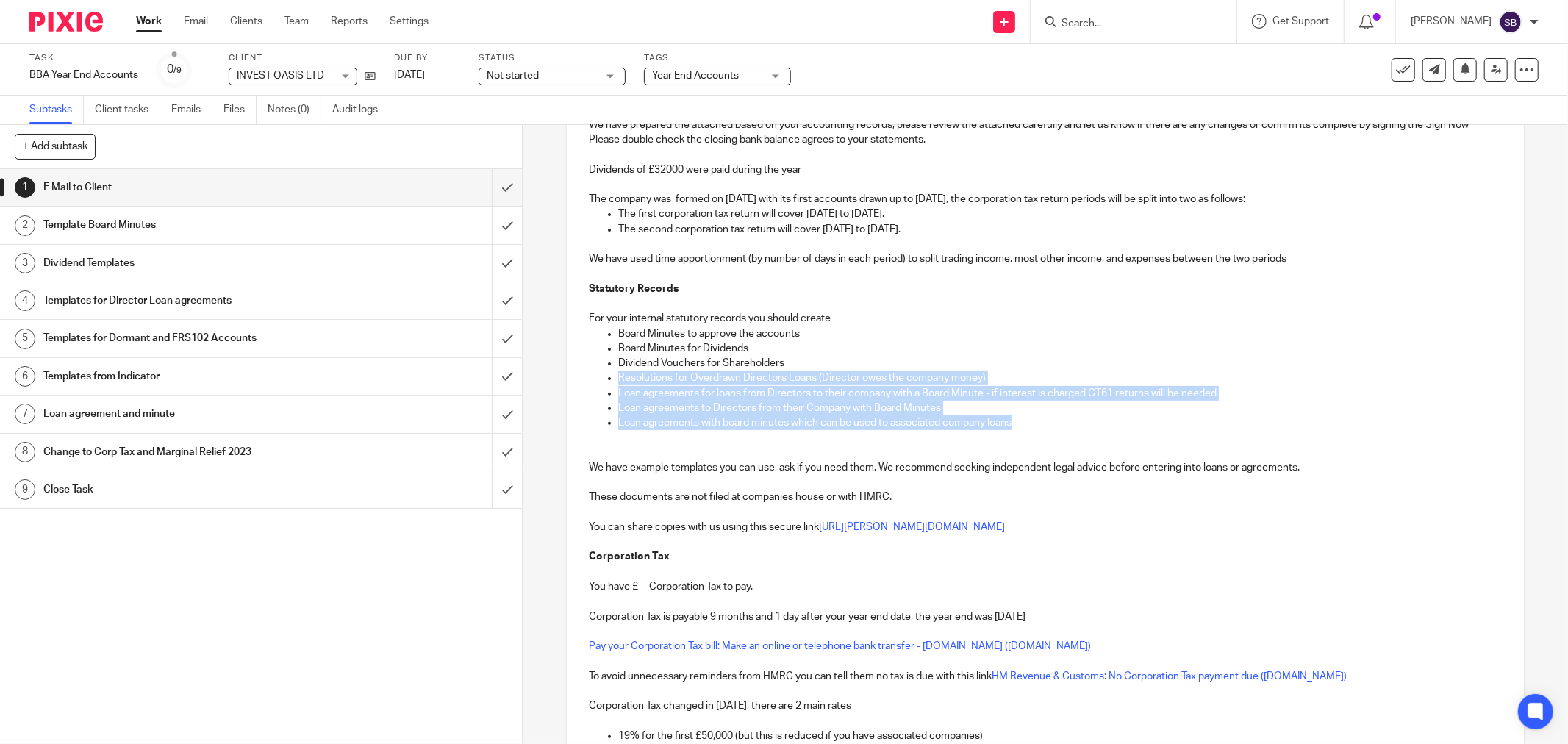
drag, startPoint x: 611, startPoint y: 377, endPoint x: 1038, endPoint y: 429, distance: 430.2
click at [1038, 429] on ul "Board Minutes to approve the accounts Board Minutes for Dividends Dividend Vouc…" at bounding box center [1046, 378] width 913 height 105
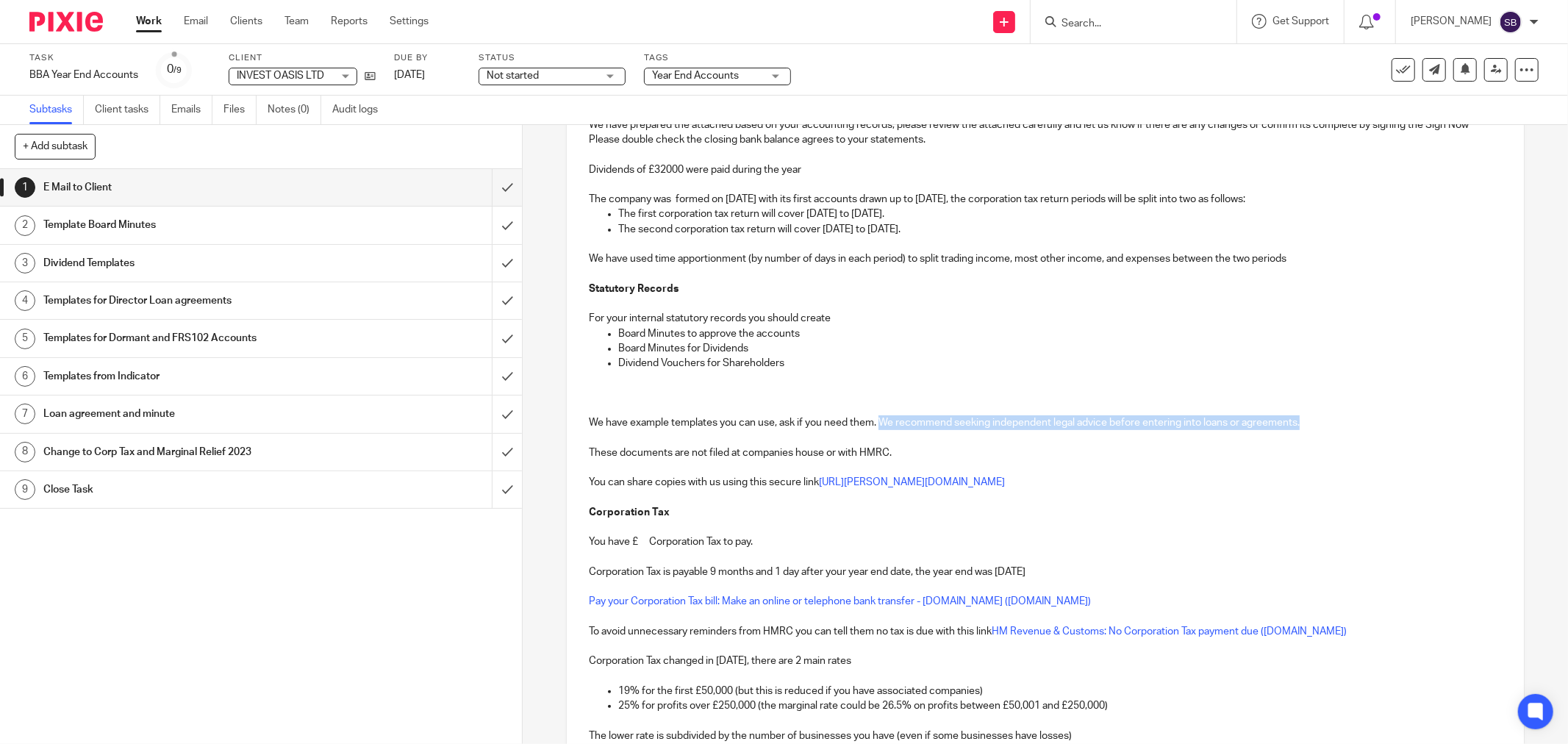
drag, startPoint x: 879, startPoint y: 422, endPoint x: 1317, endPoint y: 422, distance: 438.0
click at [1317, 422] on p "We have example templates you can use, ask if you need them. We recommend seeki…" at bounding box center [1046, 422] width 913 height 15
click at [633, 546] on p "You have £ Corporation Tax to pay." at bounding box center [1046, 542] width 913 height 15
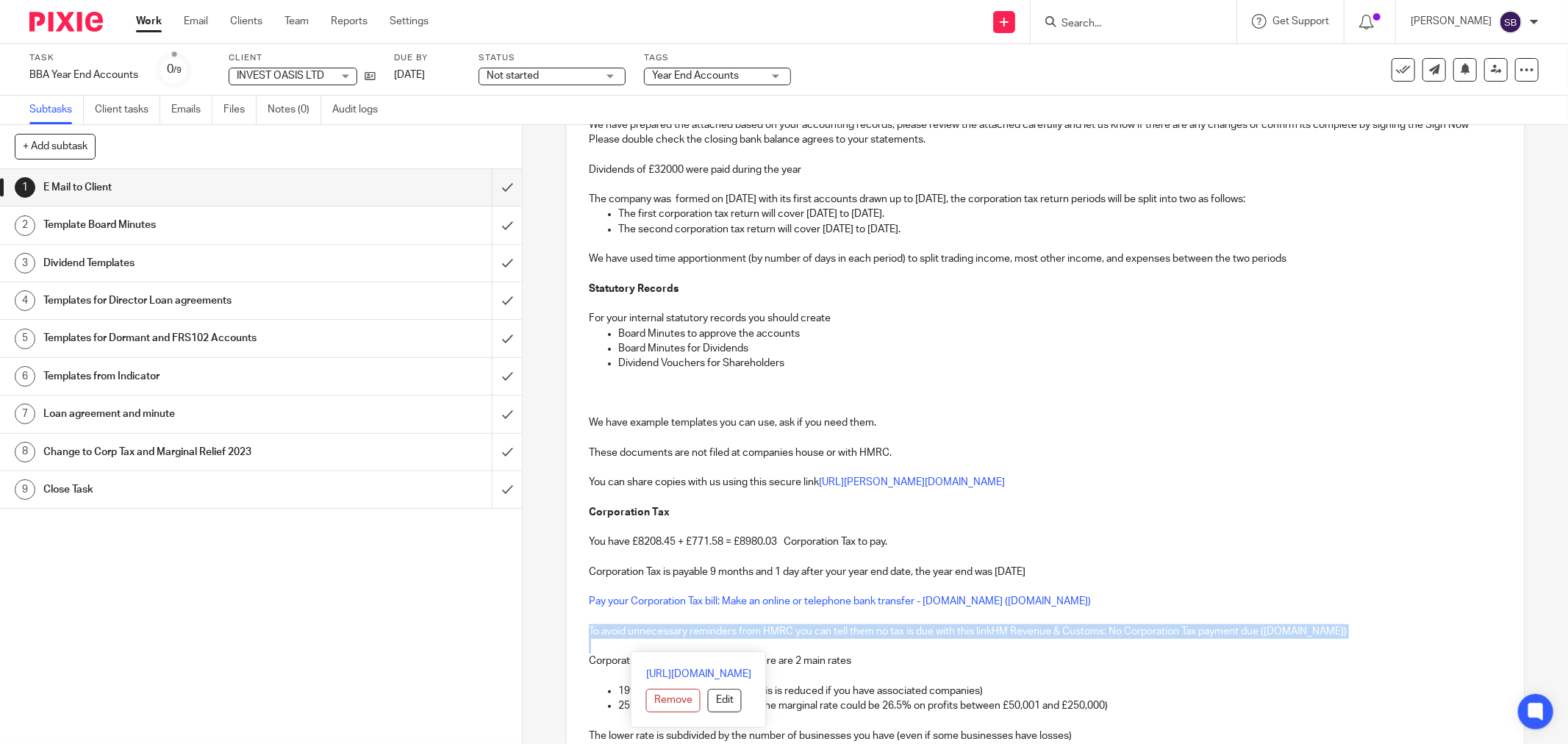
drag, startPoint x: 584, startPoint y: 634, endPoint x: 1386, endPoint y: 638, distance: 802.0
click at [1386, 638] on div "Hi Gabi INVEST OASIS LTD Company Number 15326118 Year End [DATE] Filing Deadlin…" at bounding box center [1045, 465] width 957 height 994
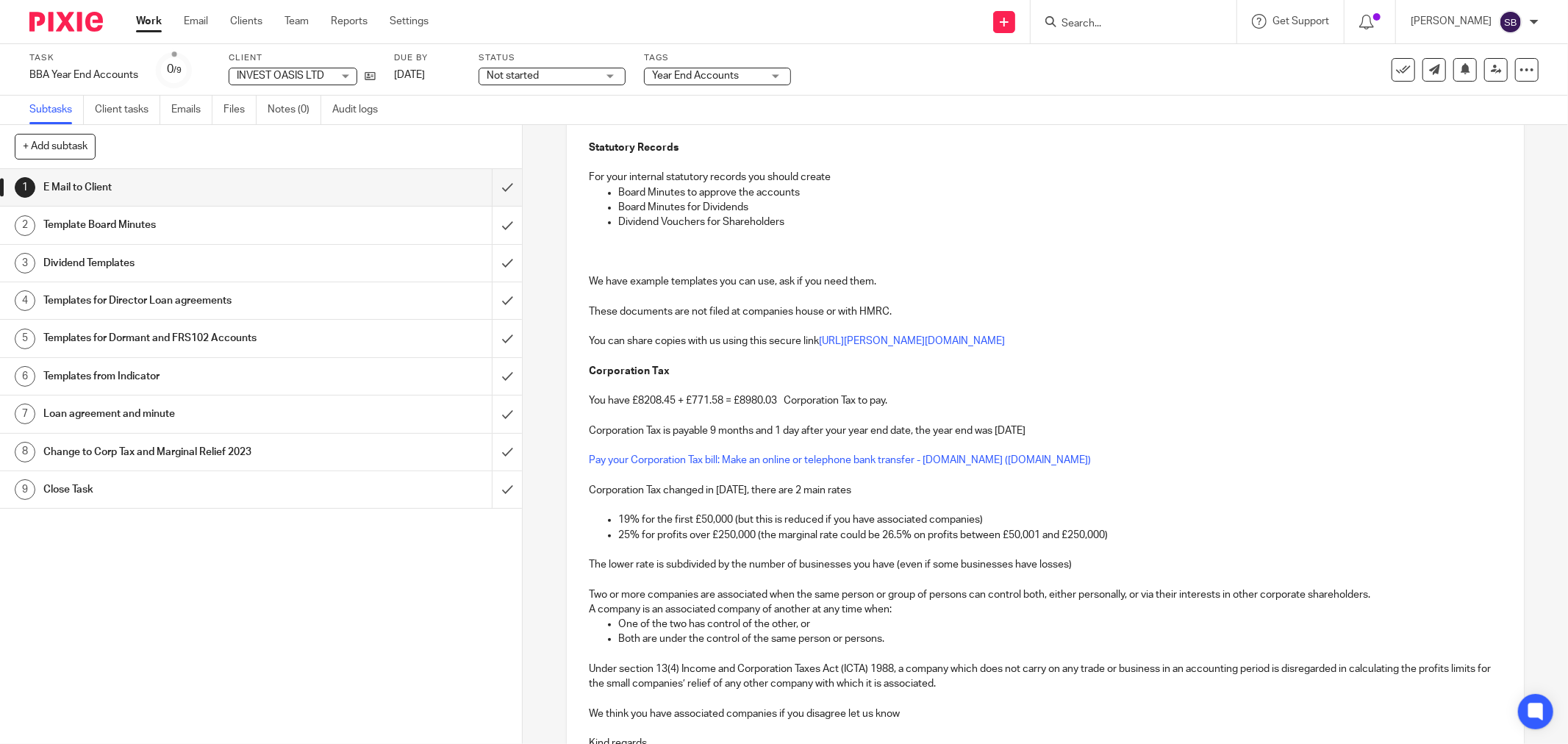
scroll to position [571, 0]
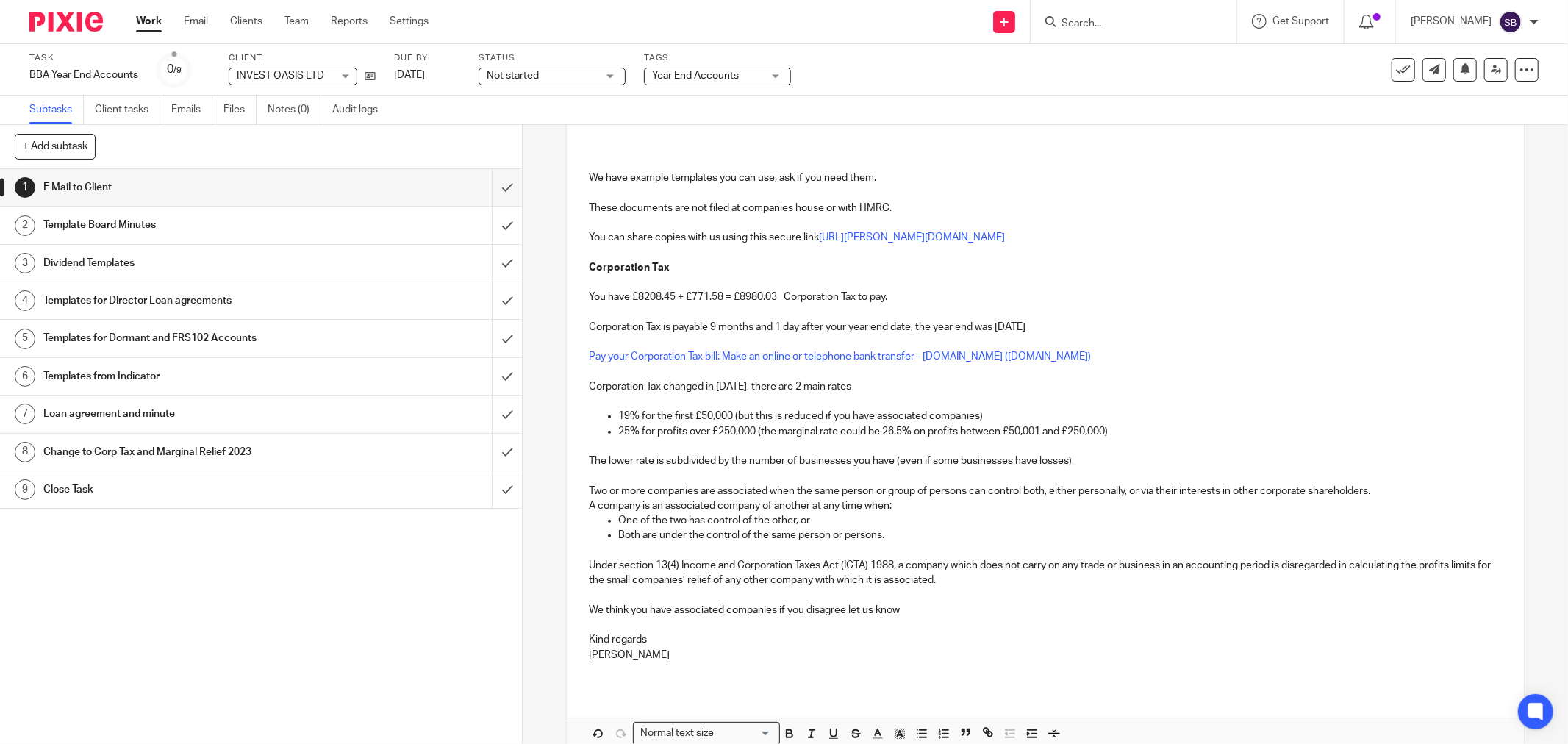
drag, startPoint x: 584, startPoint y: 325, endPoint x: 1072, endPoint y: 332, distance: 488.1
click at [1072, 332] on p "Corporation Tax is payable 9 months and 1 day after your year end date, the yea…" at bounding box center [1046, 327] width 913 height 15
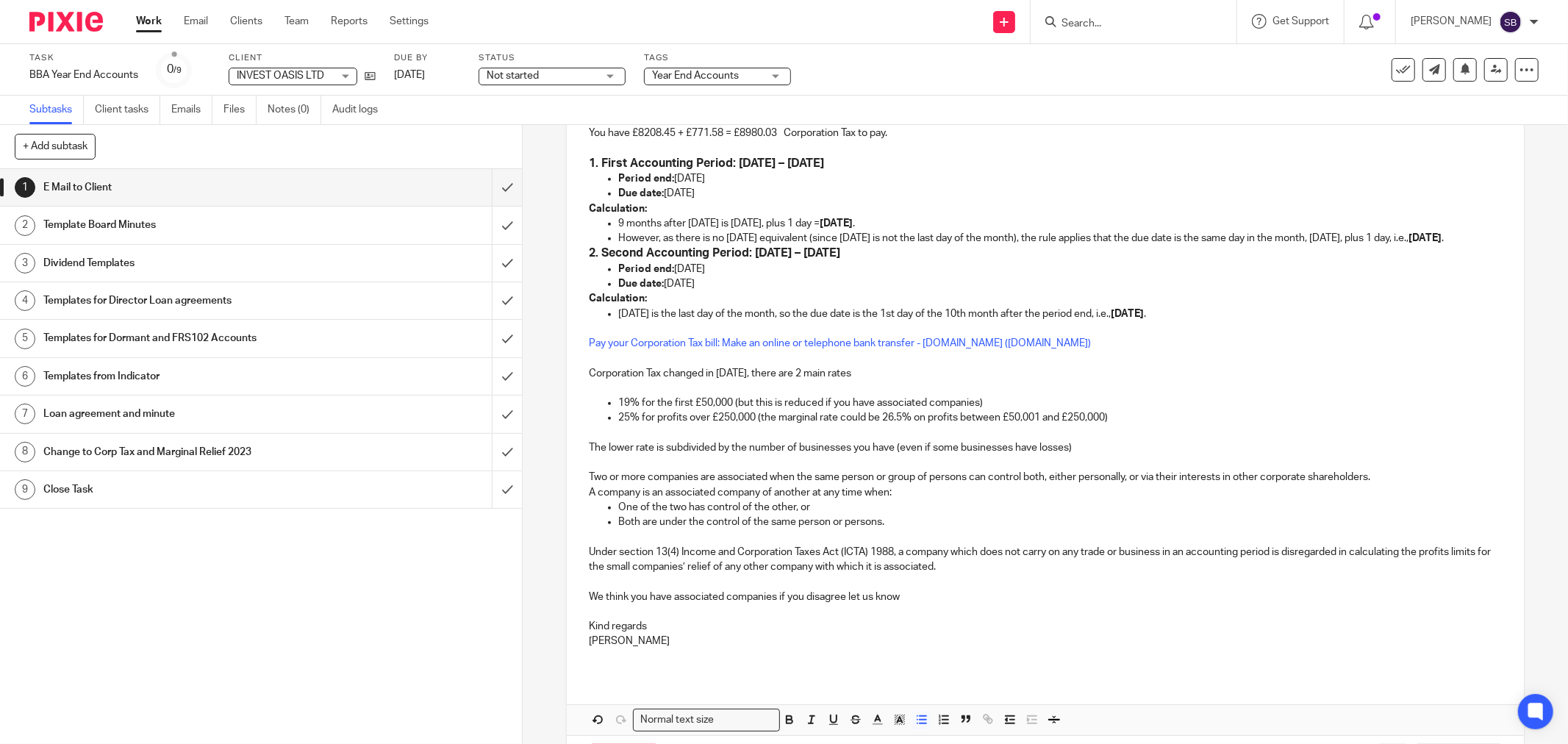
scroll to position [813, 0]
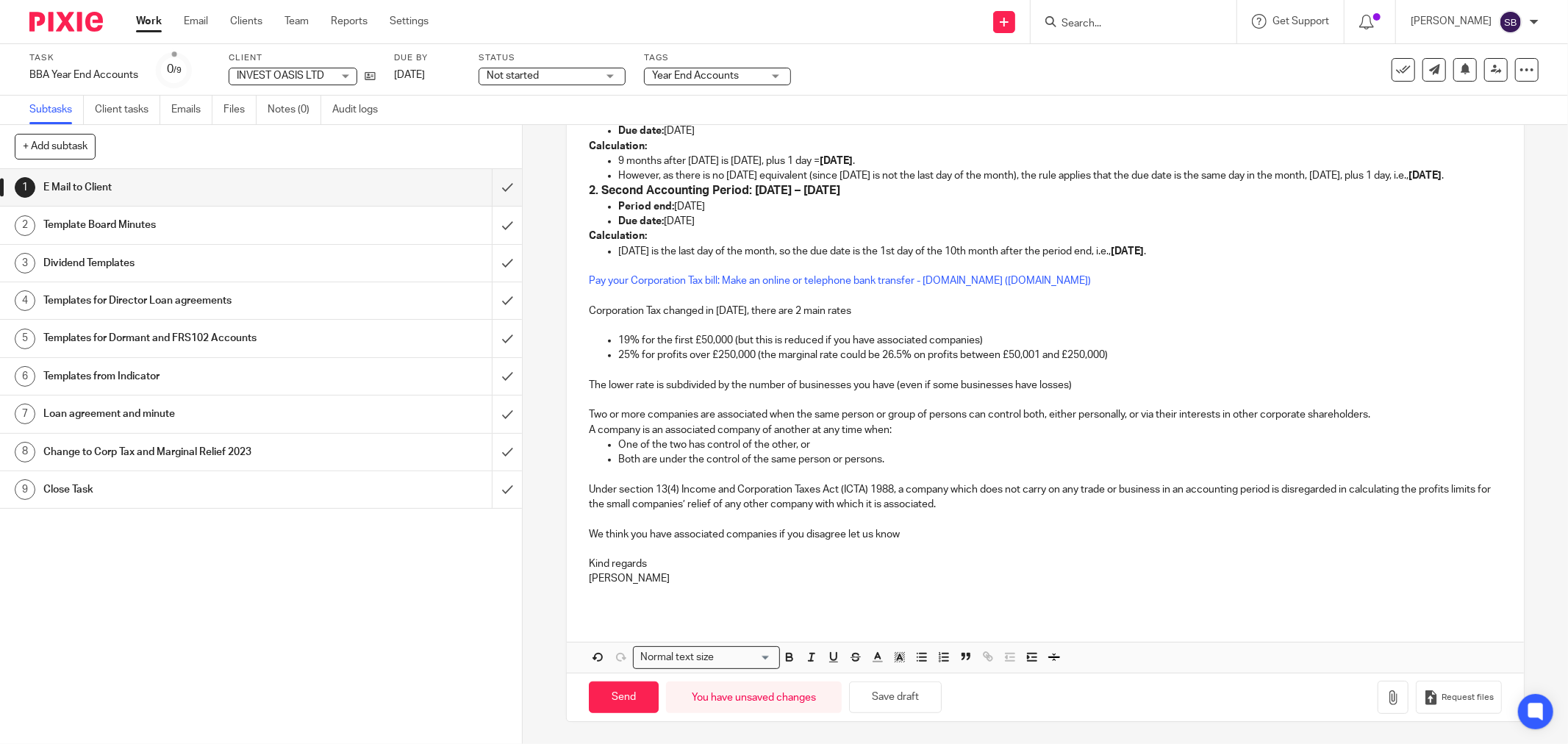
click at [669, 535] on p "We think you have associated companies if you disagree let us know" at bounding box center [1046, 534] width 913 height 15
click at [1386, 704] on icon "button" at bounding box center [1393, 698] width 15 height 15
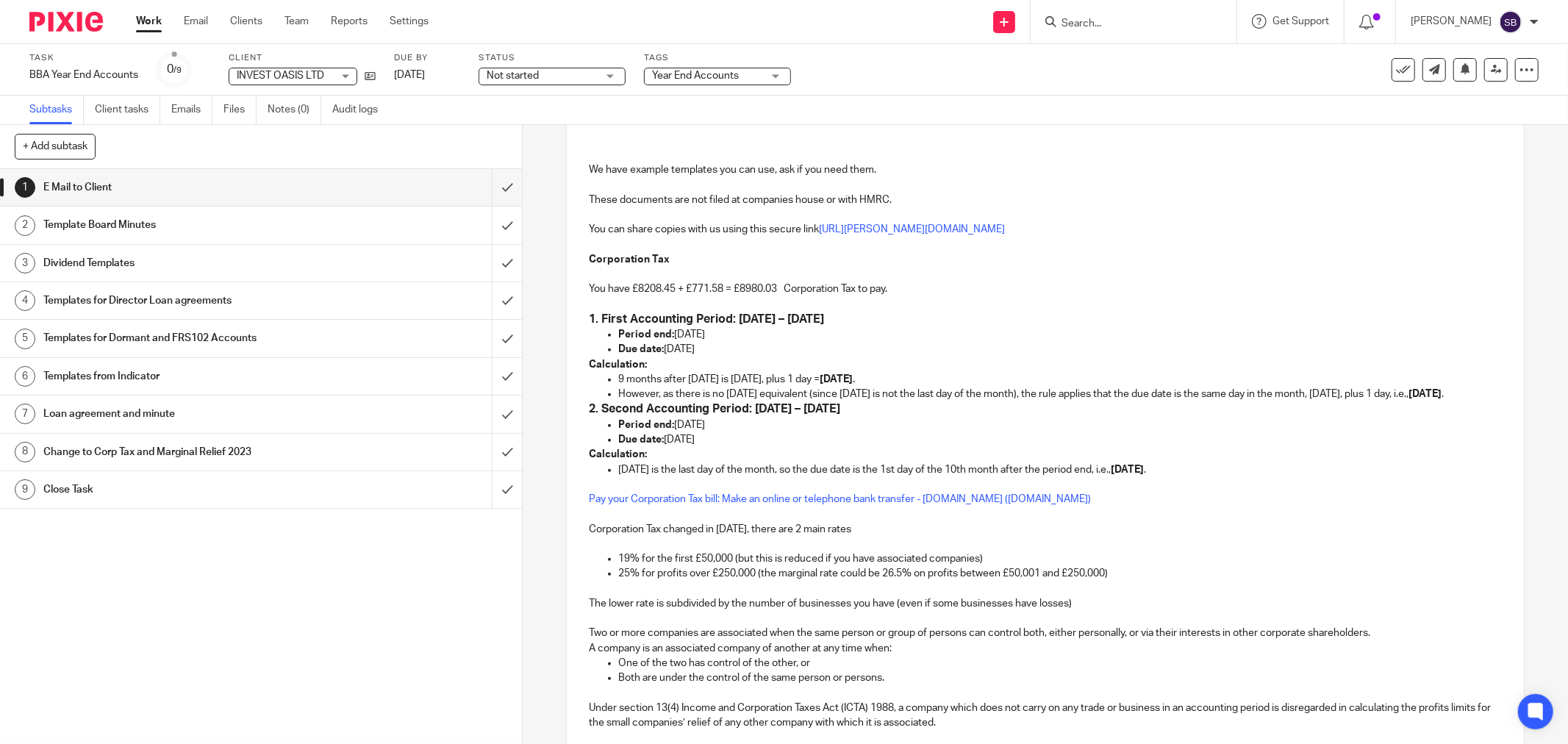
scroll to position [568, 0]
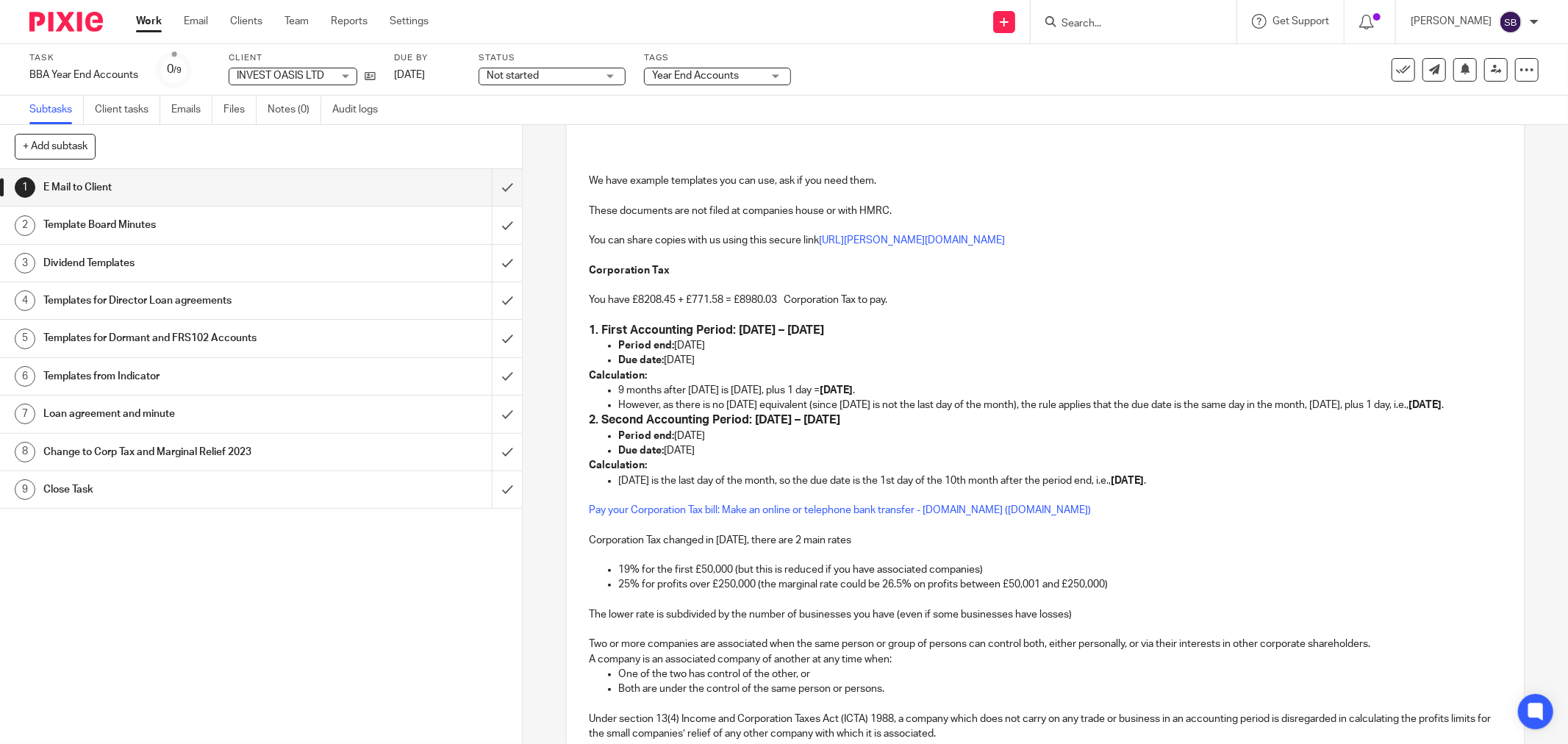
click at [672, 302] on p "You have £8208.45 + £771.58 = £8980.03 Corporation Tax to pay." at bounding box center [1046, 300] width 913 height 15
click at [781, 298] on p "You have £10260.07 + £771.58 = £8980.03 Corporation Tax to pay." at bounding box center [1046, 300] width 913 height 15
click at [927, 473] on p "Calculation:" at bounding box center [1046, 465] width 913 height 15
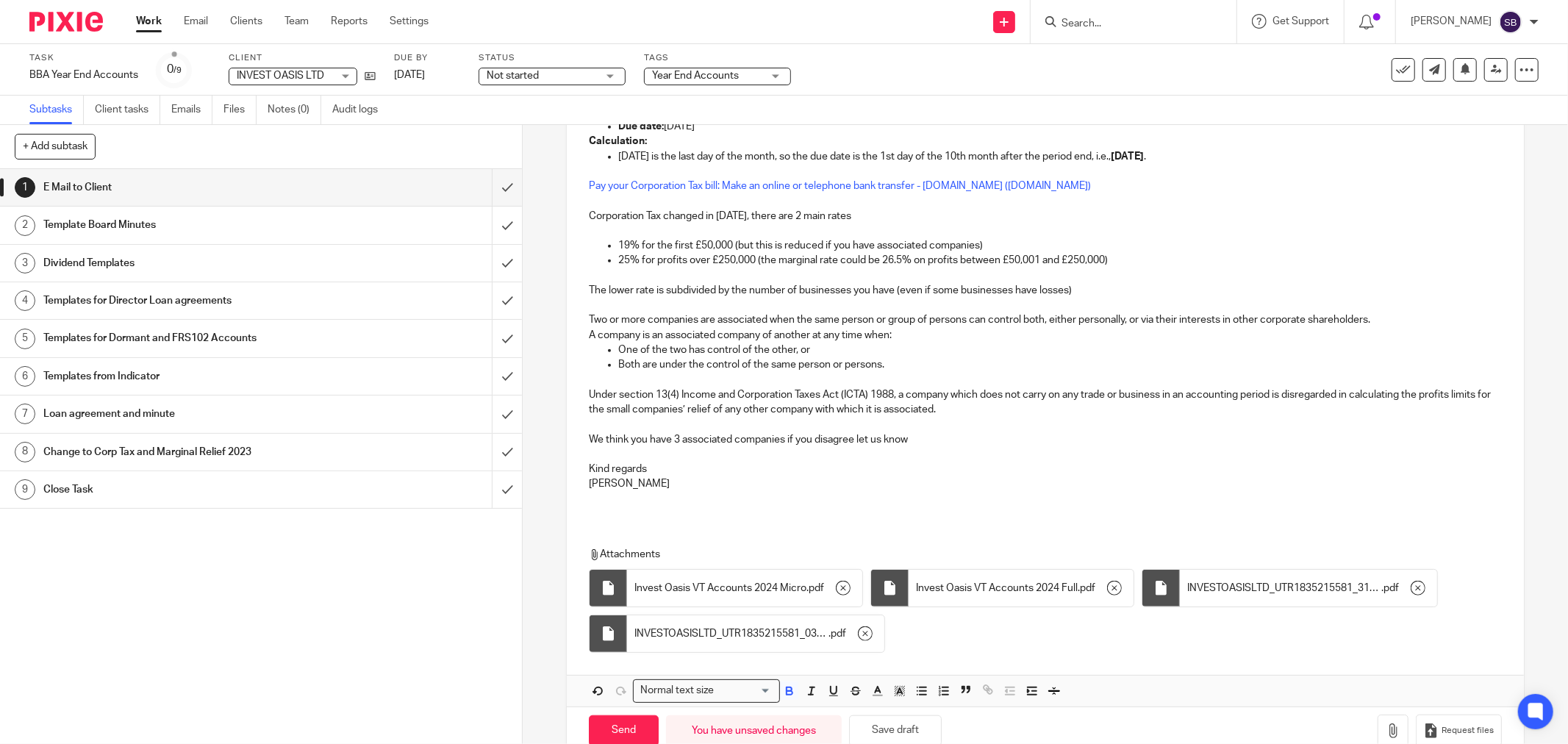
scroll to position [894, 0]
click at [843, 593] on icon "button" at bounding box center [843, 586] width 15 height 15
click at [825, 593] on icon "button" at bounding box center [832, 586] width 15 height 15
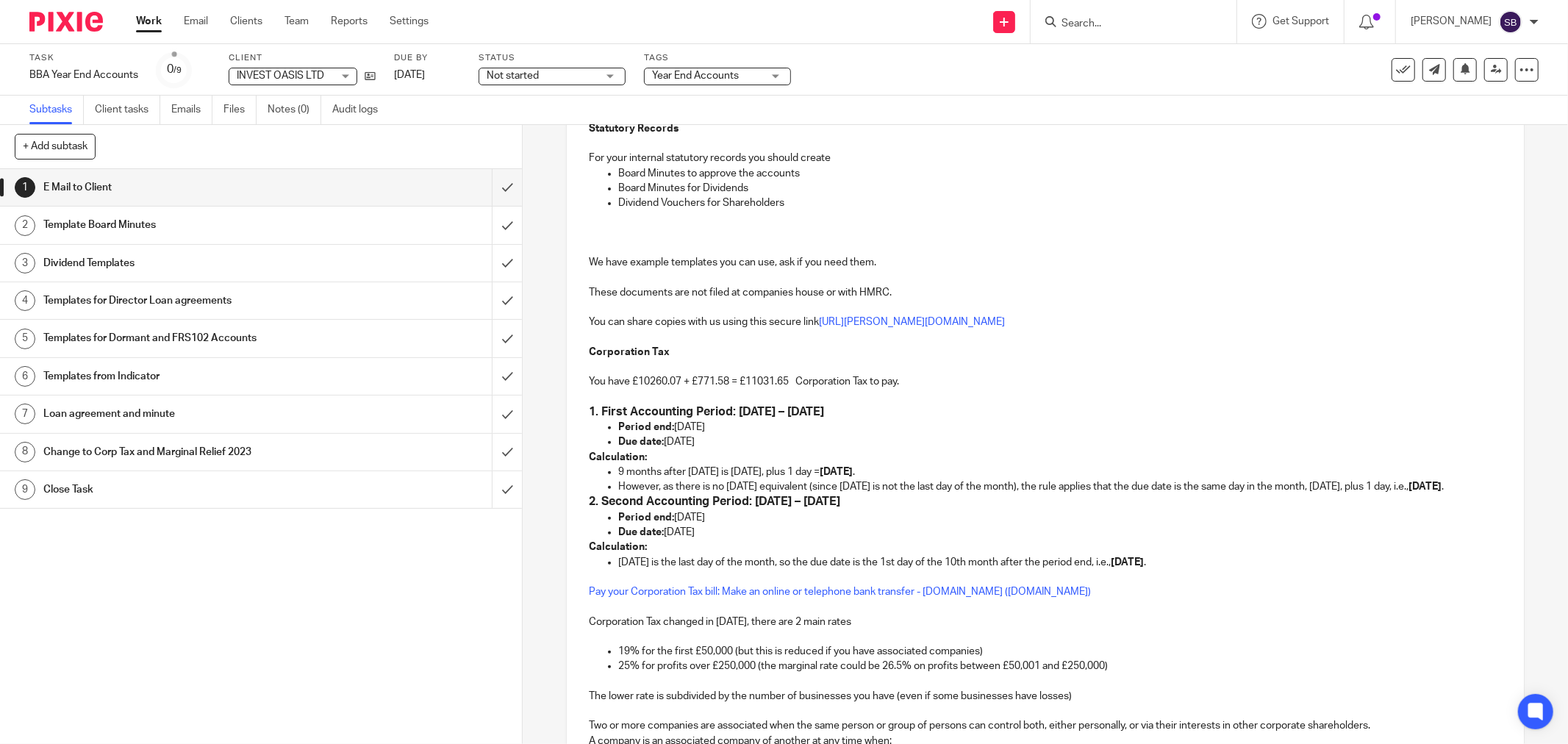
scroll to position [160, 0]
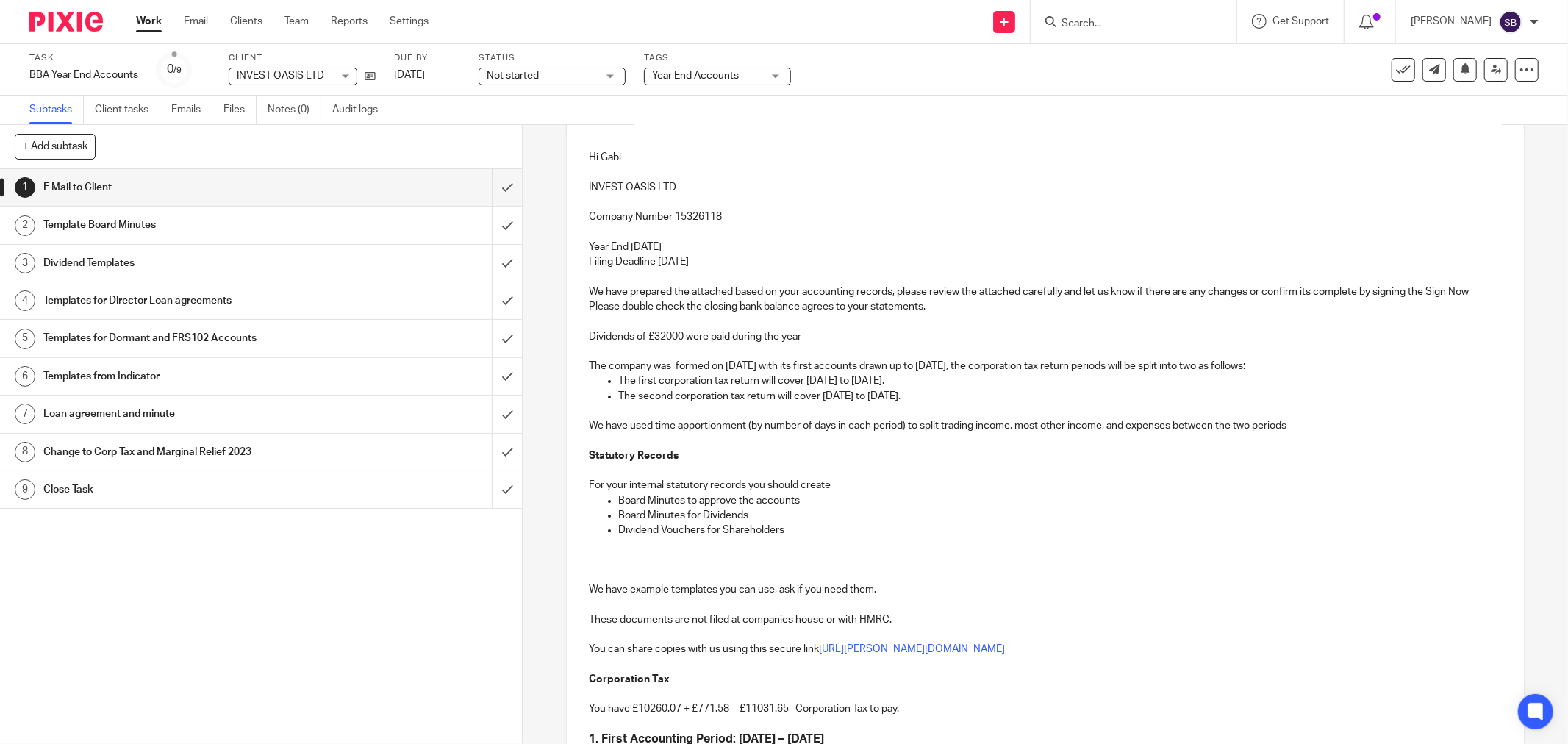
click at [679, 336] on p "Dividends of £32000 were paid during the year" at bounding box center [1046, 336] width 913 height 15
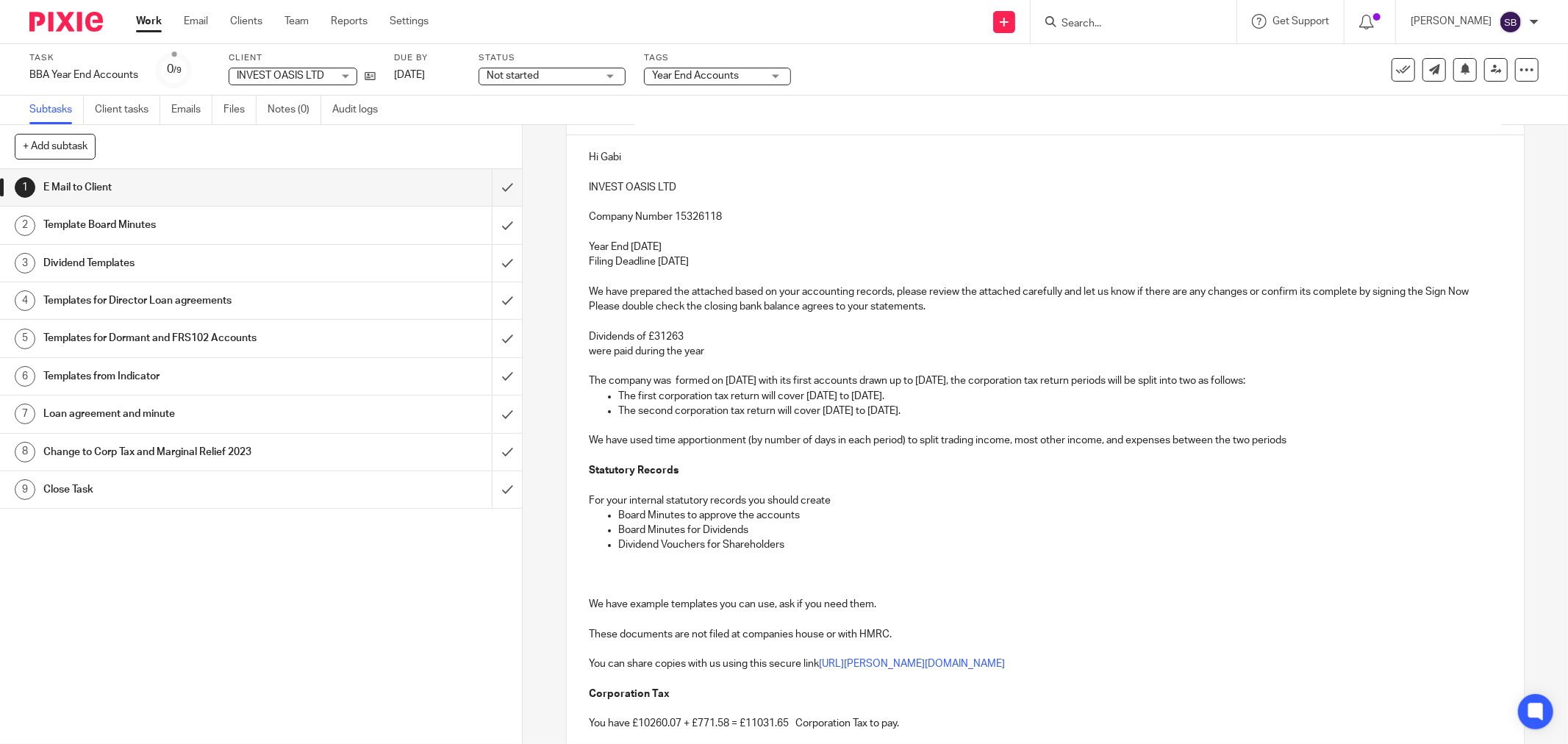
click at [708, 336] on p "Dividends of £31263" at bounding box center [1046, 336] width 913 height 15
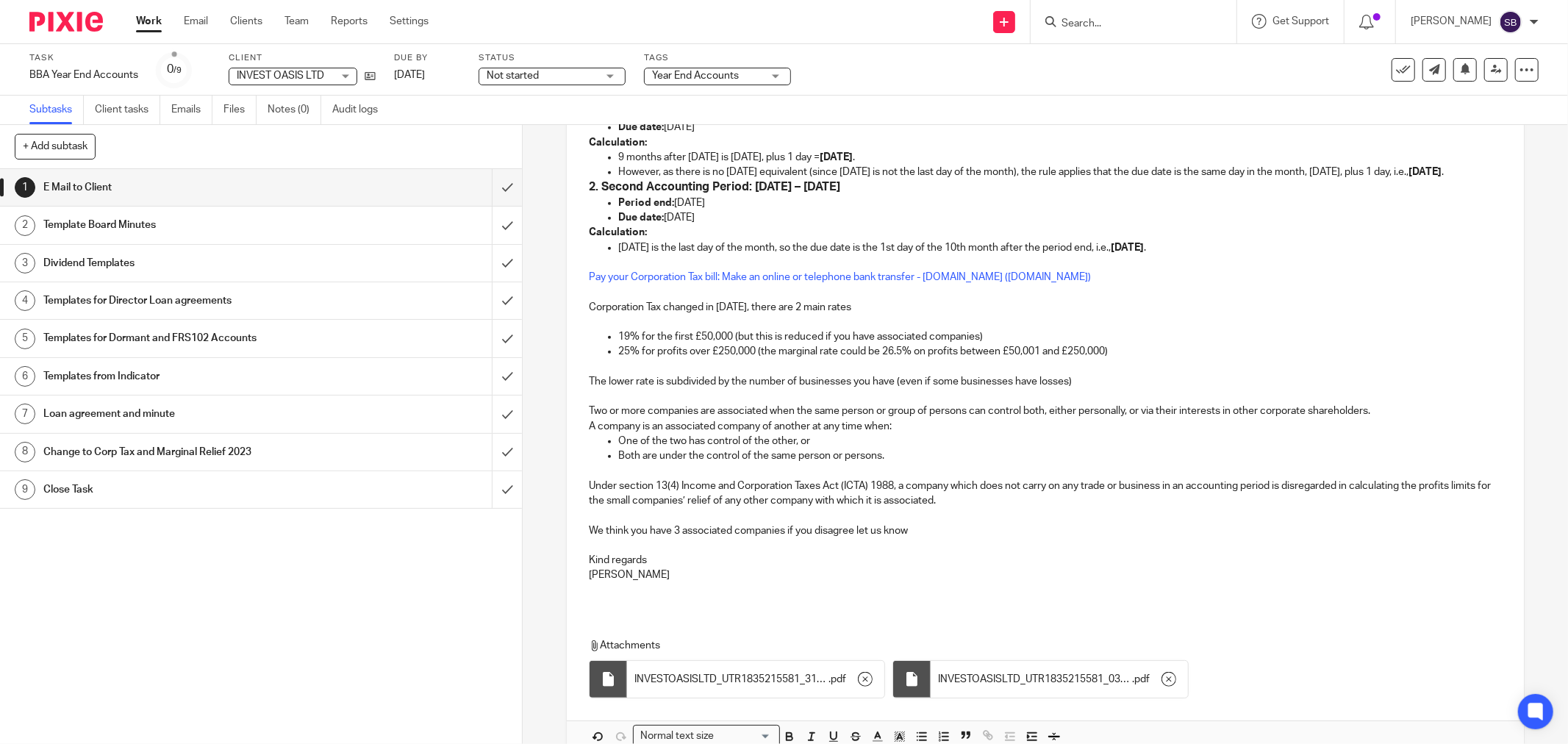
scroll to position [897, 0]
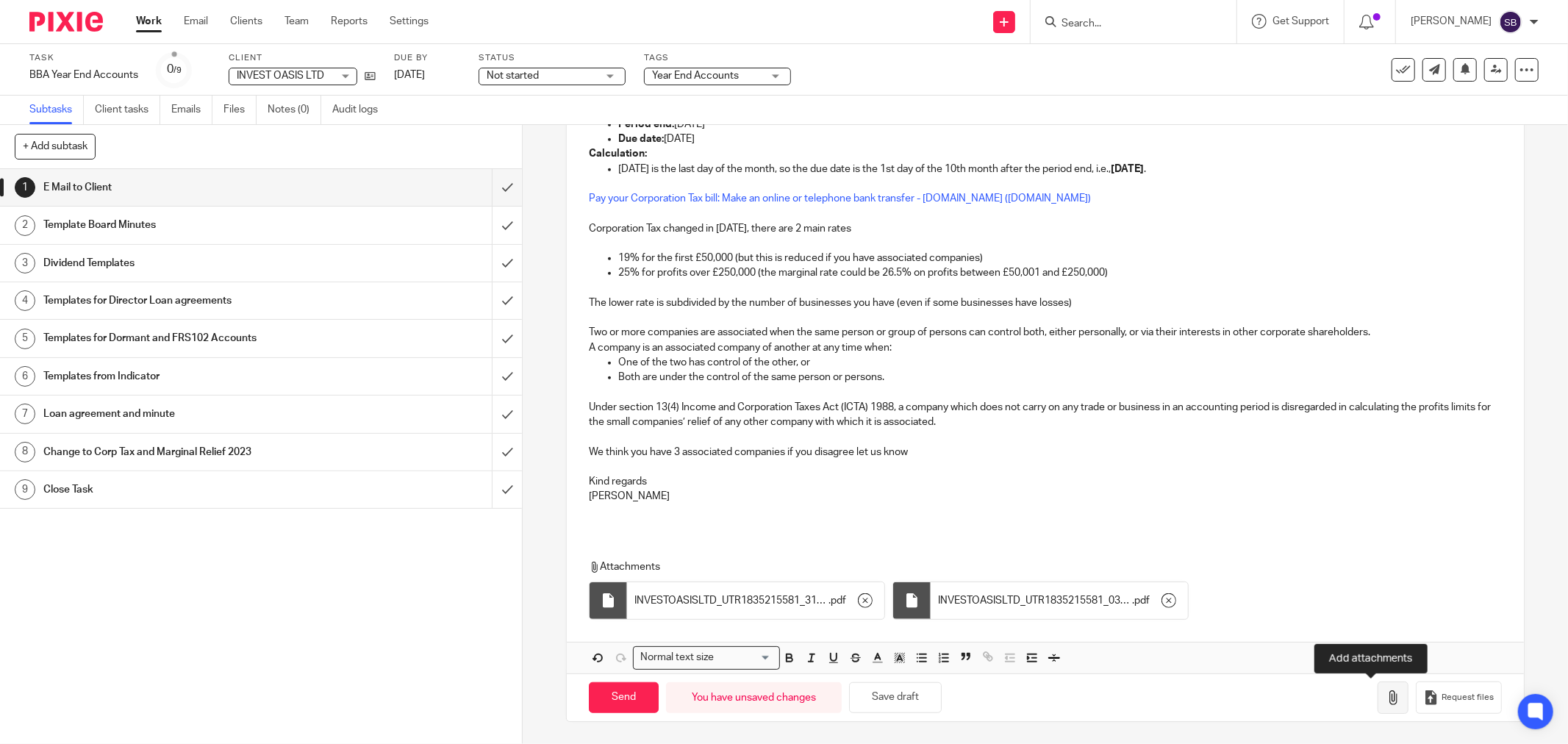
click at [1386, 701] on icon "button" at bounding box center [1393, 698] width 15 height 15
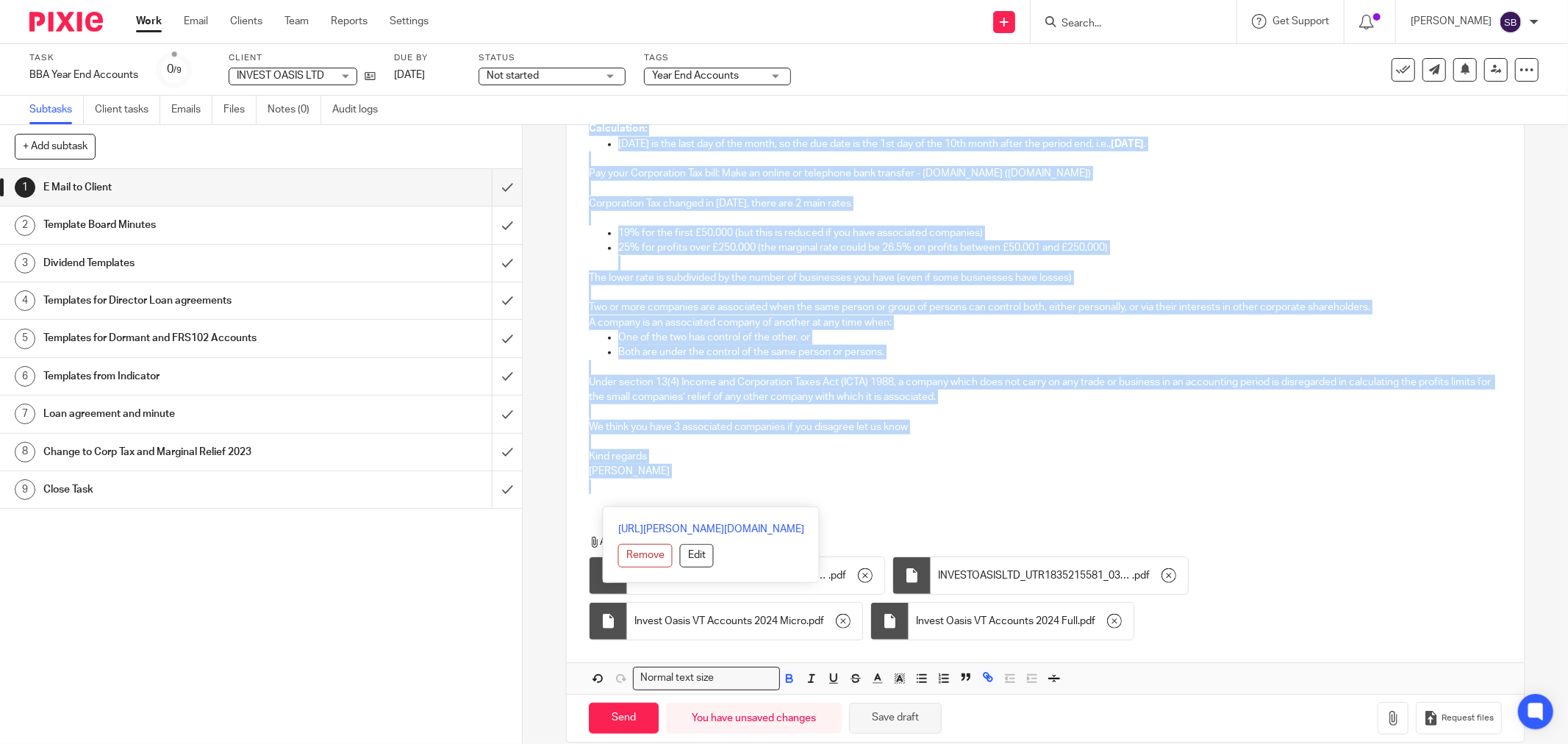
scroll to position [942, 0]
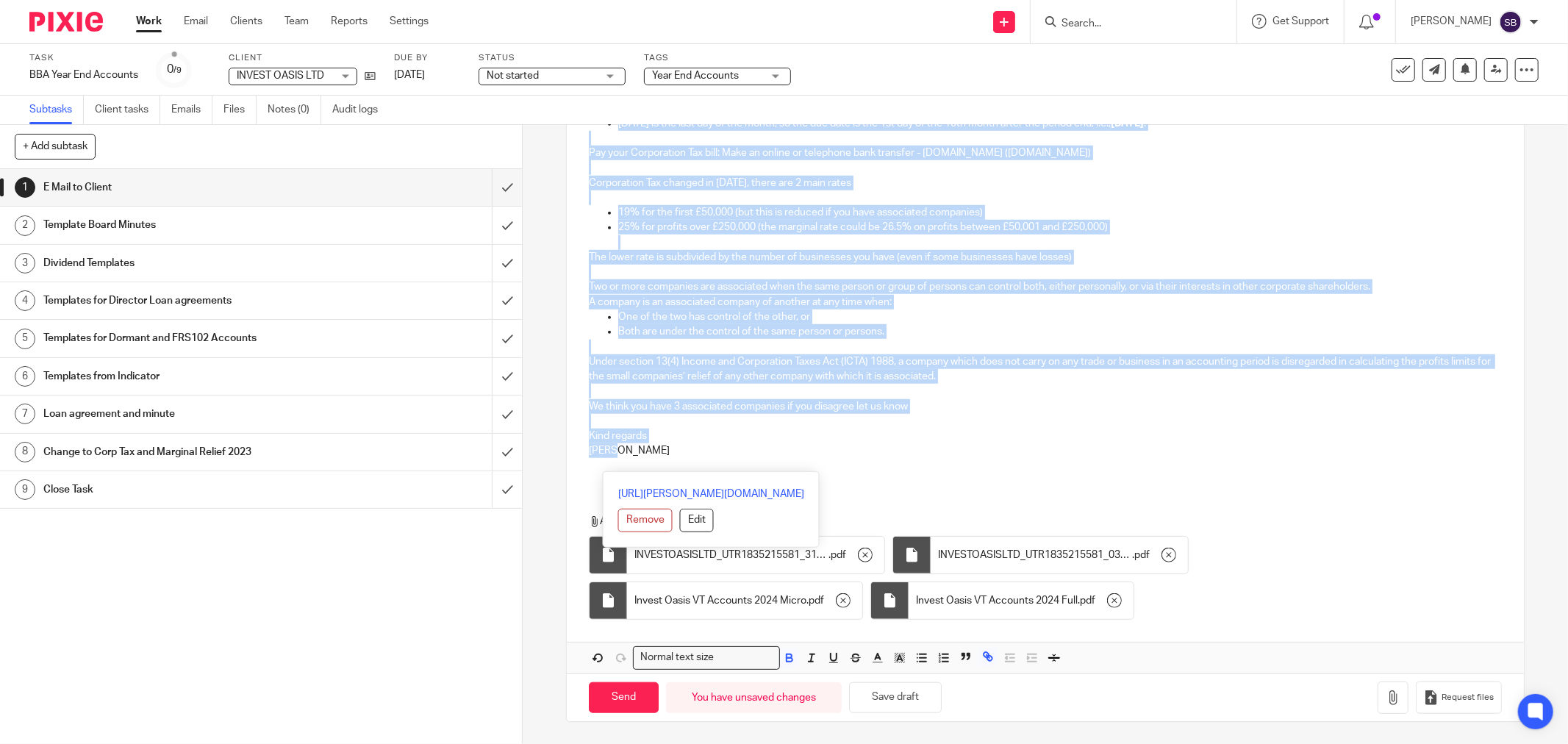
drag, startPoint x: 583, startPoint y: 236, endPoint x: 912, endPoint y: 450, distance: 392.5
copy div "Lo Ipsu DOLORS AMETC ADI Elitsed Doeius 39570387 Temp Inc 54 Utl 4667 Etdolo Ma…"
click at [598, 702] on input "Send" at bounding box center [624, 698] width 70 height 32
type input "Sent"
